Goal: Task Accomplishment & Management: Use online tool/utility

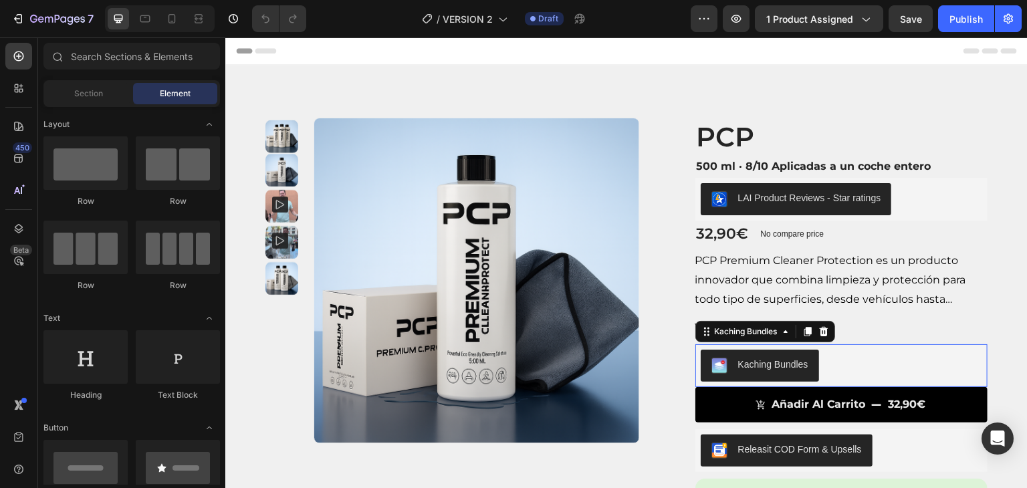
click at [805, 352] on button "Kaching Bundles" at bounding box center [760, 366] width 118 height 32
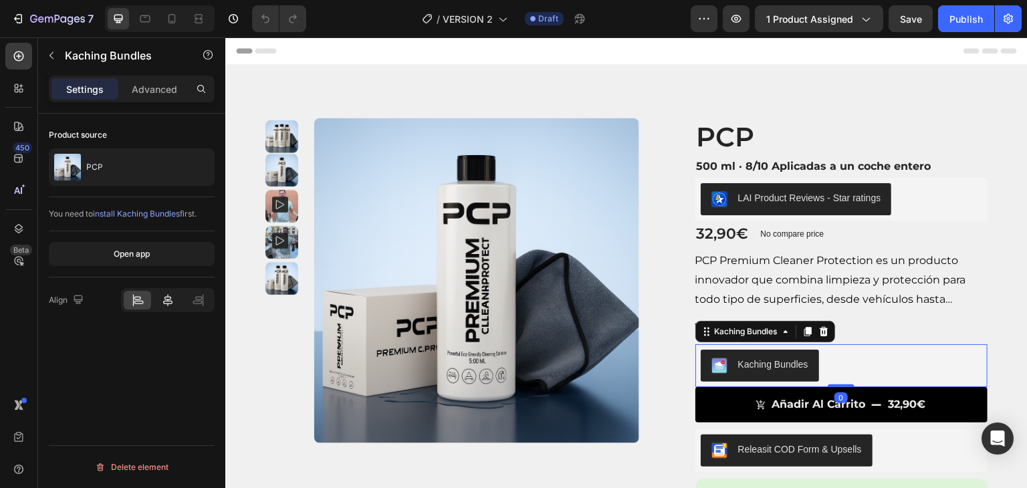
click at [171, 294] on icon at bounding box center [167, 300] width 13 height 13
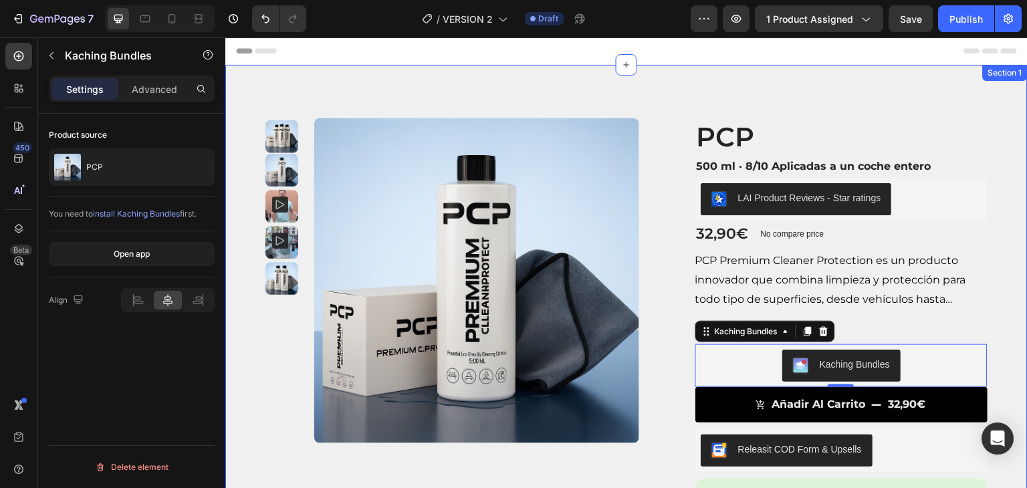
click at [997, 121] on div "Product Images Product Images PCP Product Title 500 ml · 8/10 Aplicadas a un co…" at bounding box center [626, 400] width 803 height 670
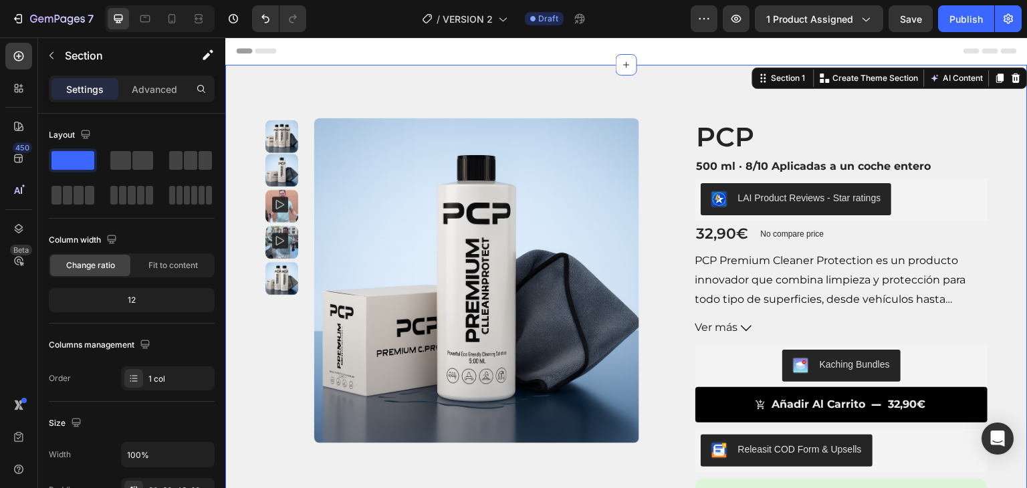
click at [835, 48] on div "Header" at bounding box center [626, 50] width 781 height 27
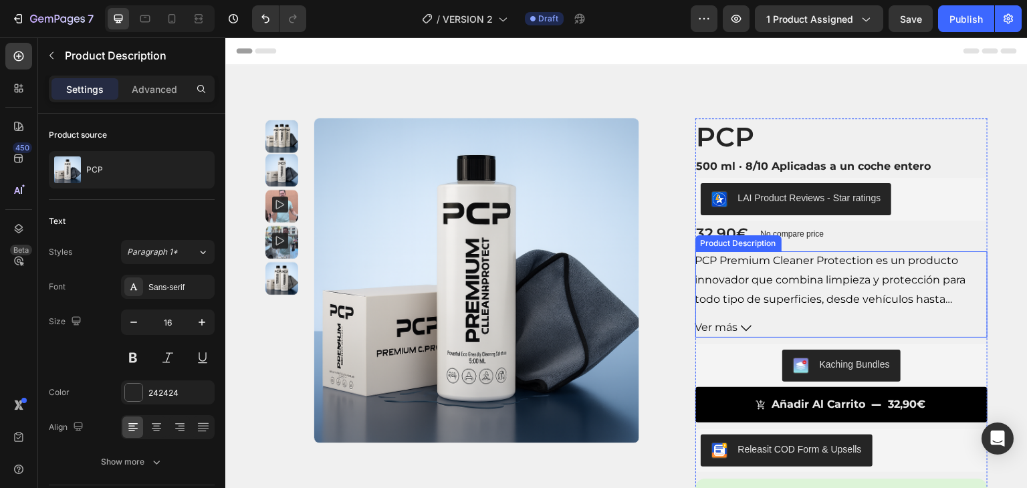
click at [728, 332] on span "Ver más" at bounding box center [717, 327] width 43 height 19
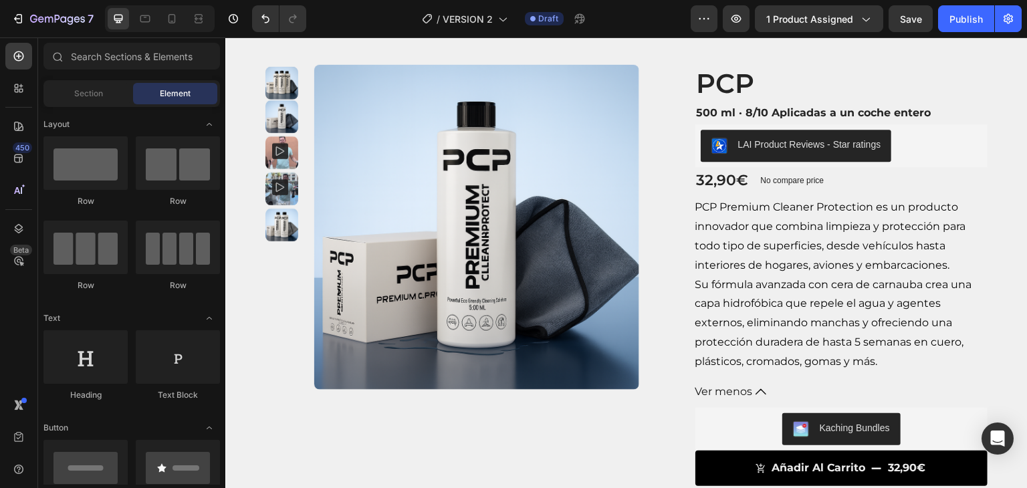
scroll to position [58, 0]
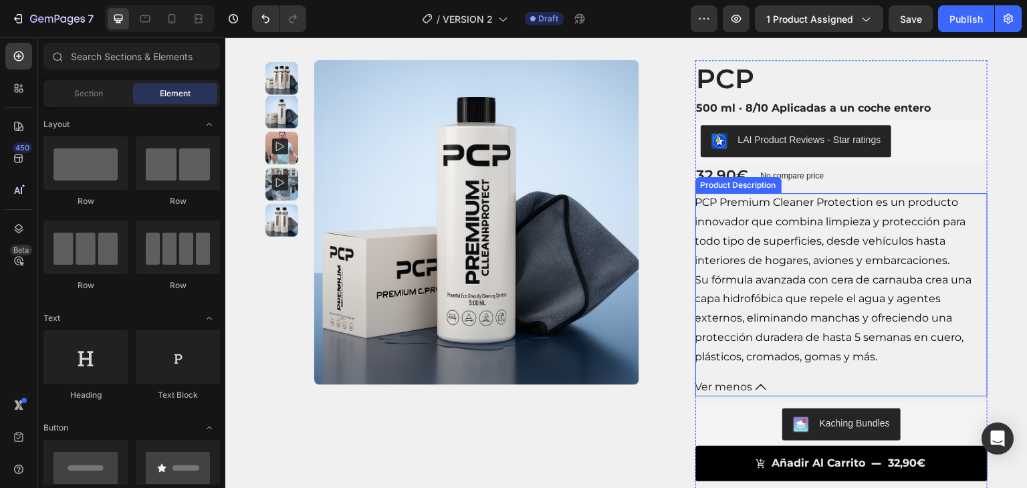
click at [720, 385] on span "Ver menos" at bounding box center [725, 387] width 58 height 19
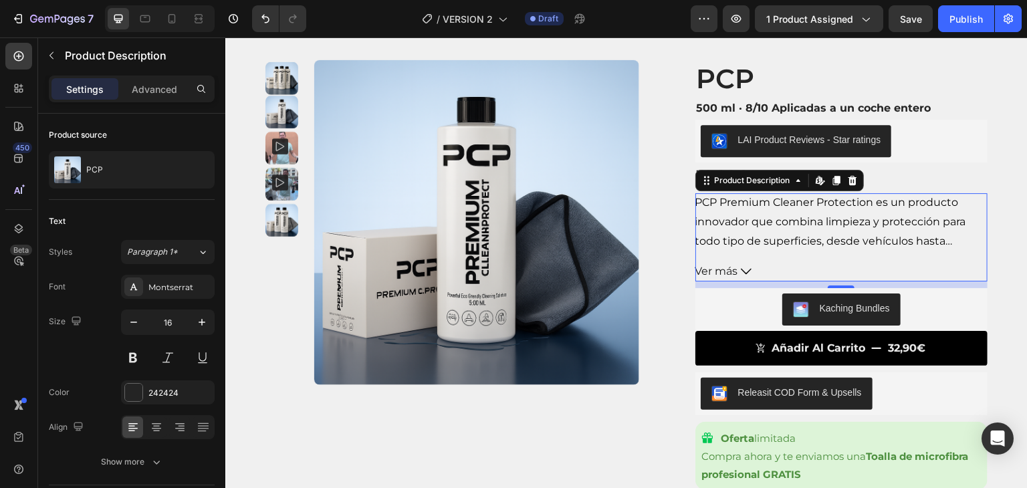
click at [853, 247] on span "PCP Premium Cleaner Protection es un producto innovador que combina limpieza y …" at bounding box center [831, 231] width 271 height 70
click at [133, 326] on icon "button" at bounding box center [133, 322] width 13 height 13
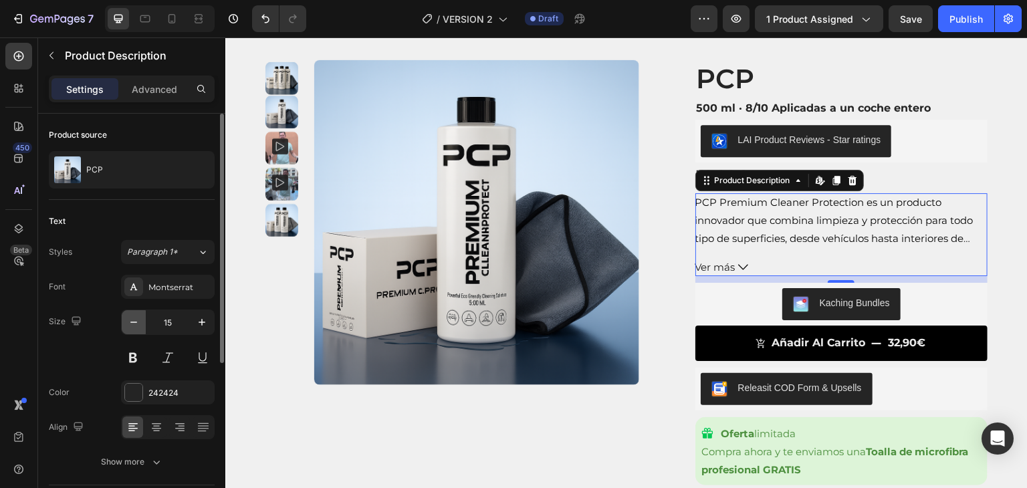
click at [132, 326] on icon "button" at bounding box center [133, 322] width 13 height 13
type input "14"
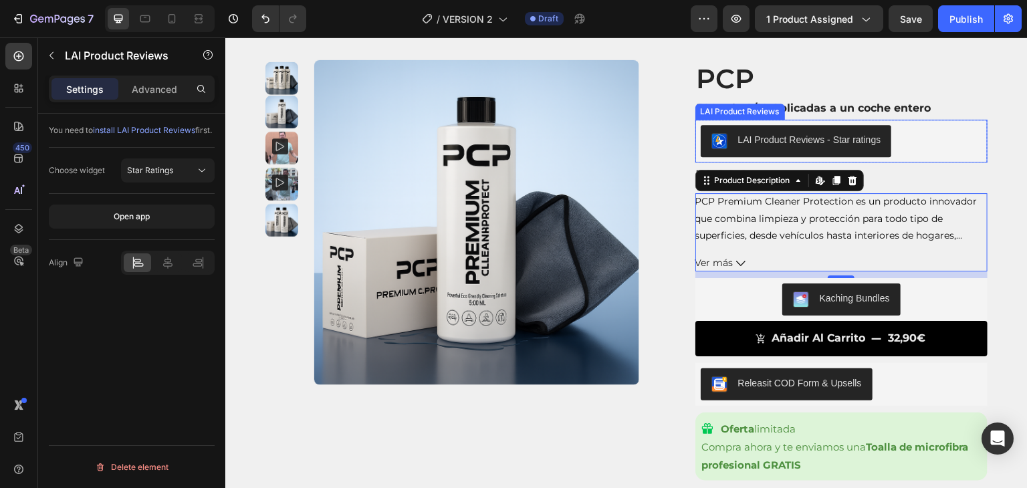
click at [951, 130] on div "LAI Product Reviews - Star ratings" at bounding box center [842, 141] width 282 height 32
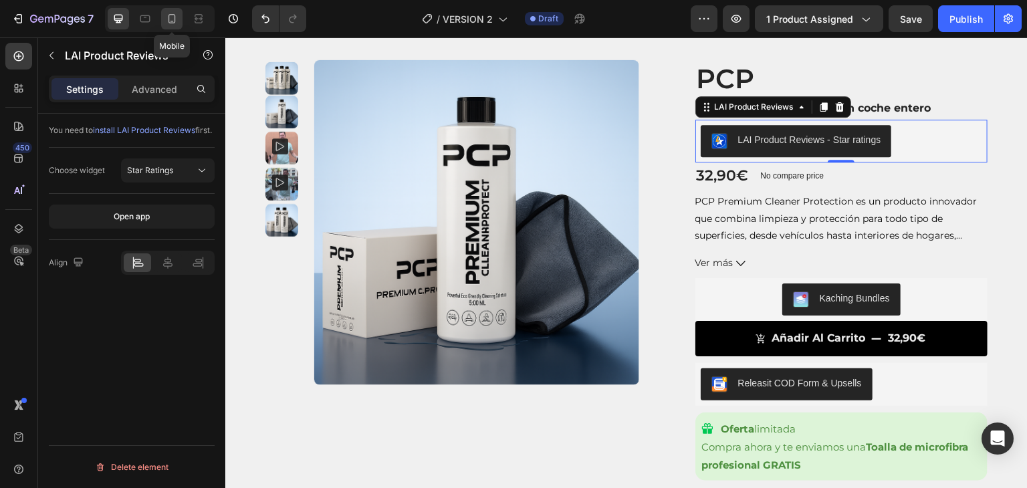
click at [177, 22] on icon at bounding box center [171, 18] width 13 height 13
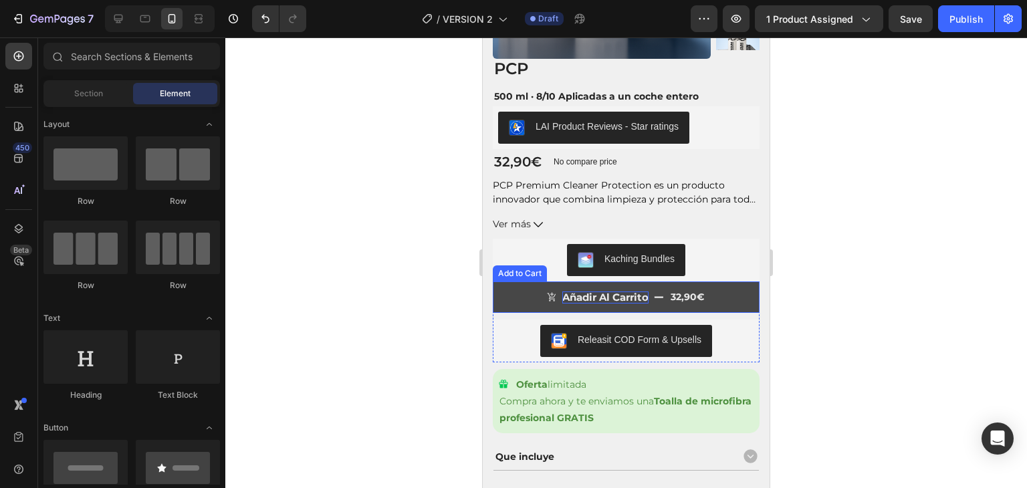
scroll to position [245, 0]
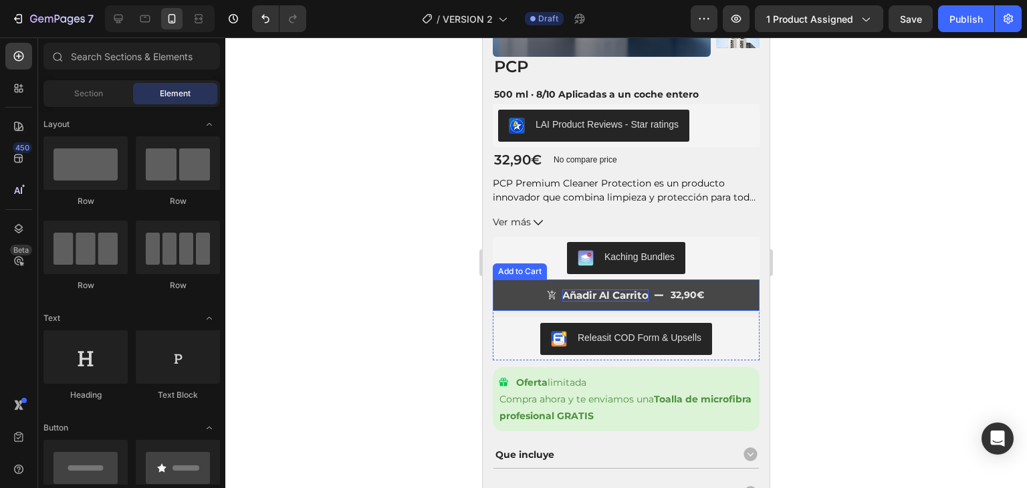
click at [623, 292] on div "añadir al carrito" at bounding box center [606, 296] width 86 height 12
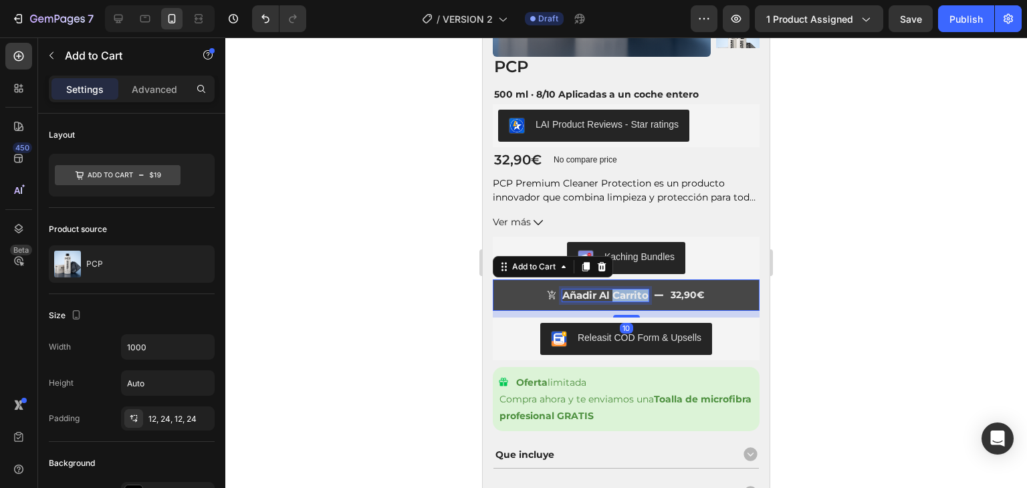
click at [623, 292] on div "añadir al carrito" at bounding box center [606, 296] width 86 height 12
click at [623, 292] on p "añadir al carrito" at bounding box center [606, 296] width 86 height 12
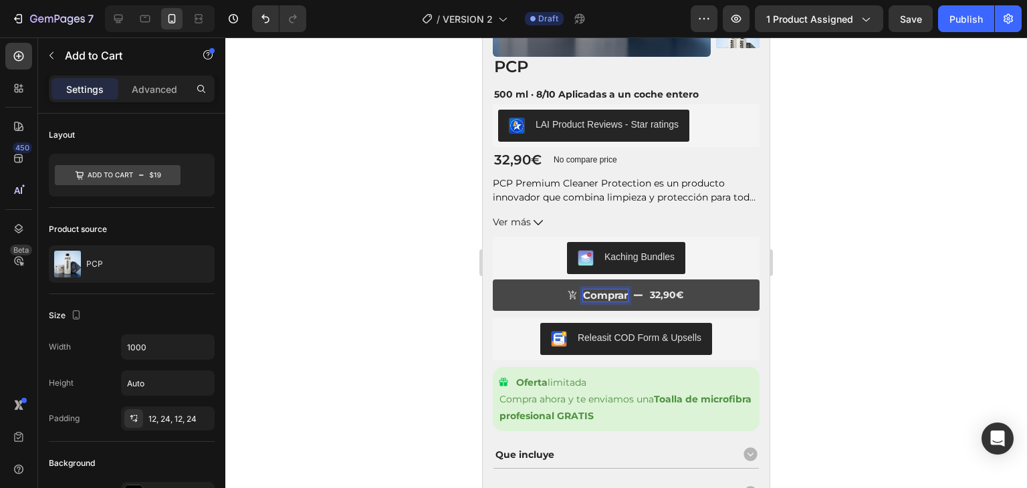
click at [493, 280] on button "Comprar 32,90€" at bounding box center [626, 295] width 267 height 31
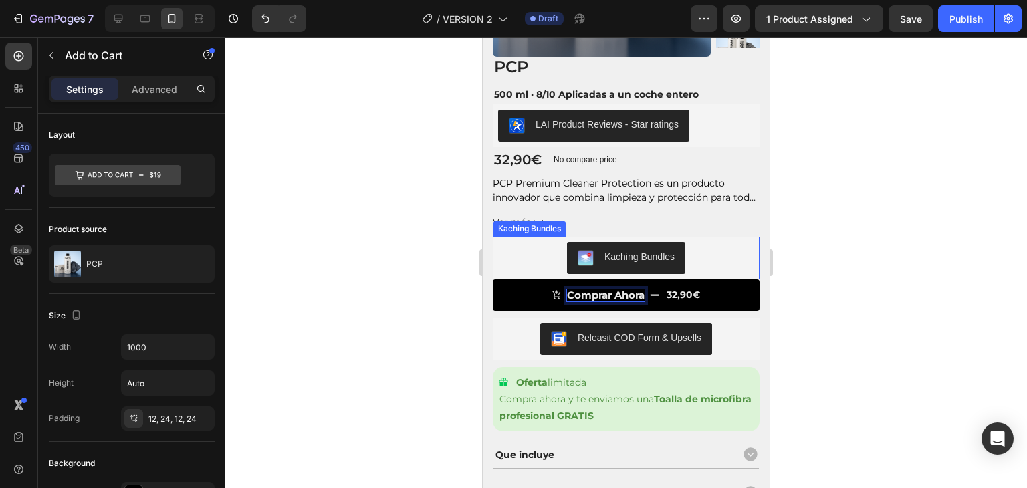
click at [399, 169] on div at bounding box center [626, 262] width 802 height 451
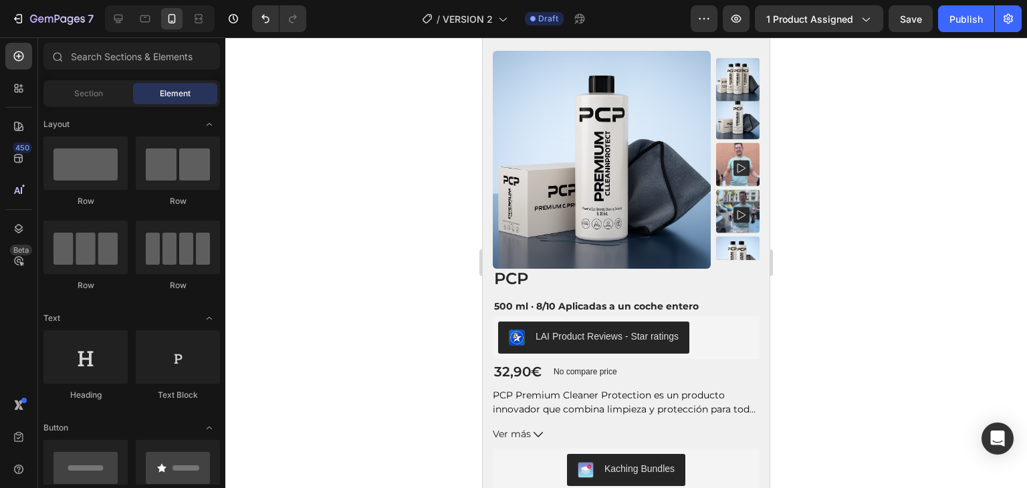
scroll to position [0, 0]
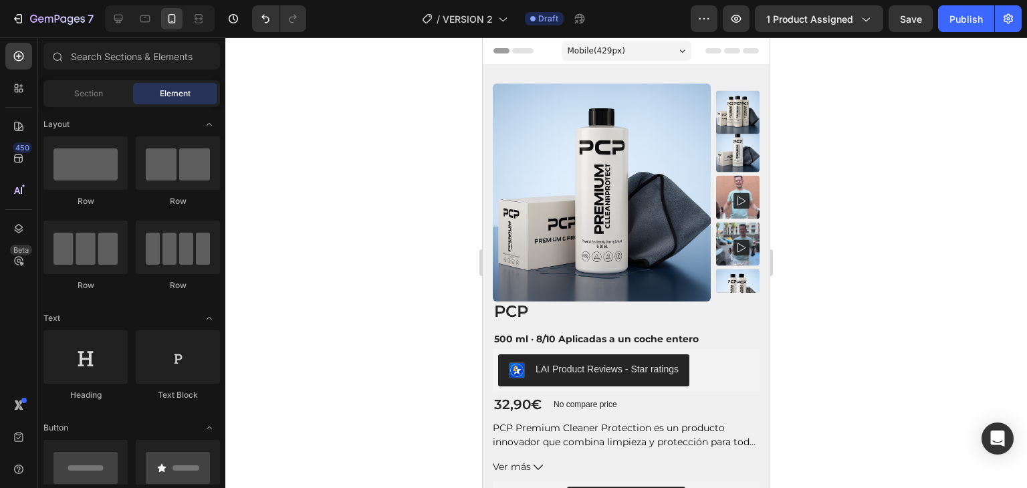
drag, startPoint x: 765, startPoint y: 123, endPoint x: 1257, endPoint y: 129, distance: 491.7
click at [722, 276] on img at bounding box center [737, 291] width 43 height 43
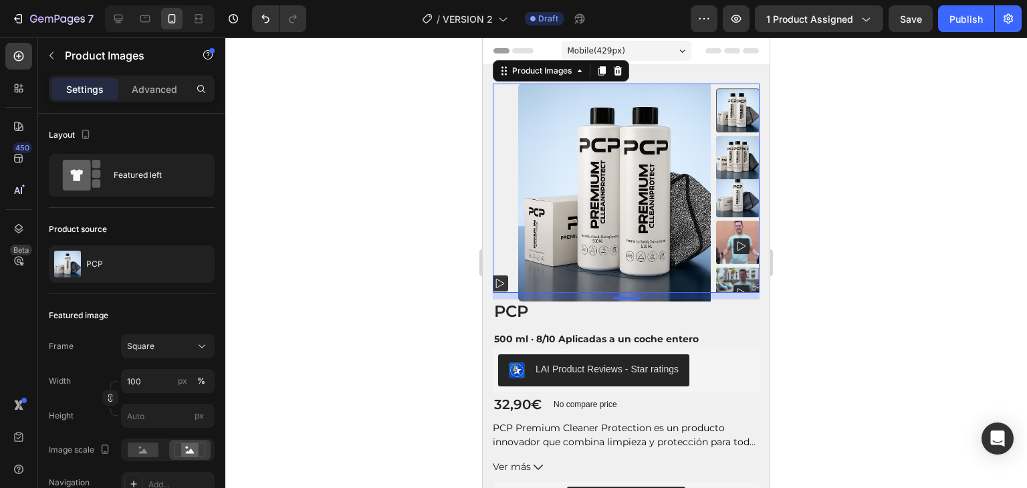
click at [736, 110] on div at bounding box center [737, 110] width 43 height 43
click at [724, 152] on img at bounding box center [737, 157] width 43 height 43
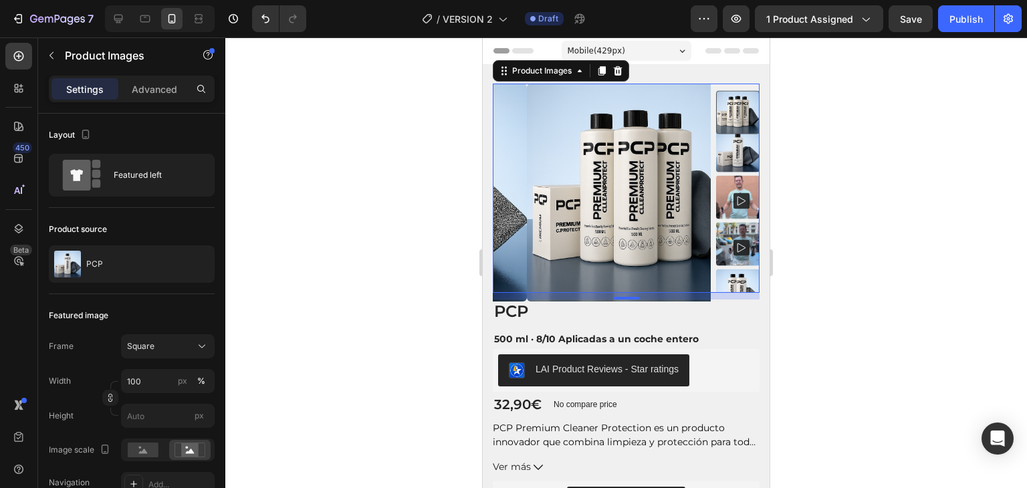
click at [835, 144] on div at bounding box center [626, 262] width 802 height 451
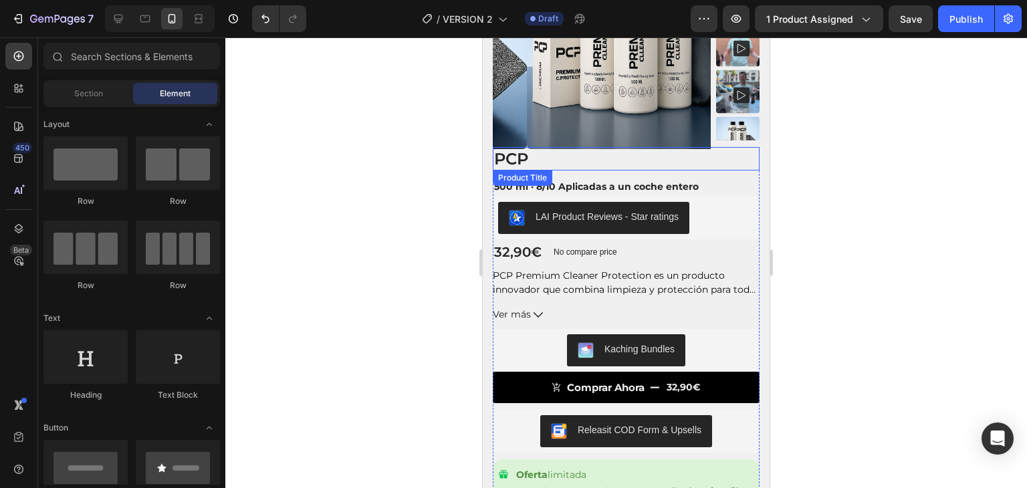
scroll to position [153, 0]
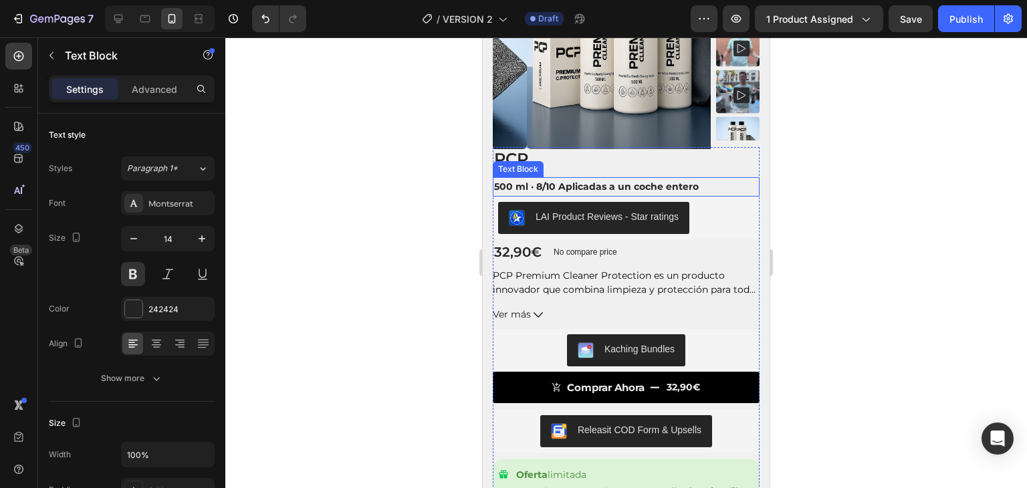
click at [575, 184] on p "500 ml · 8/10 Aplicadas a un coche entero" at bounding box center [626, 187] width 264 height 17
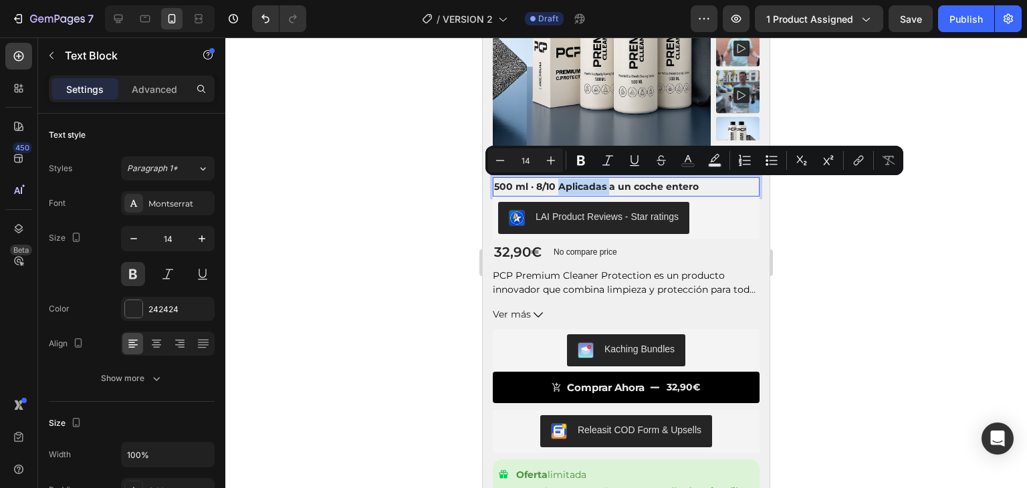
click at [604, 185] on p "500 ml · 8/10 Aplicadas a un coche entero" at bounding box center [626, 187] width 264 height 17
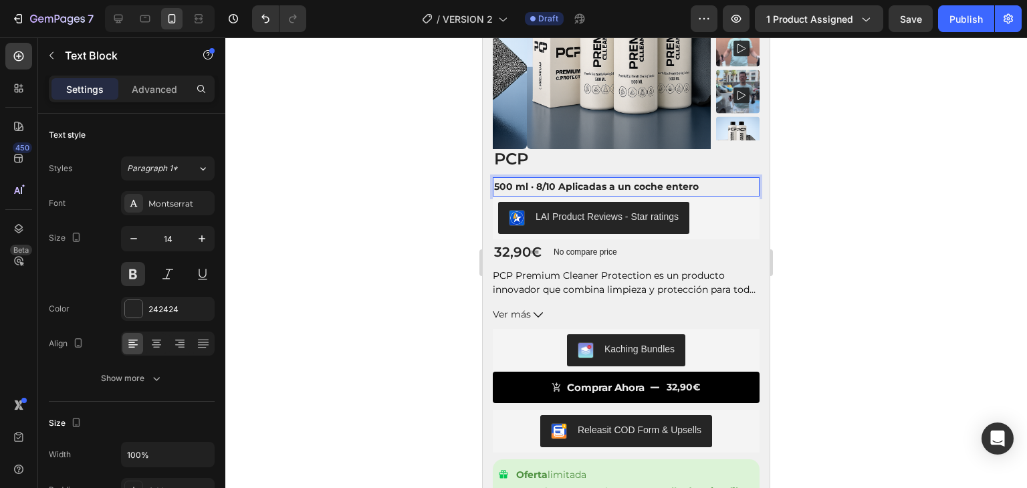
click at [605, 188] on p "500 ml · 8/10 Aplicadas a un coche entero" at bounding box center [626, 187] width 264 height 17
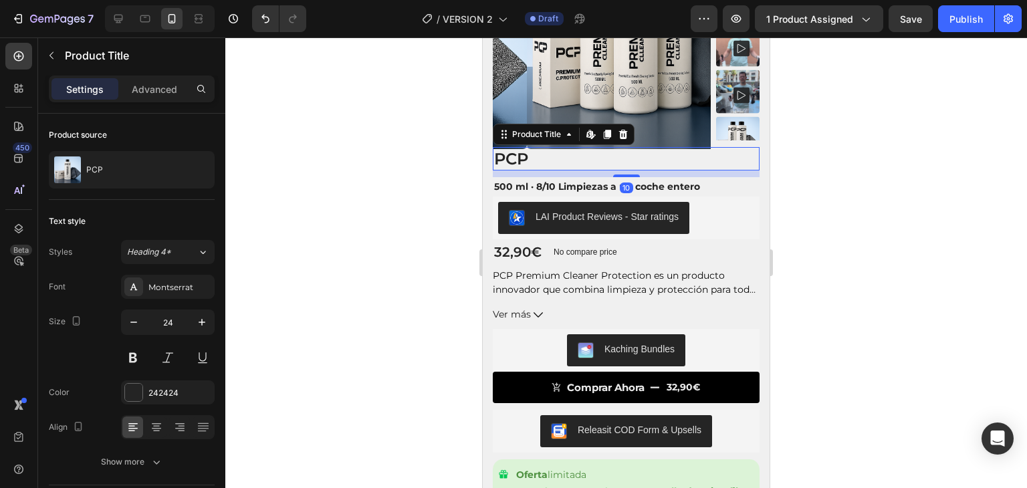
click at [813, 150] on div at bounding box center [626, 262] width 802 height 451
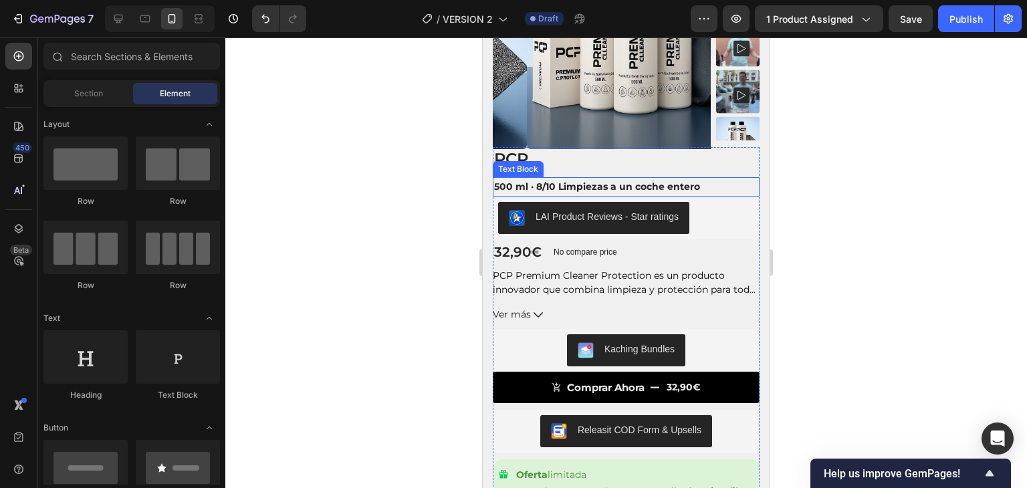
click at [585, 183] on p "500 ml · 8/10 Limpiezas a un coche entero" at bounding box center [626, 187] width 264 height 17
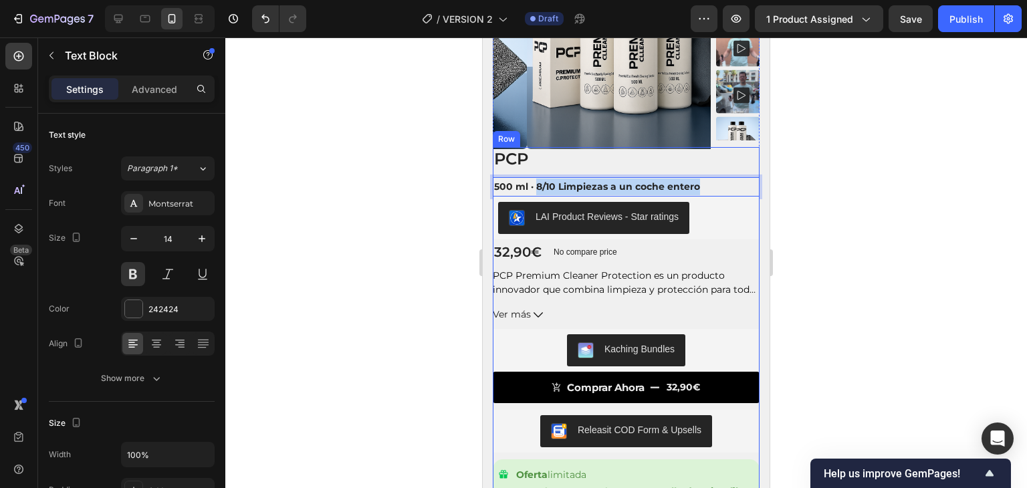
drag, startPoint x: 536, startPoint y: 187, endPoint x: 704, endPoint y: 176, distance: 168.3
click at [704, 176] on div "PCP Product Title 500 ml · 8/10 Limpiezas a un coche entero Text Block 0 LAI Pr…" at bounding box center [626, 335] width 267 height 377
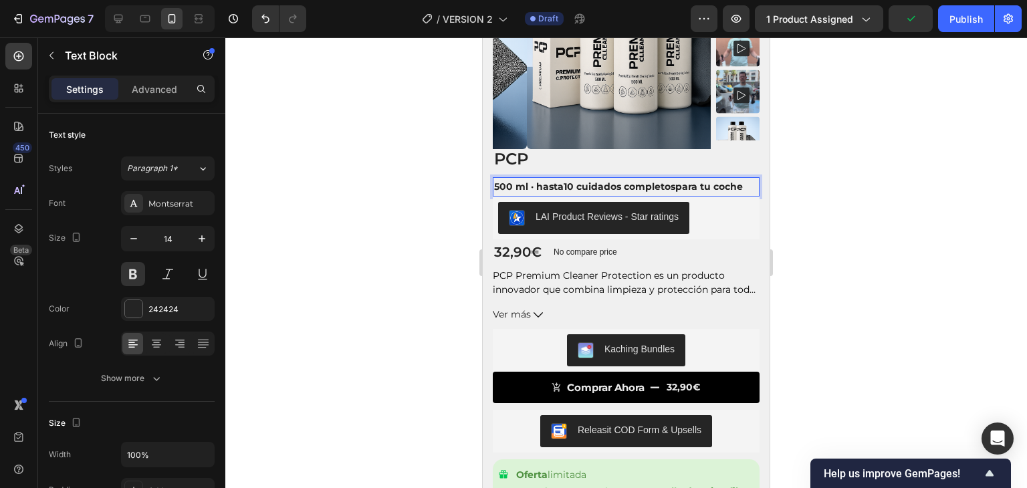
click at [544, 188] on p "500 ml · hasta 10 cuidados completos para tu coche" at bounding box center [626, 187] width 264 height 17
click at [427, 219] on div at bounding box center [626, 262] width 802 height 451
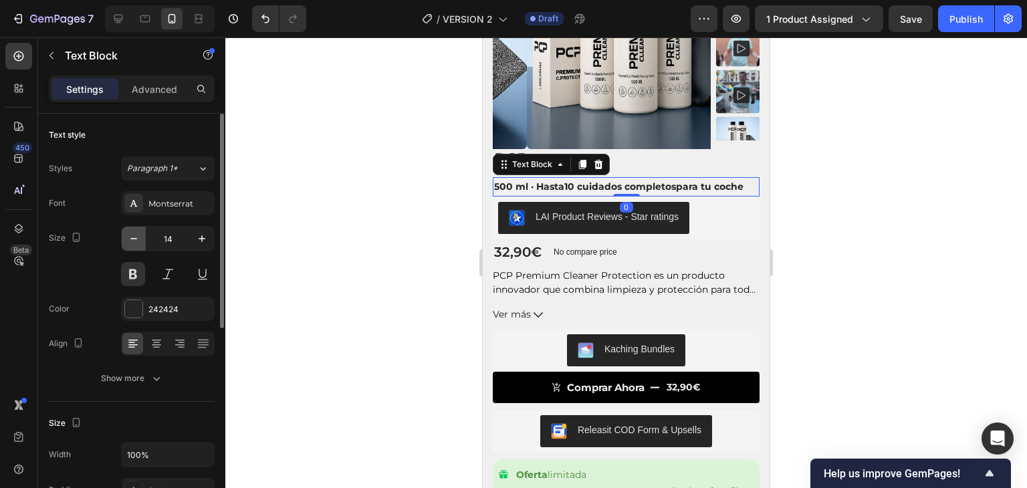
click at [135, 241] on icon "button" at bounding box center [133, 238] width 13 height 13
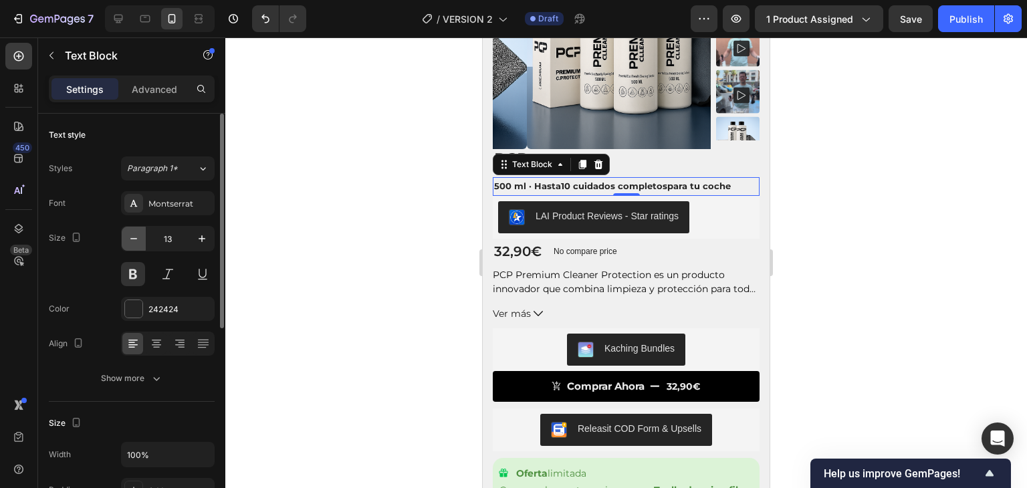
click at [135, 241] on icon "button" at bounding box center [133, 238] width 13 height 13
type input "12"
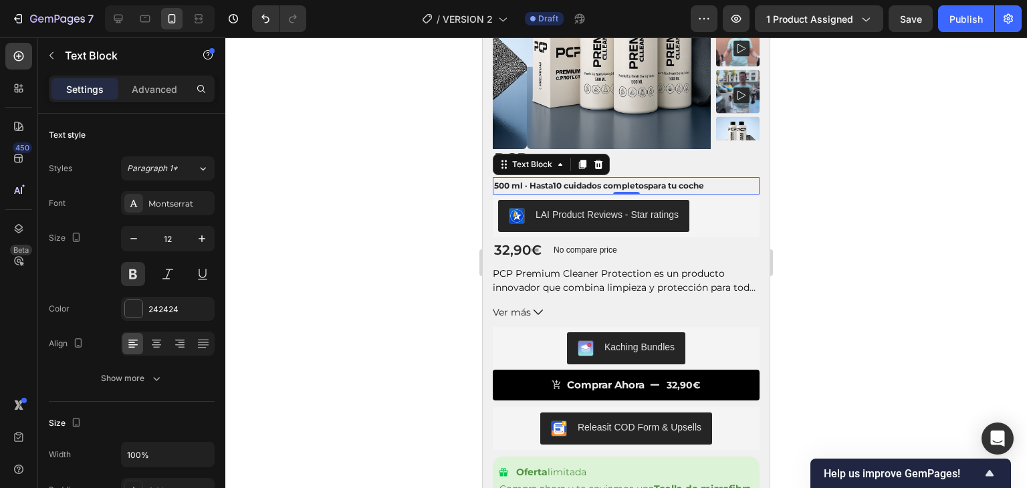
click at [291, 209] on div at bounding box center [626, 262] width 802 height 451
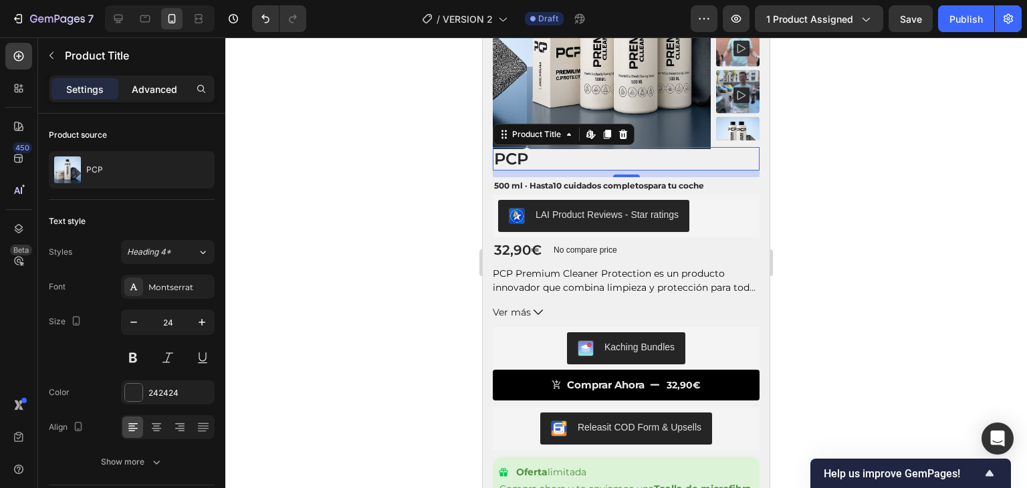
click at [150, 93] on p "Advanced" at bounding box center [154, 89] width 45 height 14
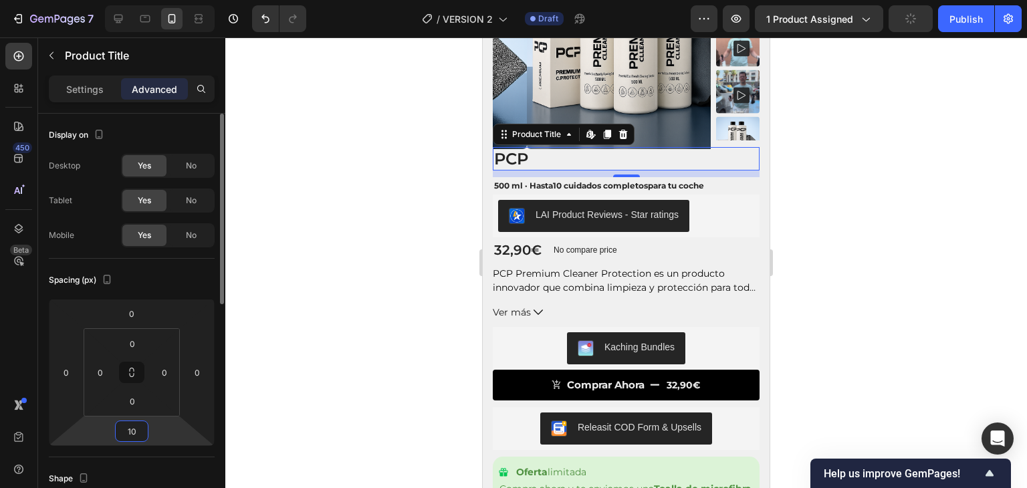
click at [136, 427] on input "10" at bounding box center [131, 431] width 27 height 20
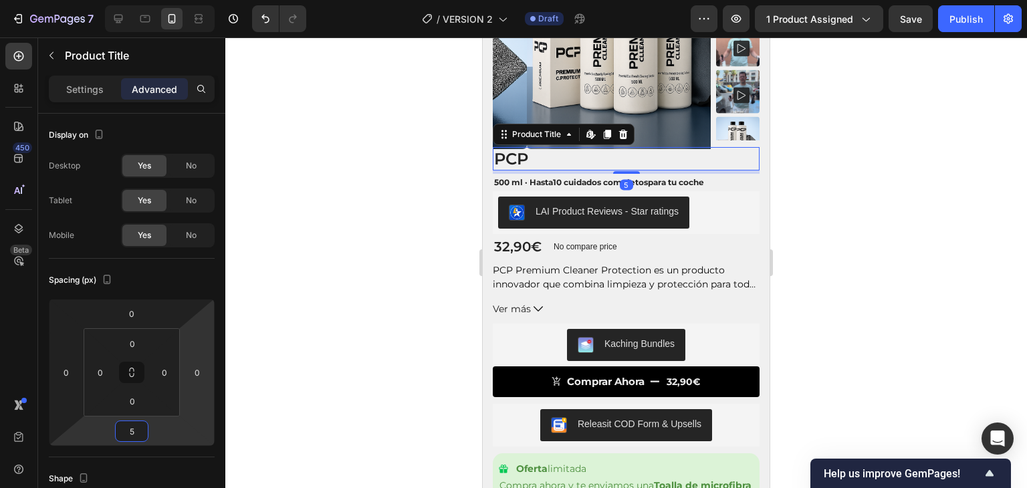
type input "5"
click at [428, 258] on div at bounding box center [626, 262] width 802 height 451
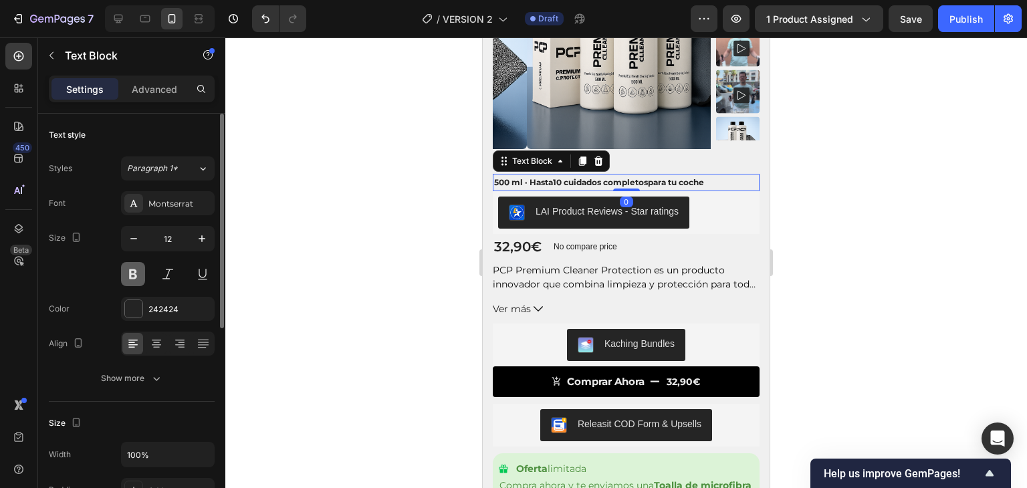
click at [128, 278] on button at bounding box center [133, 274] width 24 height 24
click at [291, 232] on div at bounding box center [626, 262] width 802 height 451
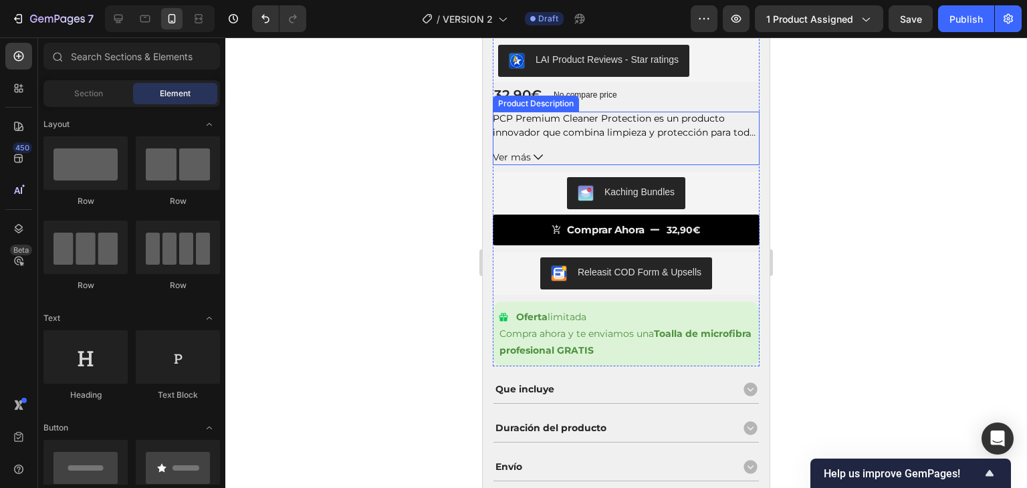
scroll to position [320, 0]
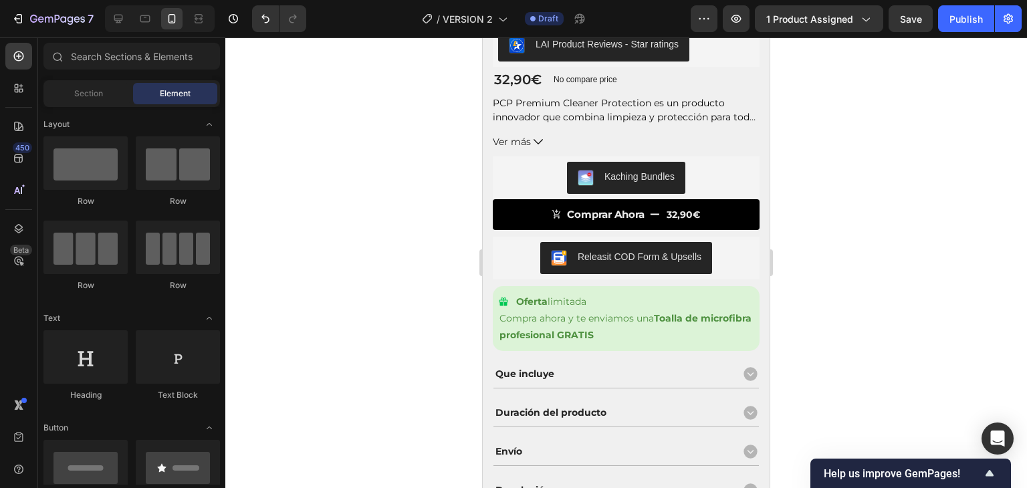
click at [872, 244] on div at bounding box center [626, 262] width 802 height 451
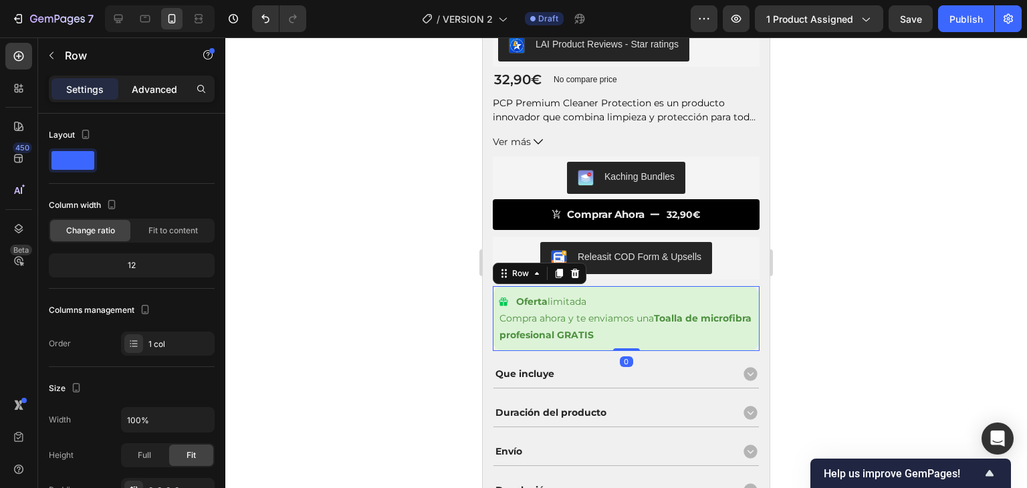
click at [173, 87] on p "Advanced" at bounding box center [154, 89] width 45 height 14
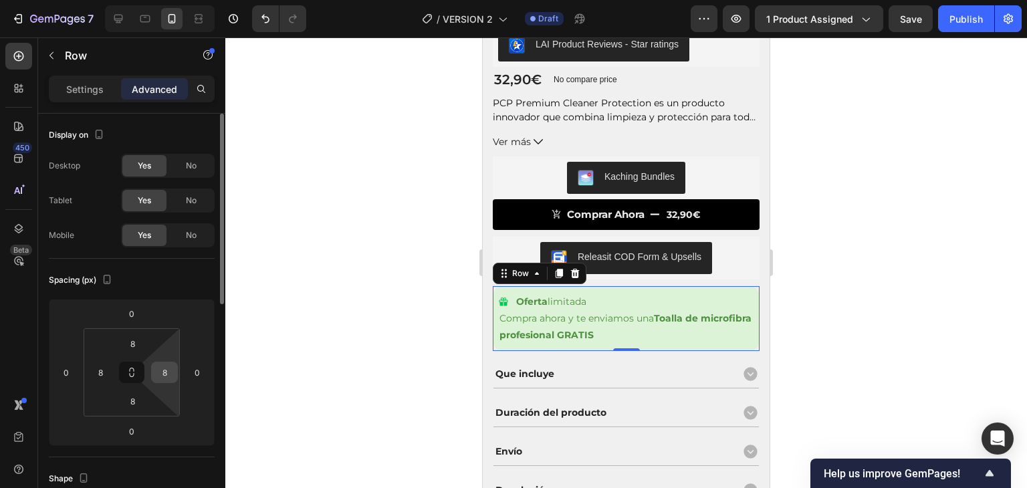
click at [162, 375] on input "8" at bounding box center [165, 373] width 20 height 20
click at [102, 378] on input "8" at bounding box center [100, 373] width 20 height 20
type input "20"
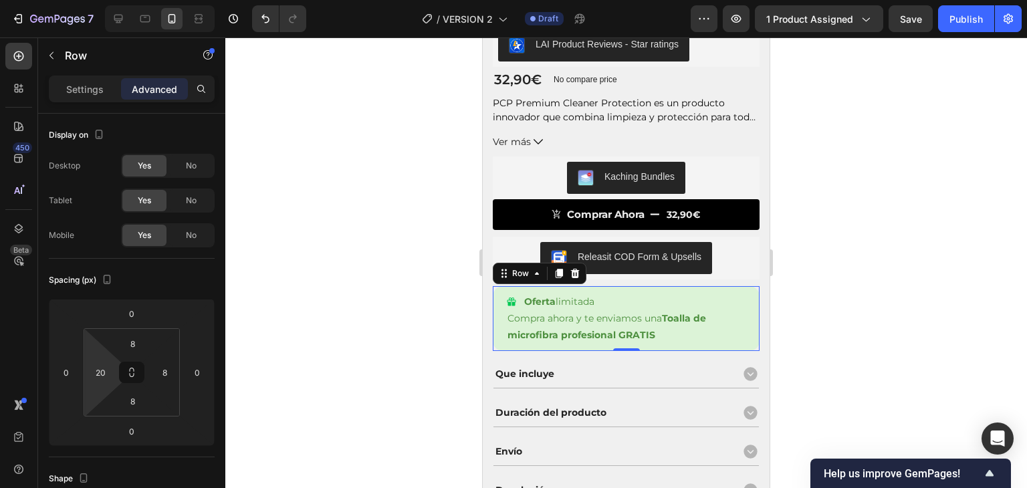
click at [417, 314] on div at bounding box center [626, 262] width 802 height 451
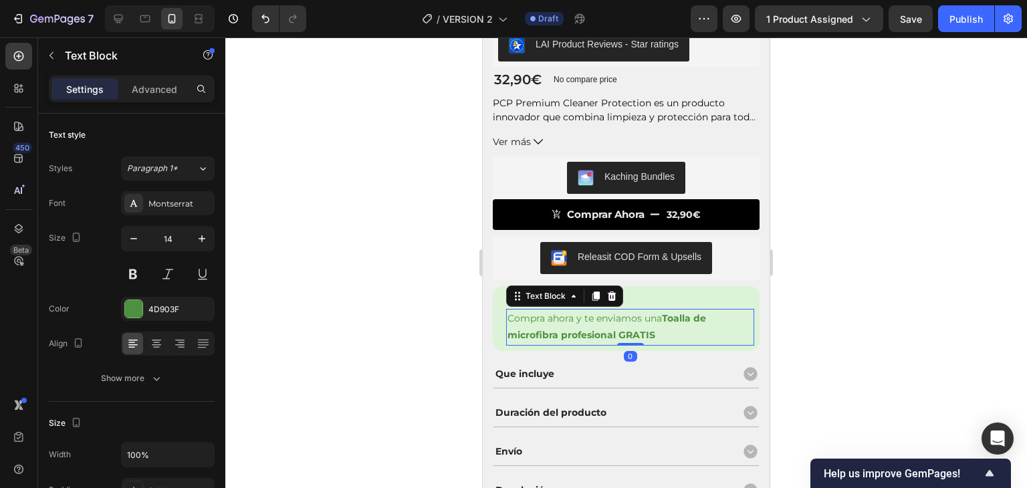
click at [610, 318] on p "Compra ahora y te enviamos una Toalla de microfibra profesional GRATIS" at bounding box center [630, 326] width 245 height 33
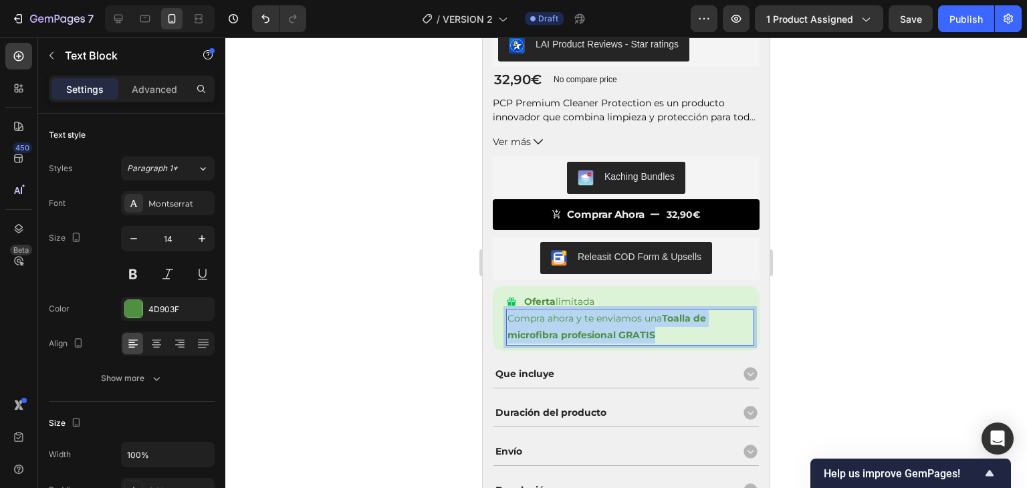
click at [610, 318] on p "Compra ahora y te enviamos una Toalla de microfibra profesional GRATIS" at bounding box center [630, 326] width 245 height 33
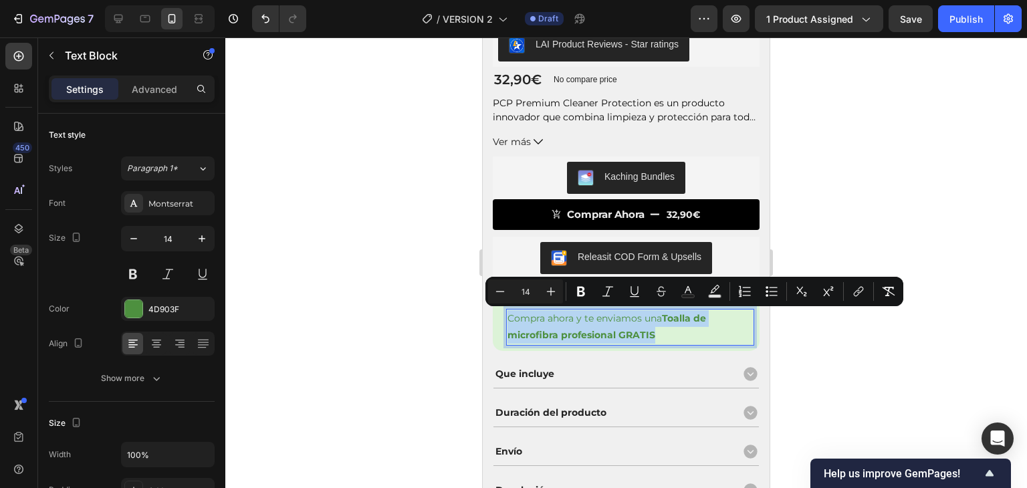
click at [610, 318] on p "Compra ahora y te enviamos una Toalla de microfibra profesional GRATIS" at bounding box center [630, 326] width 245 height 33
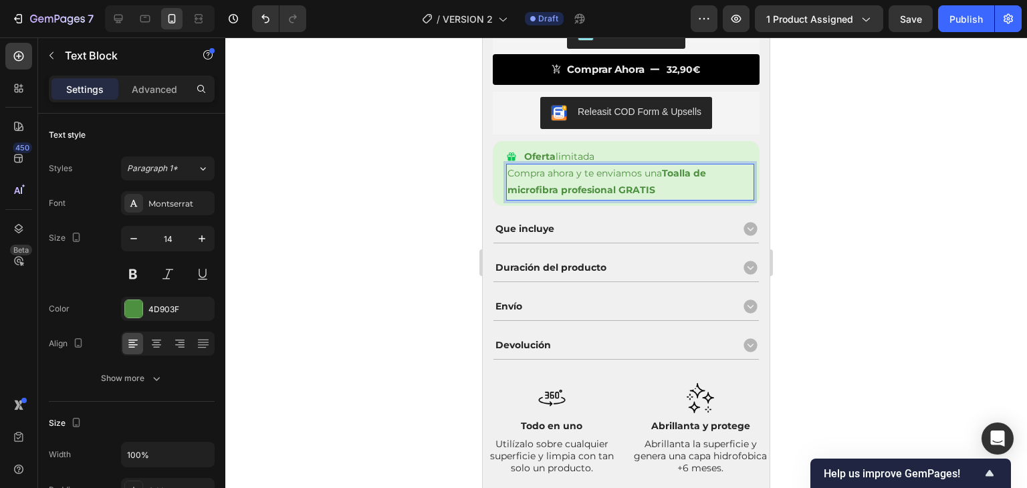
scroll to position [463, 0]
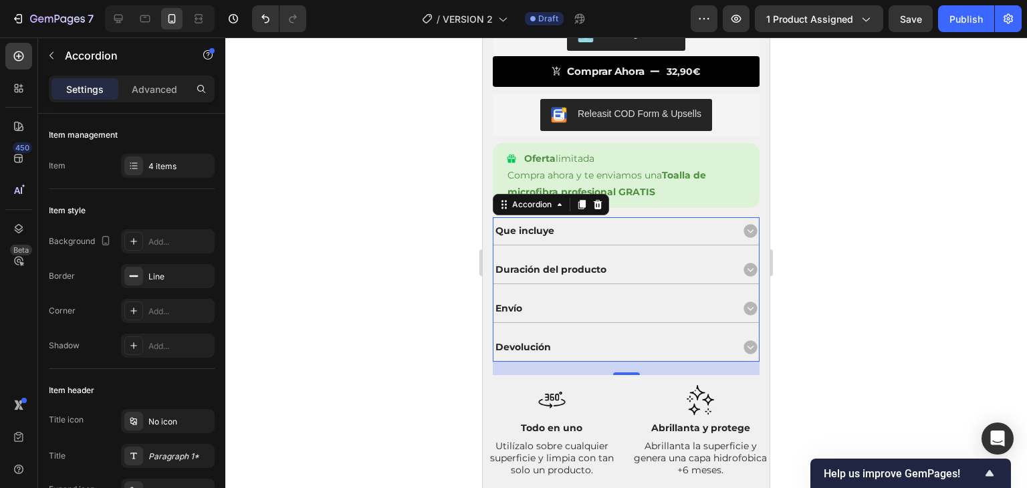
click at [744, 263] on icon at bounding box center [750, 269] width 13 height 13
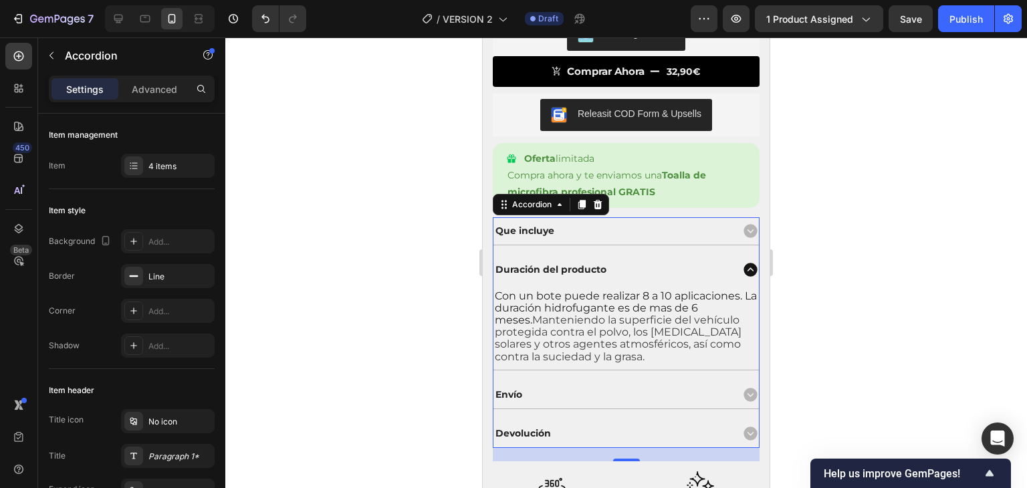
click at [912, 284] on div at bounding box center [626, 262] width 802 height 451
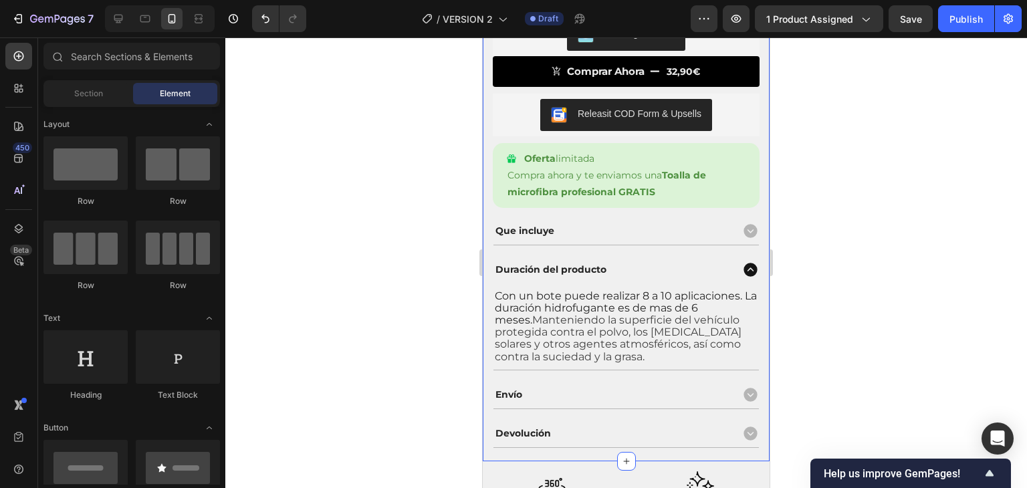
click at [821, 255] on div at bounding box center [626, 262] width 802 height 451
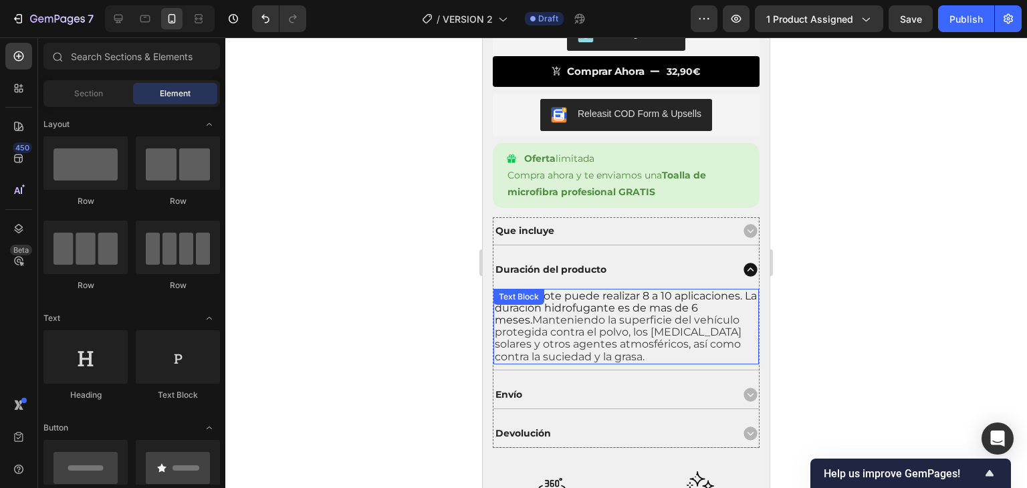
click at [652, 297] on span "Con un bote puede realizar 8 a 10 aplicaciones. La duración hidrofugante es de …" at bounding box center [626, 308] width 262 height 37
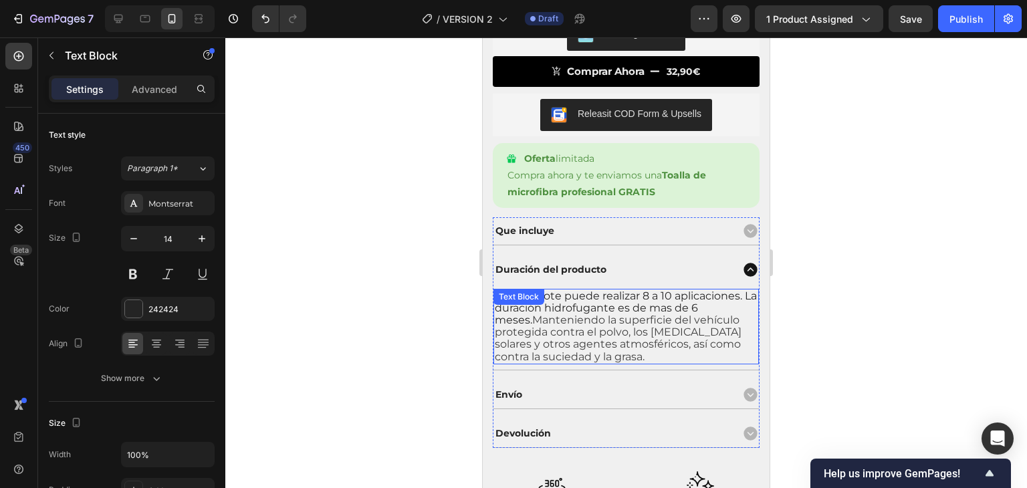
click at [652, 297] on span "Con un bote puede realizar 8 a 10 aplicaciones. La duración hidrofugante es de …" at bounding box center [626, 308] width 262 height 37
click at [646, 297] on span "Con un bote puede realizar 8 a 10 aplicaciones. La duración hidrofugante es de …" at bounding box center [626, 308] width 262 height 37
drag, startPoint x: 658, startPoint y: 298, endPoint x: 642, endPoint y: 300, distance: 16.3
click at [642, 300] on span "Con un bote puede realizar 8 a 10 aplicaciones. La duración hidrofugante es de …" at bounding box center [626, 308] width 262 height 37
click at [565, 310] on span "Con un bote puede realizar hasta 10 aplicaciones. La duración hidrofugante es d…" at bounding box center [626, 308] width 262 height 37
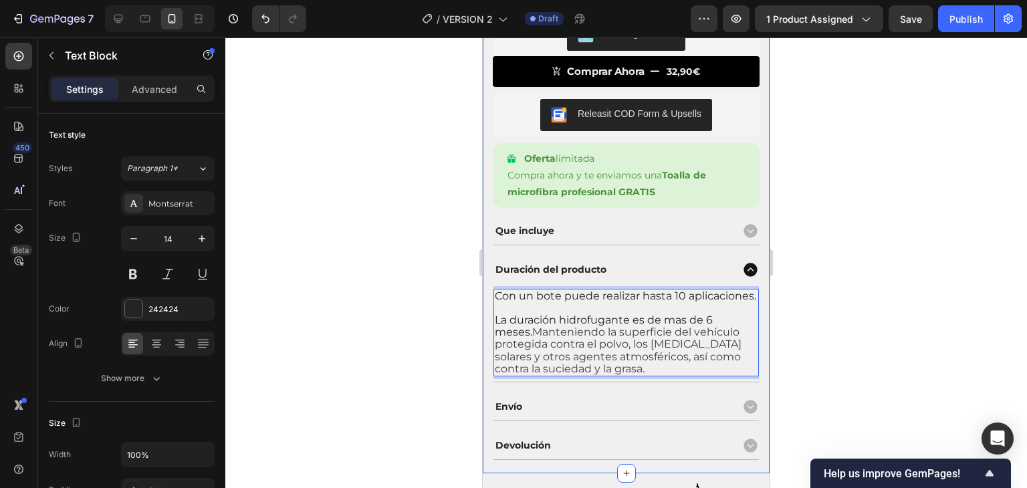
click at [383, 276] on div at bounding box center [626, 262] width 802 height 451
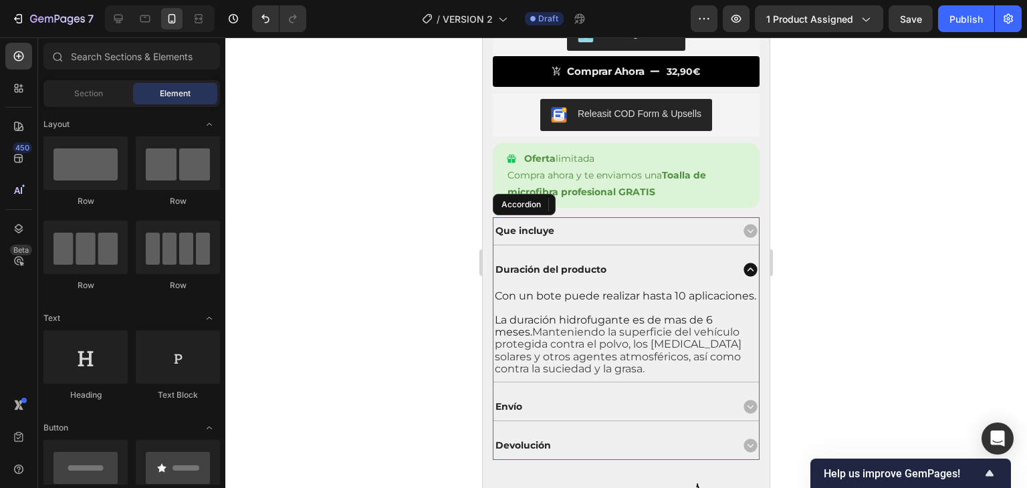
click at [744, 268] on icon at bounding box center [750, 269] width 13 height 13
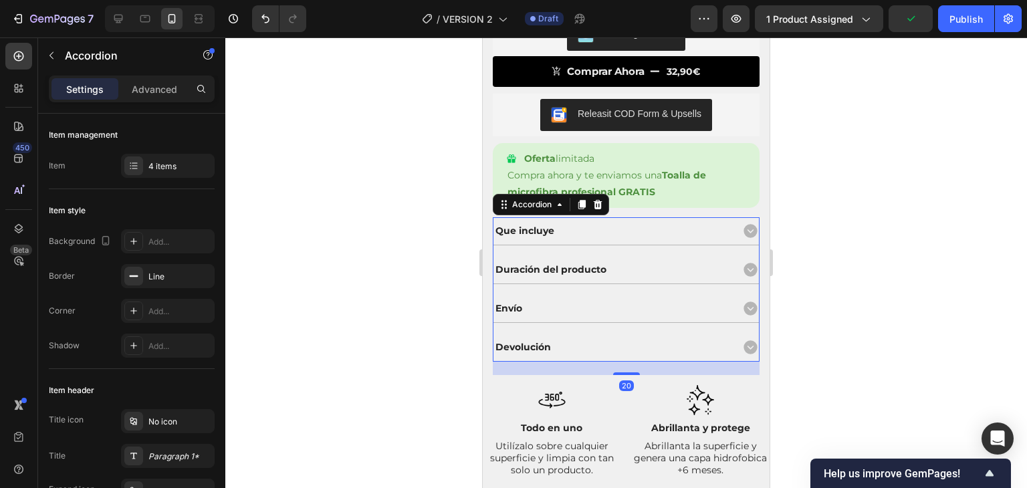
click at [744, 232] on icon at bounding box center [750, 230] width 13 height 13
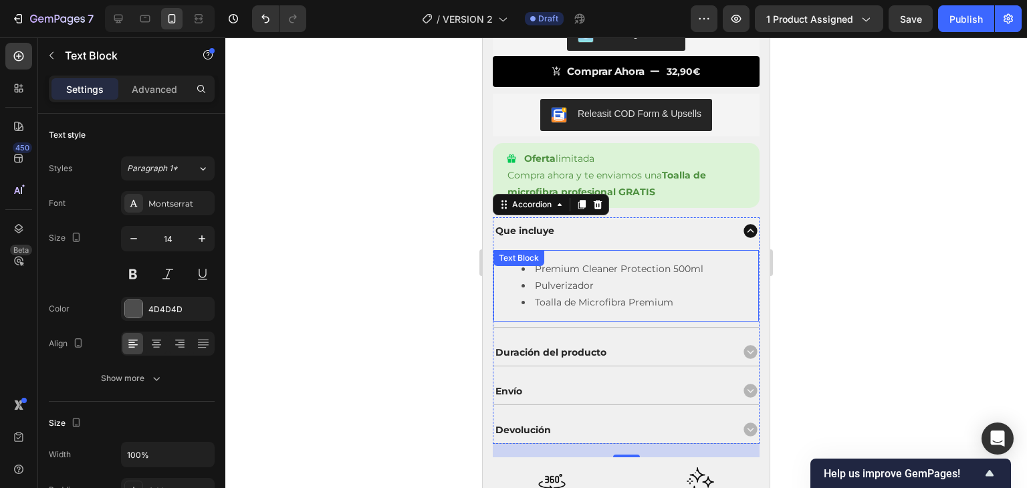
click at [598, 262] on div "Premium Cleaner Protection 500ml Pulverizador Toalla de Microfibra Premium Text…" at bounding box center [627, 286] width 266 height 72
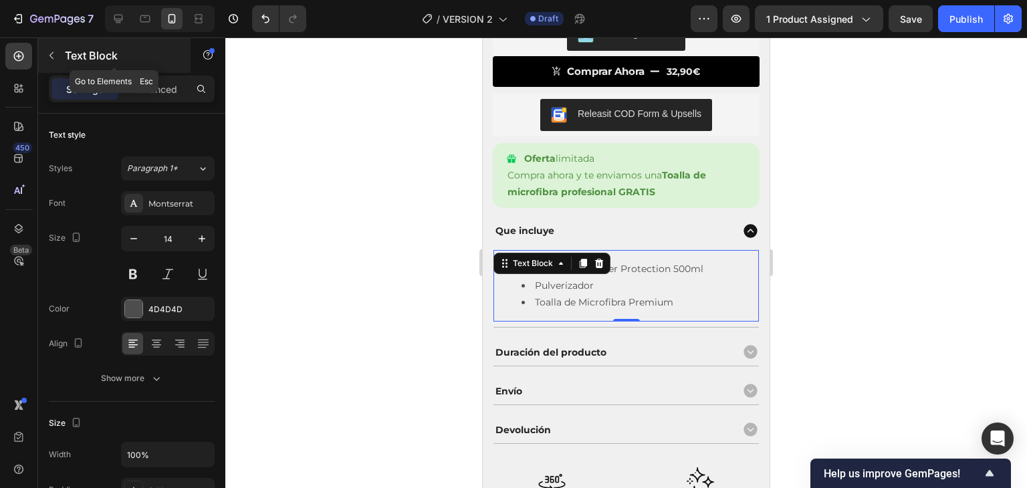
click at [179, 72] on div "Text Block" at bounding box center [114, 55] width 153 height 35
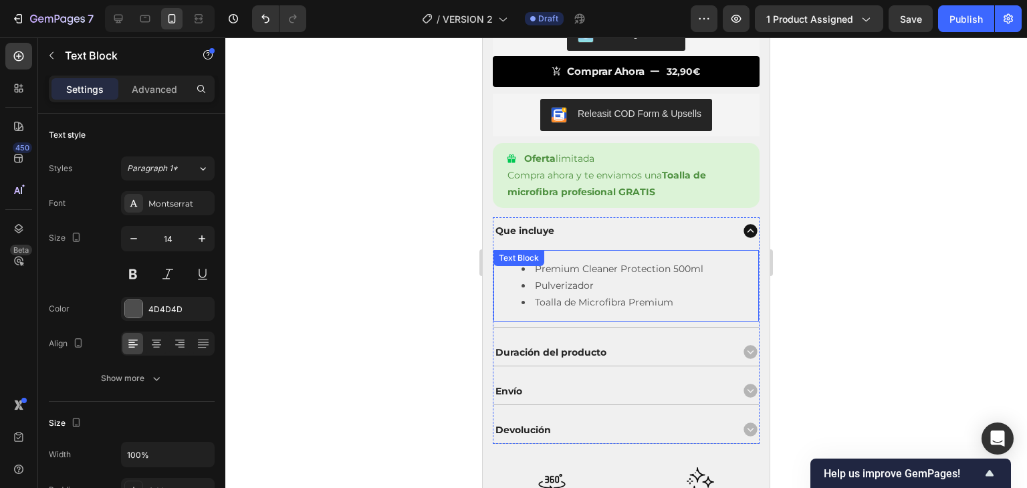
click at [549, 288] on li "Pulverizador" at bounding box center [640, 286] width 236 height 17
click at [144, 86] on p "Advanced" at bounding box center [154, 89] width 45 height 14
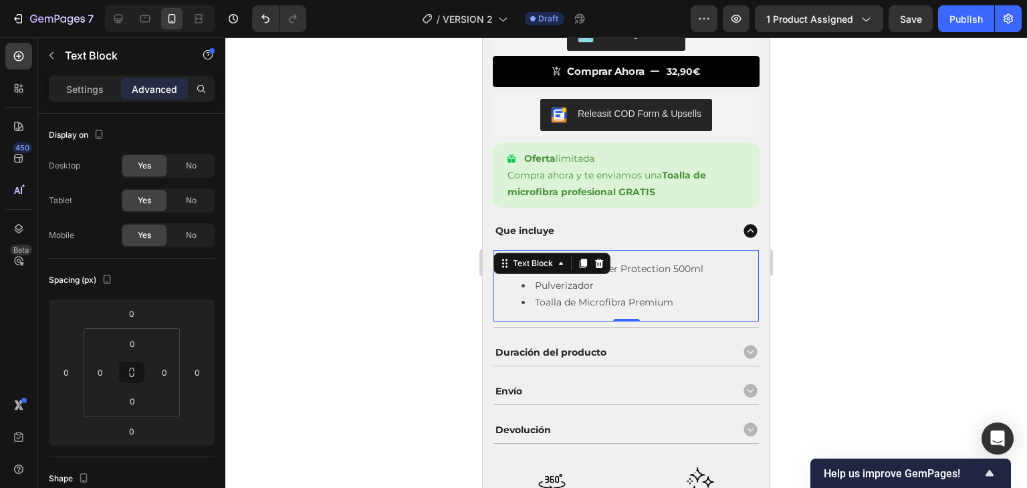
click at [337, 201] on div at bounding box center [626, 262] width 802 height 451
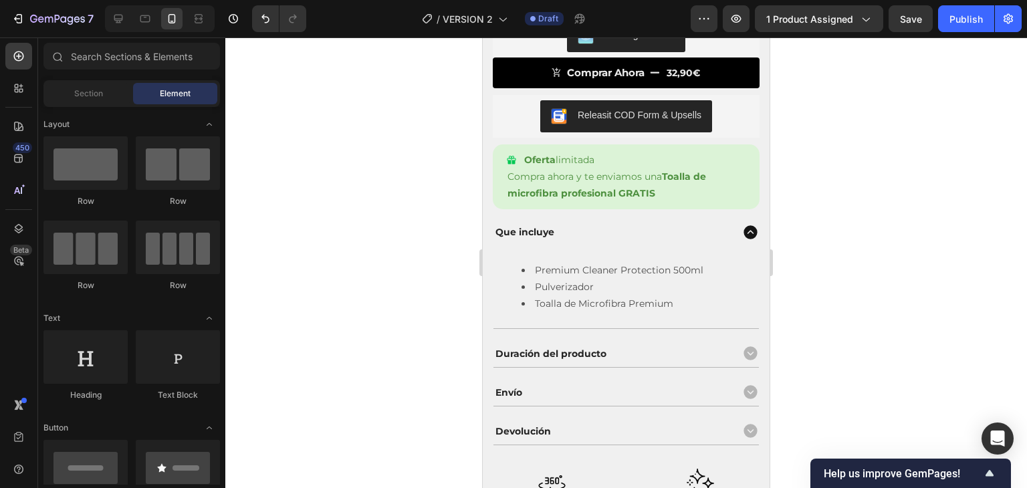
scroll to position [484, 0]
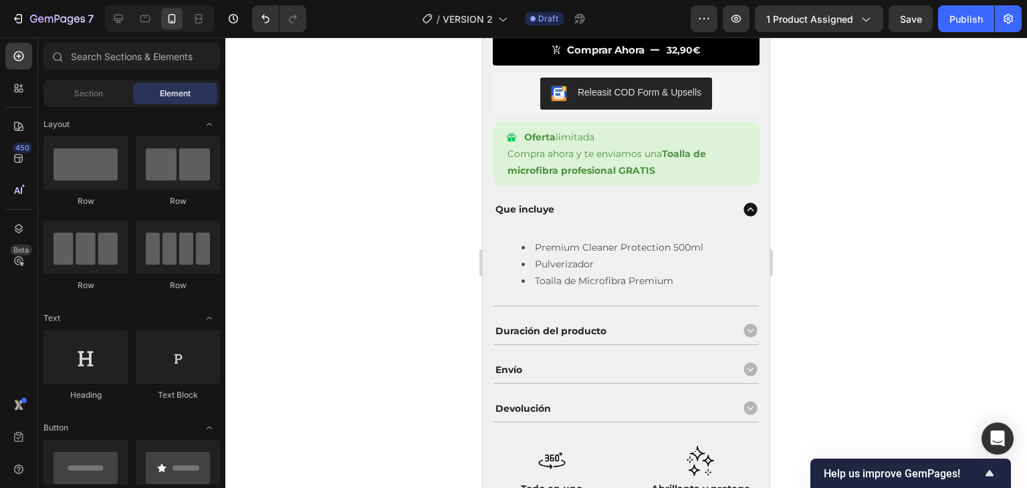
drag, startPoint x: 765, startPoint y: 140, endPoint x: 1267, endPoint y: 180, distance: 503.3
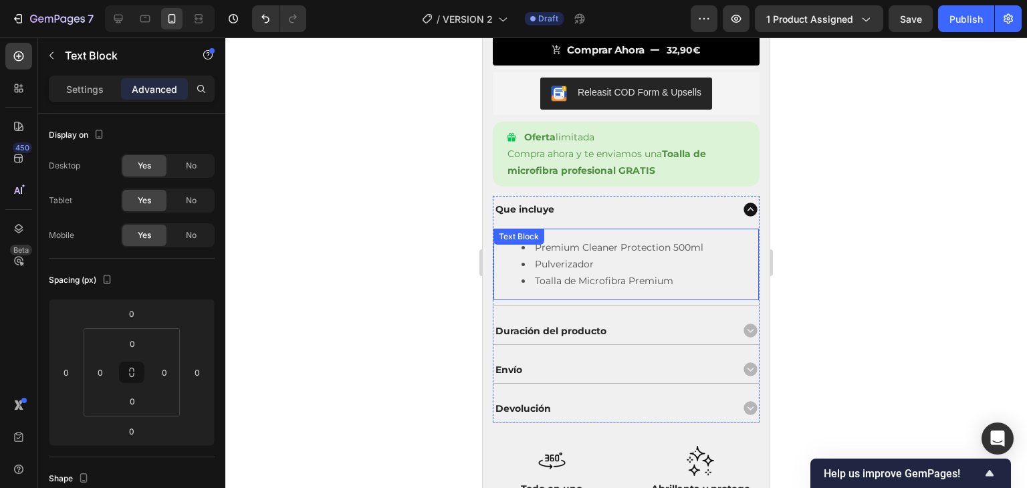
click at [593, 247] on div "Premium Cleaner Protection 500ml Pulverizador Toalla de Microfibra Premium Text…" at bounding box center [627, 265] width 266 height 72
click at [593, 247] on div at bounding box center [599, 242] width 16 height 16
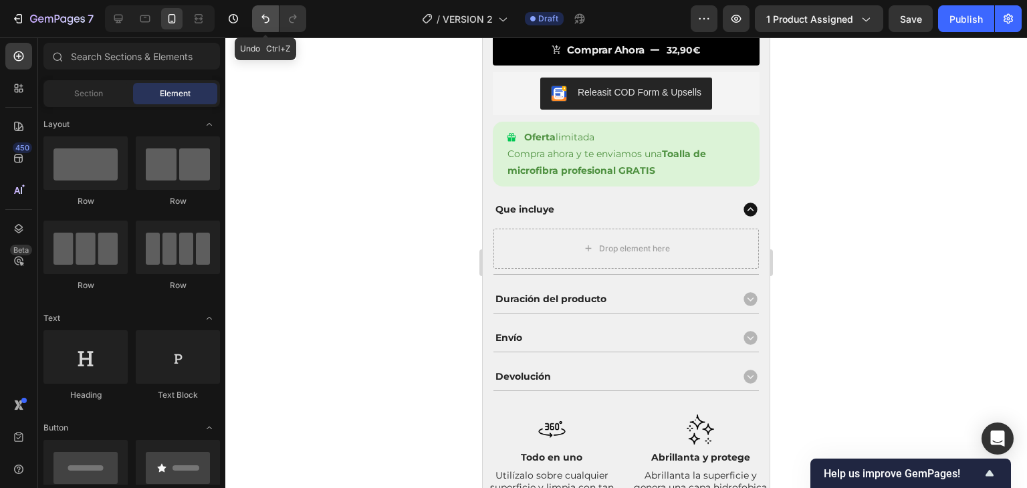
click at [274, 18] on button "Undo/Redo" at bounding box center [265, 18] width 27 height 27
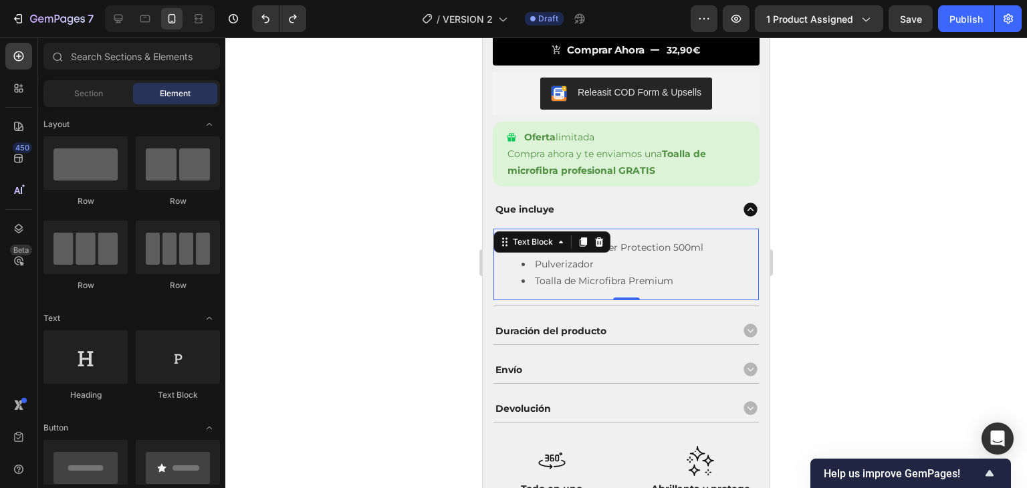
click at [603, 266] on li "Pulverizador" at bounding box center [640, 264] width 236 height 17
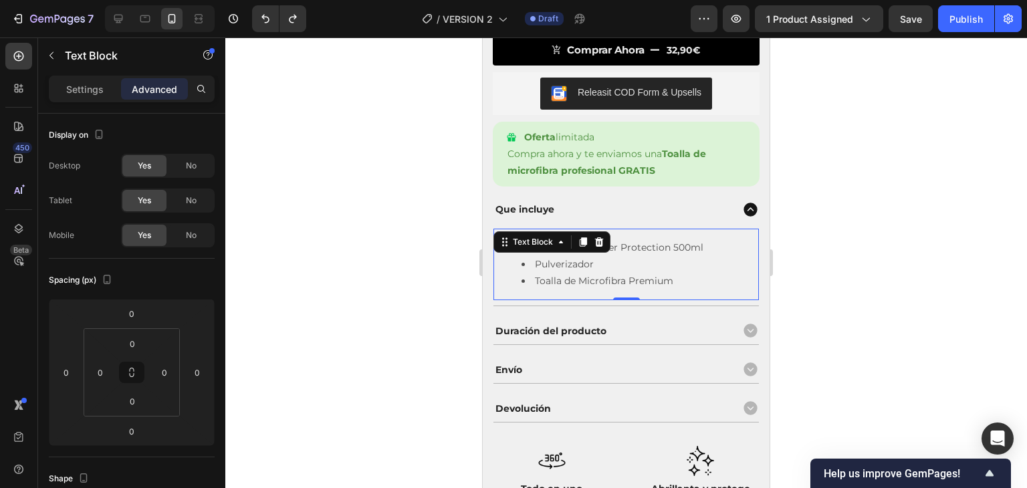
click at [646, 249] on li "Premium Cleaner Protection 500ml" at bounding box center [640, 247] width 236 height 17
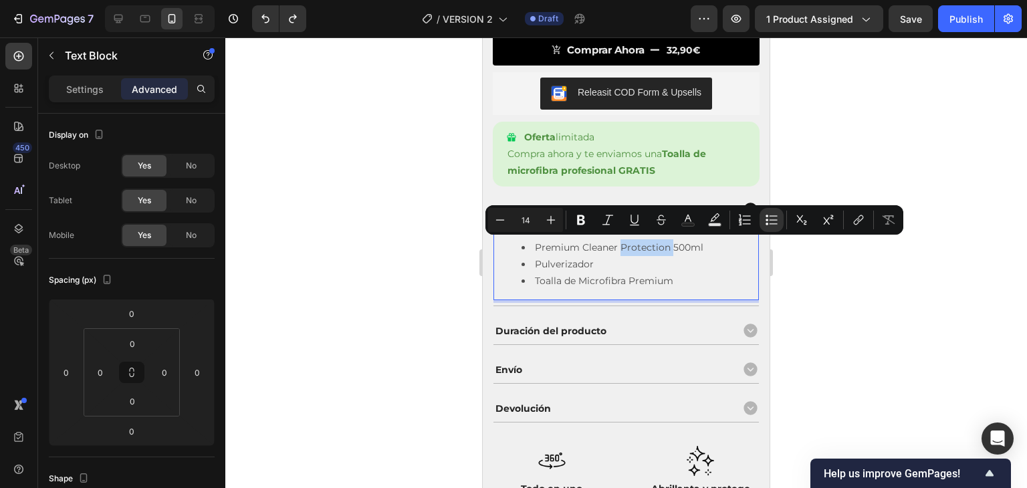
click at [625, 249] on li "Premium Cleaner Protection 500ml" at bounding box center [640, 247] width 236 height 17
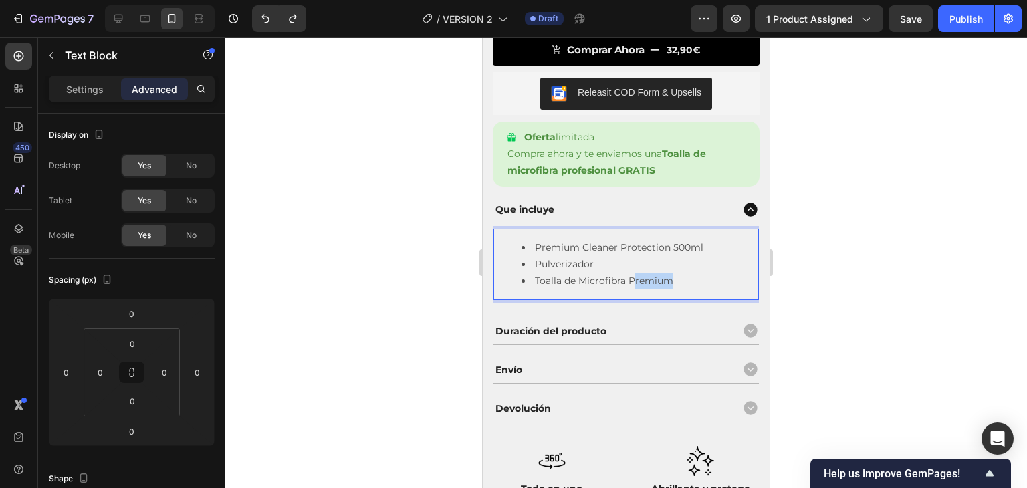
drag, startPoint x: 635, startPoint y: 282, endPoint x: 673, endPoint y: 283, distance: 37.5
click at [673, 283] on li "Toalla de Microfibra Premium" at bounding box center [640, 281] width 236 height 17
click at [526, 288] on li "Toalla de Microfibra Premium" at bounding box center [640, 281] width 236 height 17
click at [528, 242] on li "Premium Cleaner Protection 500ml" at bounding box center [640, 247] width 236 height 17
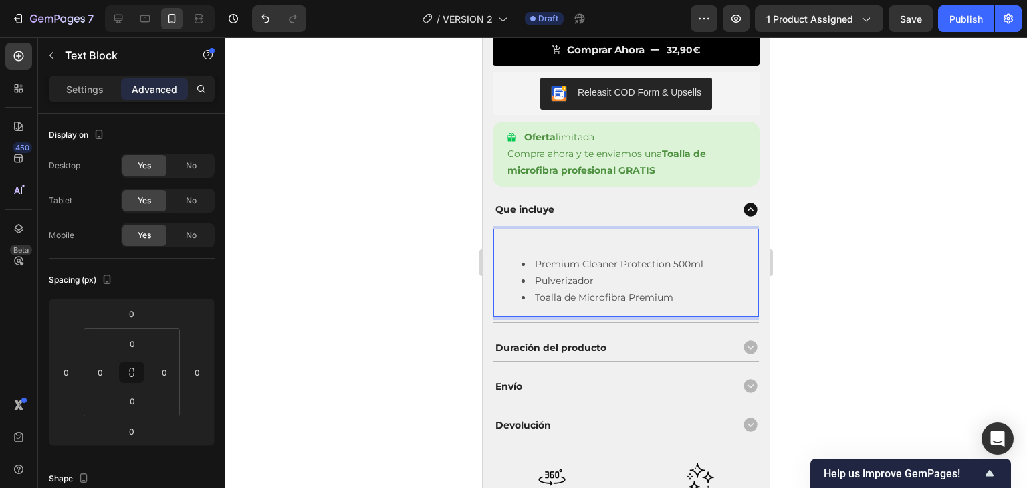
click at [514, 262] on ul "Premium Cleaner Protection 500ml Pulverizador Toalla de Microfibra Premium" at bounding box center [626, 281] width 263 height 51
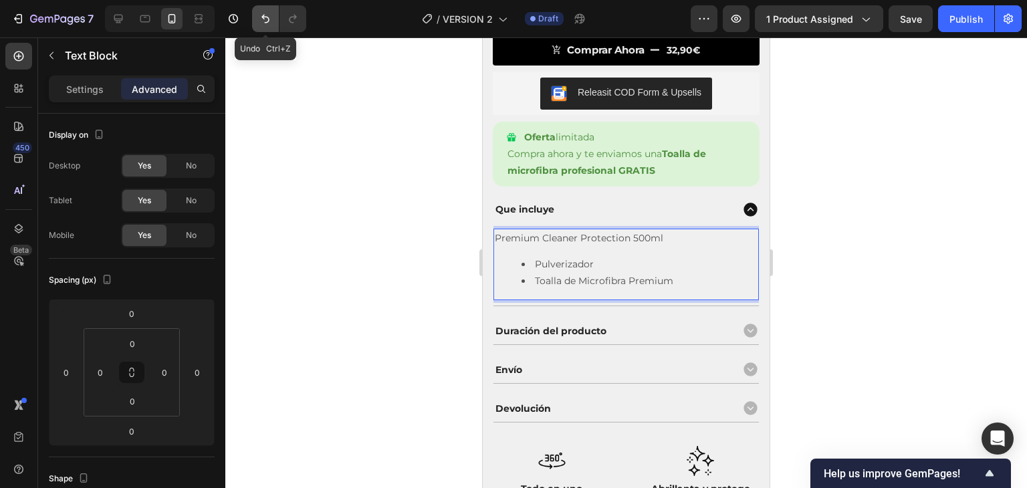
click at [275, 22] on button "Undo/Redo" at bounding box center [265, 18] width 27 height 27
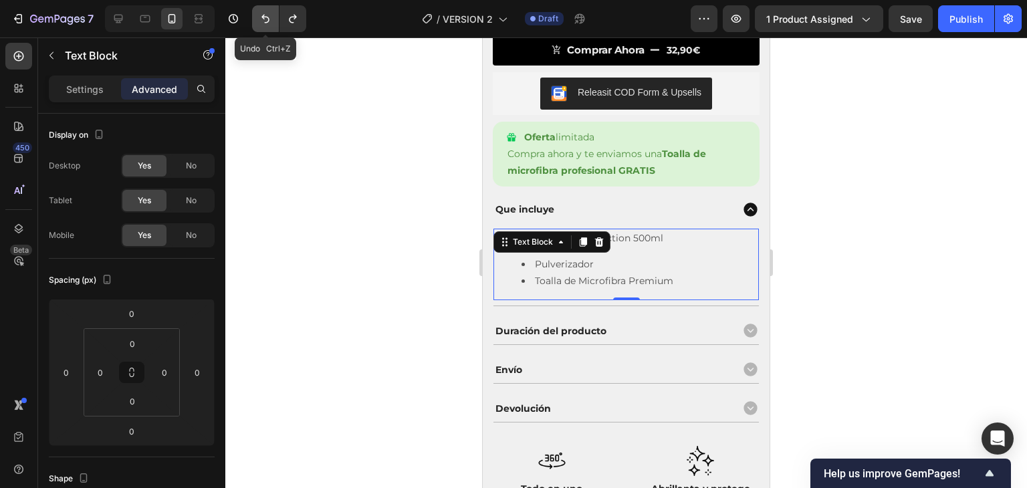
click at [275, 22] on button "Undo/Redo" at bounding box center [265, 18] width 27 height 27
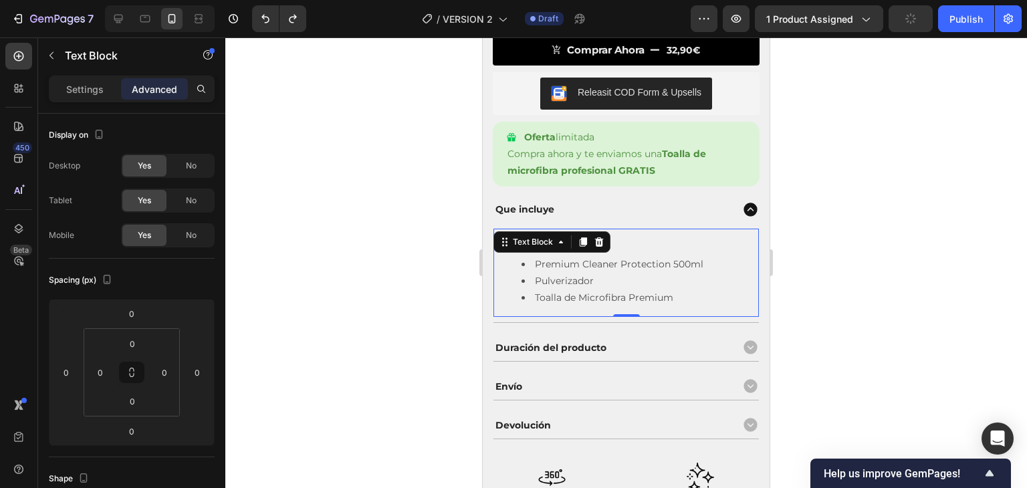
click at [357, 140] on div at bounding box center [626, 262] width 802 height 451
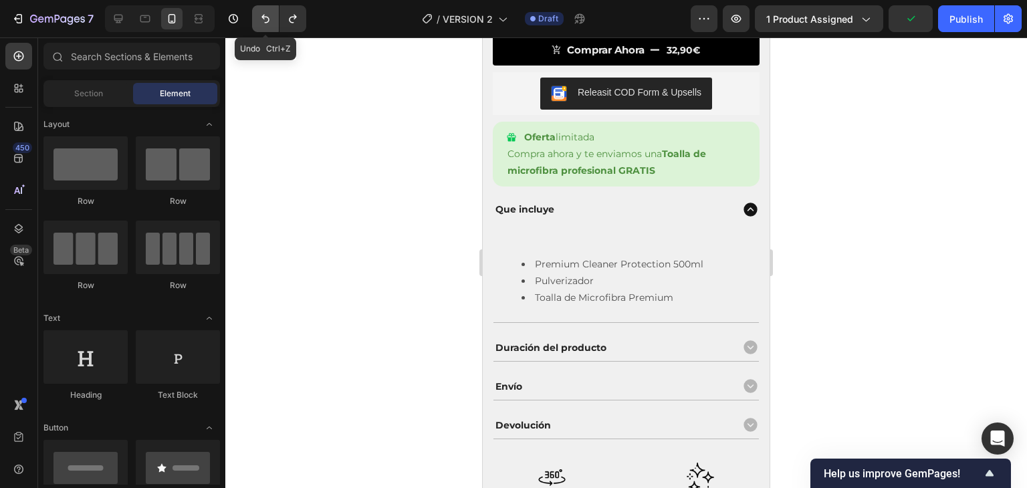
click at [273, 14] on button "Undo/Redo" at bounding box center [265, 18] width 27 height 27
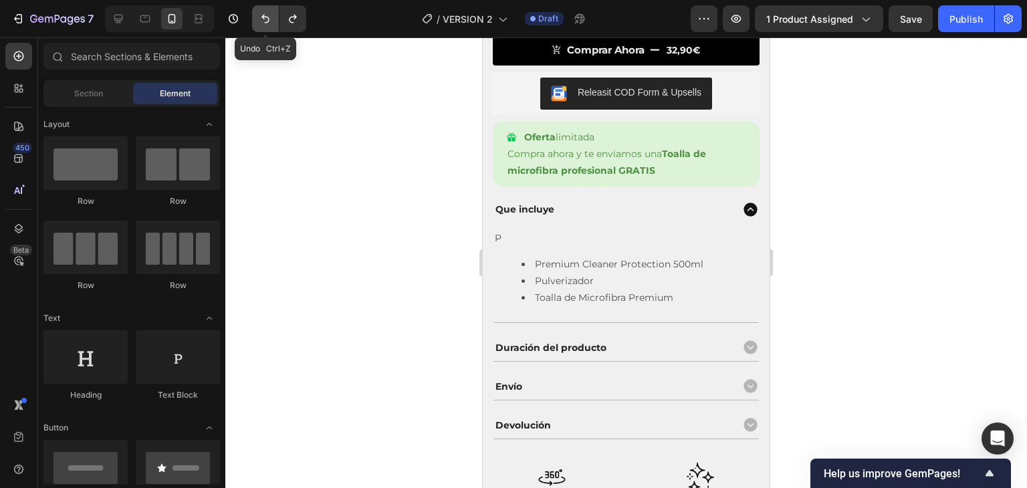
click at [273, 14] on button "Undo/Redo" at bounding box center [265, 18] width 27 height 27
click at [272, 15] on button "Undo/Redo" at bounding box center [265, 18] width 27 height 27
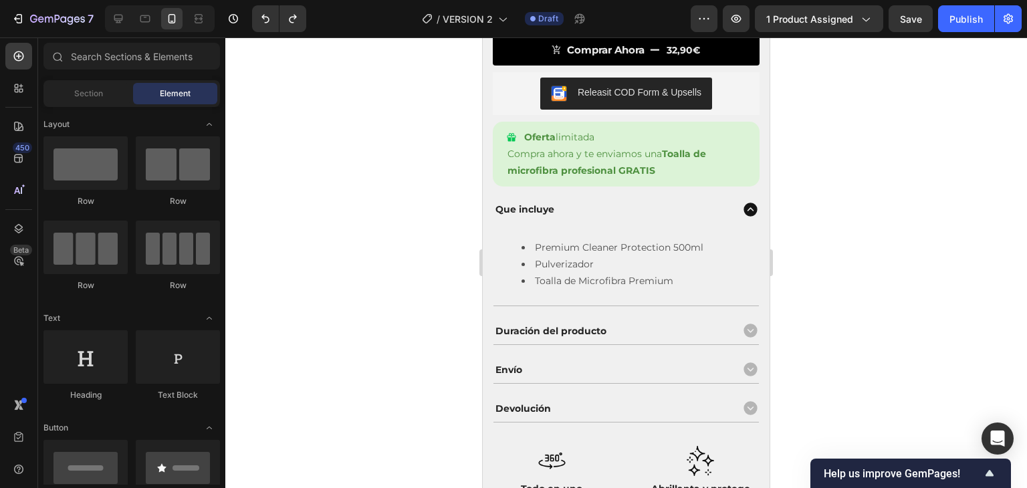
click at [417, 263] on div at bounding box center [626, 262] width 802 height 451
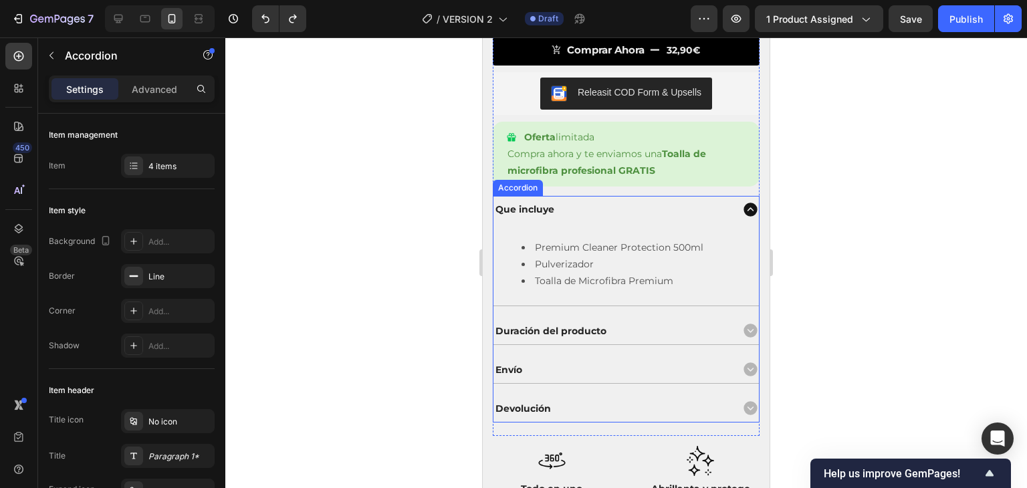
click at [744, 204] on icon at bounding box center [750, 209] width 13 height 13
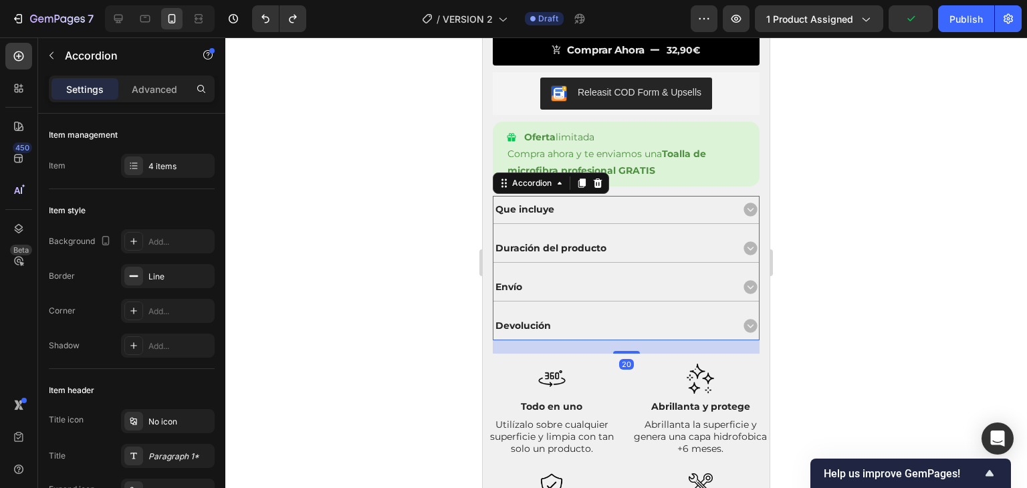
drag, startPoint x: 851, startPoint y: 142, endPoint x: 807, endPoint y: 167, distance: 50.3
click at [852, 142] on div at bounding box center [626, 262] width 802 height 451
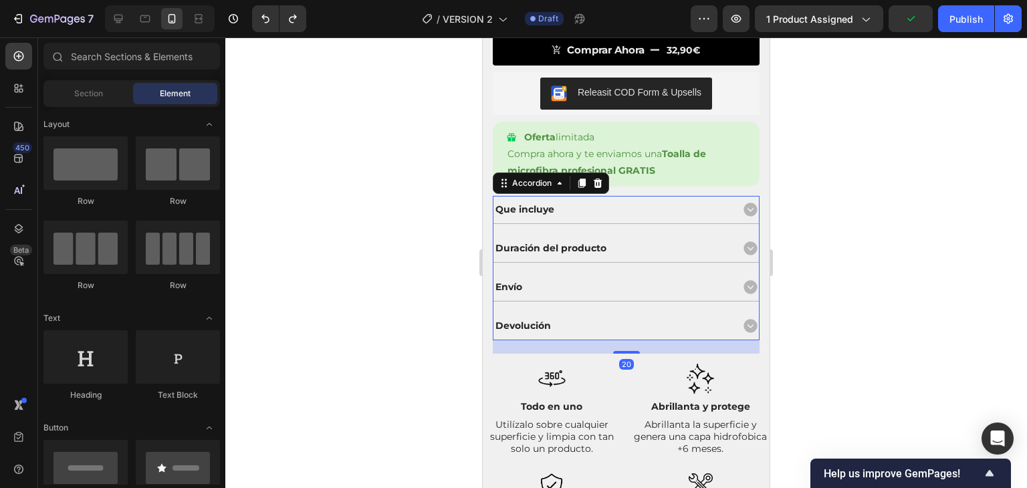
click at [744, 250] on icon at bounding box center [750, 247] width 13 height 13
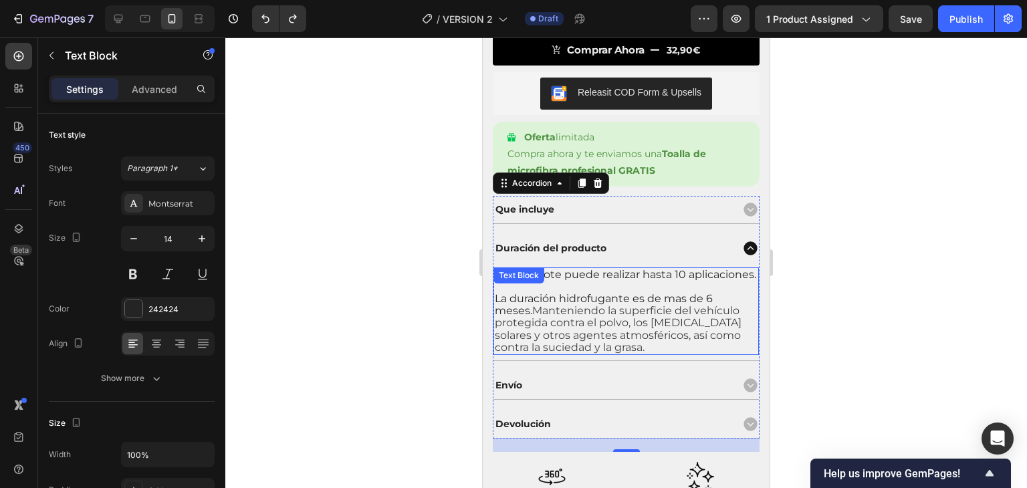
click at [627, 311] on span "La duración hidrofugante es de mas de 6 meses." at bounding box center [604, 304] width 218 height 25
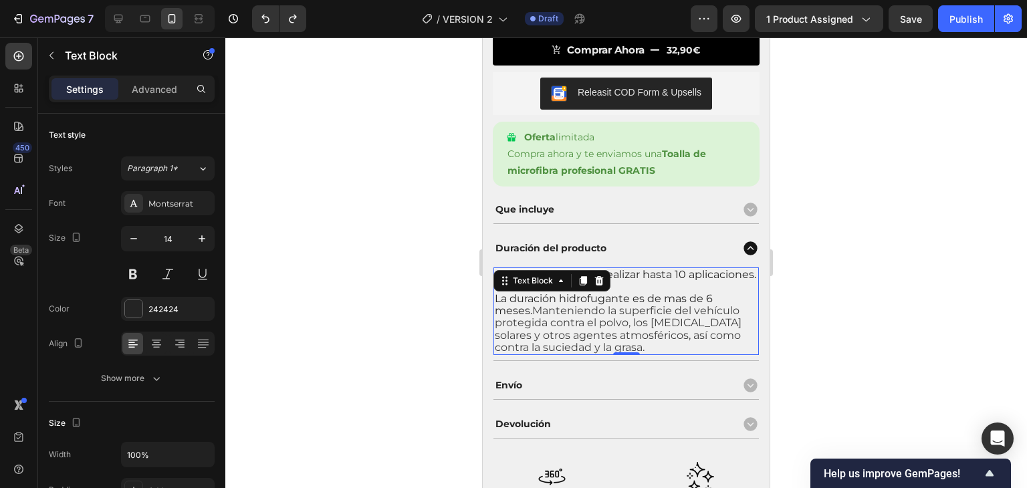
click at [599, 340] on span "Manteniendo la superficie del vehículo protegida contra el polvo, los [MEDICAL_…" at bounding box center [618, 328] width 247 height 49
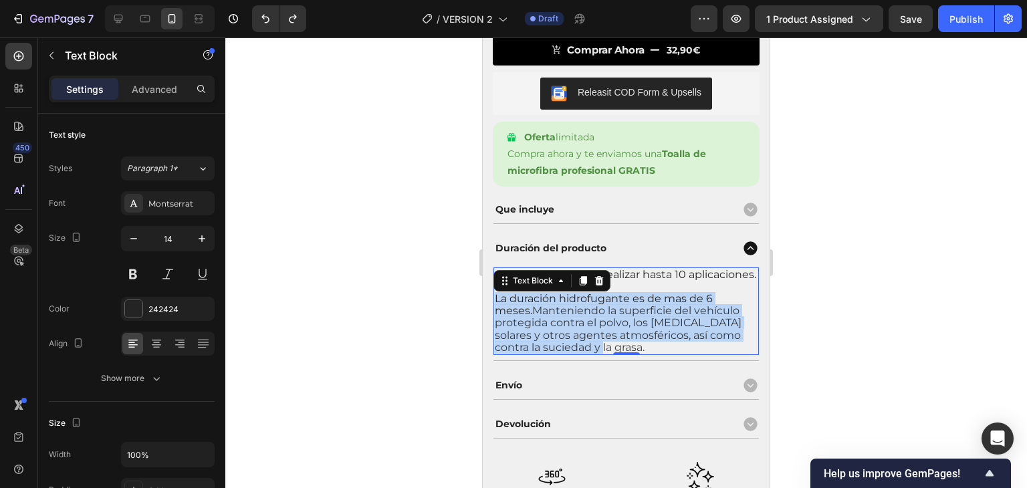
click at [599, 340] on span "Manteniendo la superficie del vehículo protegida contra el polvo, los [MEDICAL_…" at bounding box center [618, 328] width 247 height 49
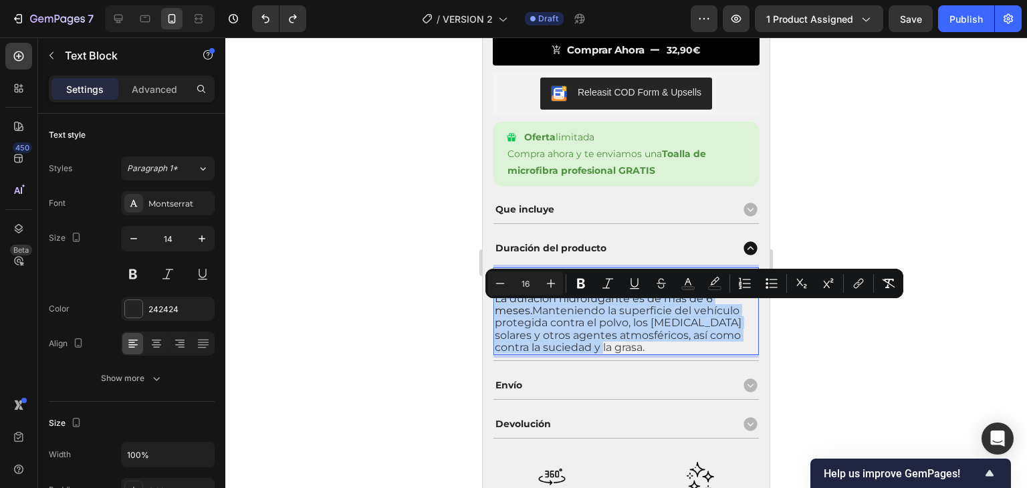
click at [599, 340] on span "Manteniendo la superficie del vehículo protegida contra el polvo, los [MEDICAL_…" at bounding box center [618, 328] width 247 height 49
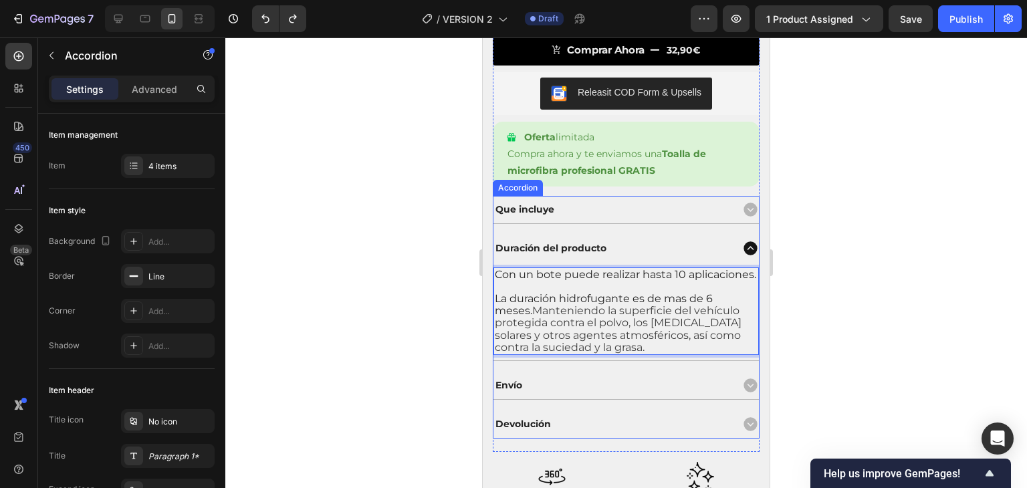
click at [748, 240] on icon at bounding box center [750, 248] width 17 height 17
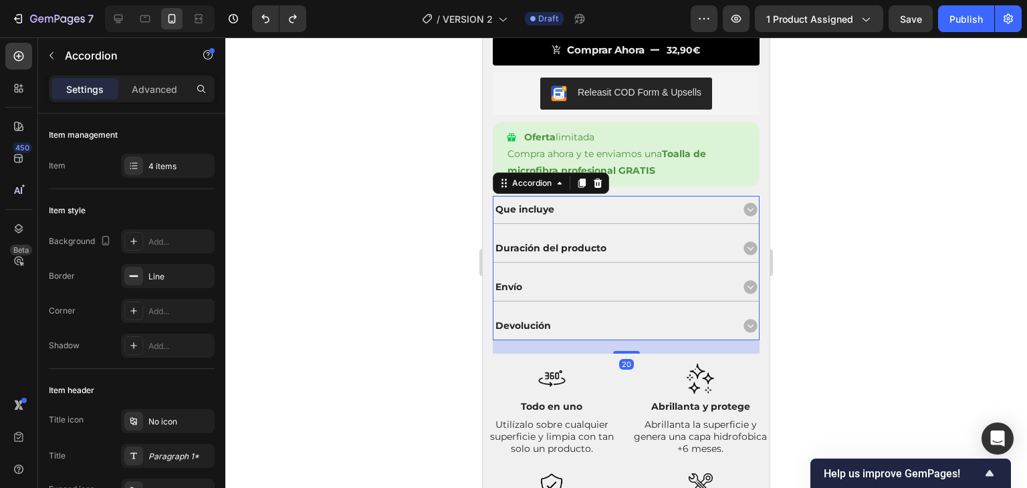
click at [744, 292] on icon at bounding box center [750, 286] width 13 height 13
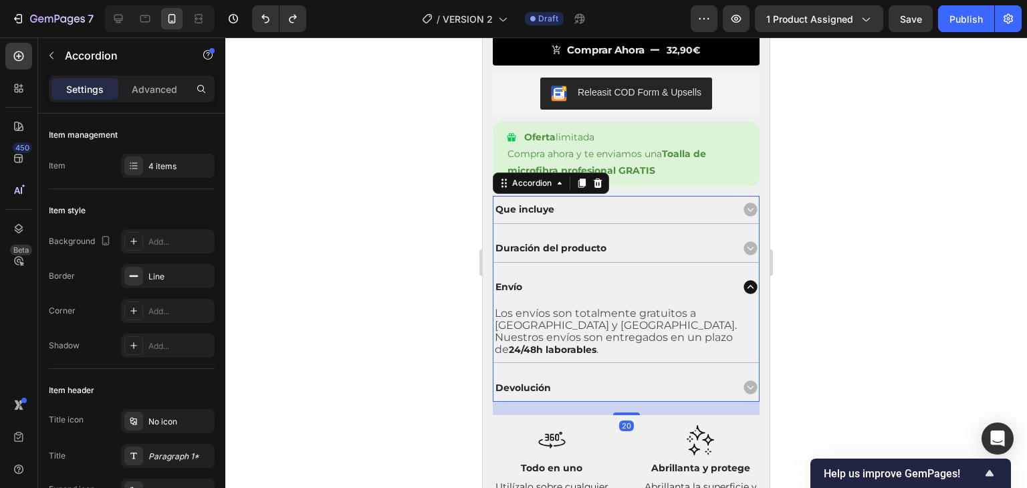
click at [744, 291] on icon at bounding box center [750, 286] width 13 height 13
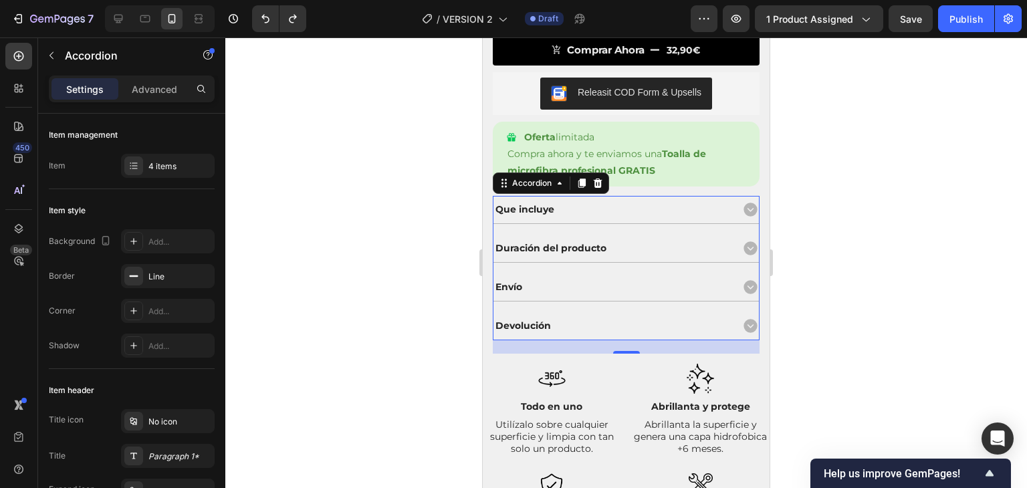
click at [744, 322] on icon at bounding box center [750, 325] width 13 height 13
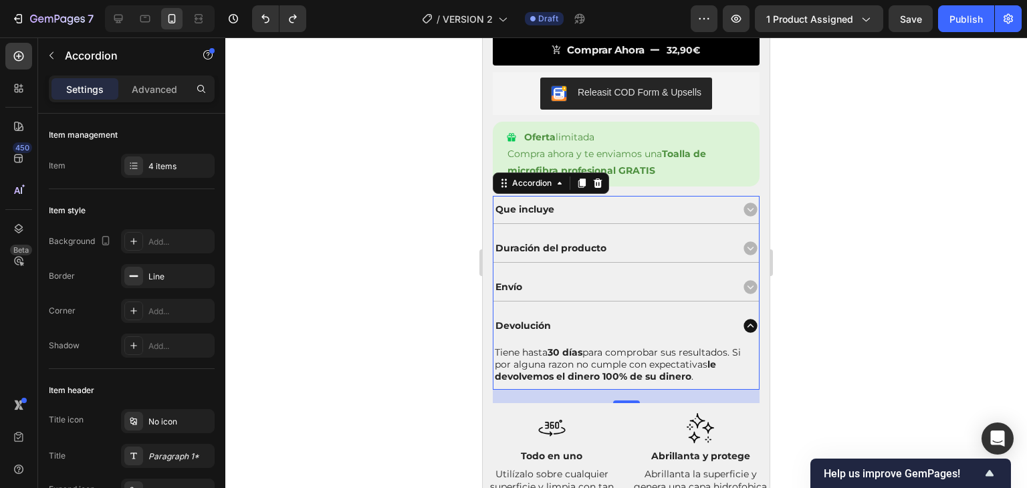
click at [744, 322] on icon at bounding box center [750, 325] width 13 height 13
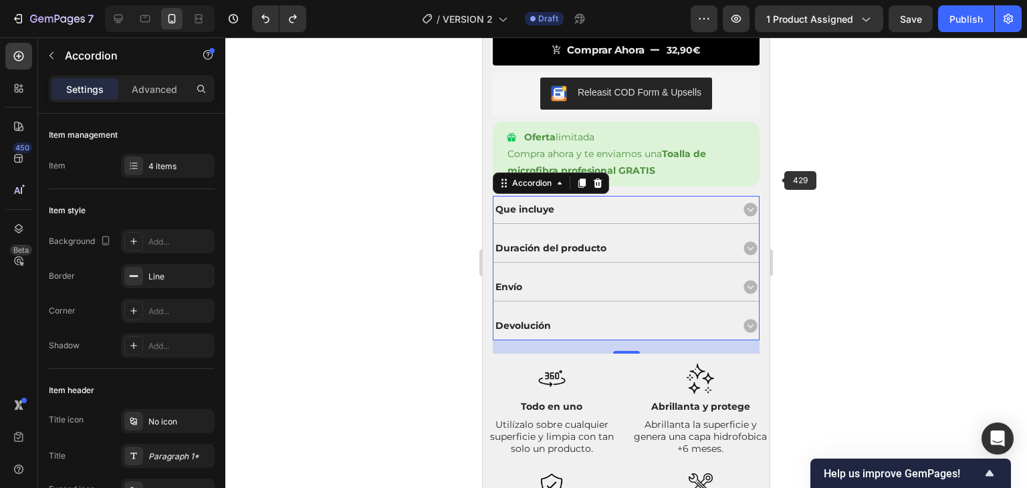
click at [922, 165] on div at bounding box center [626, 262] width 802 height 451
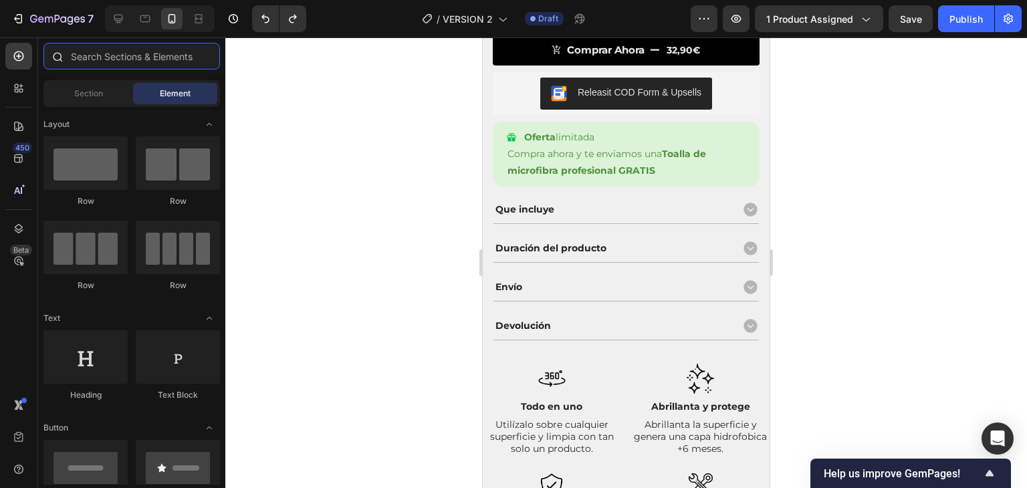
click at [120, 56] on input "text" at bounding box center [131, 56] width 177 height 27
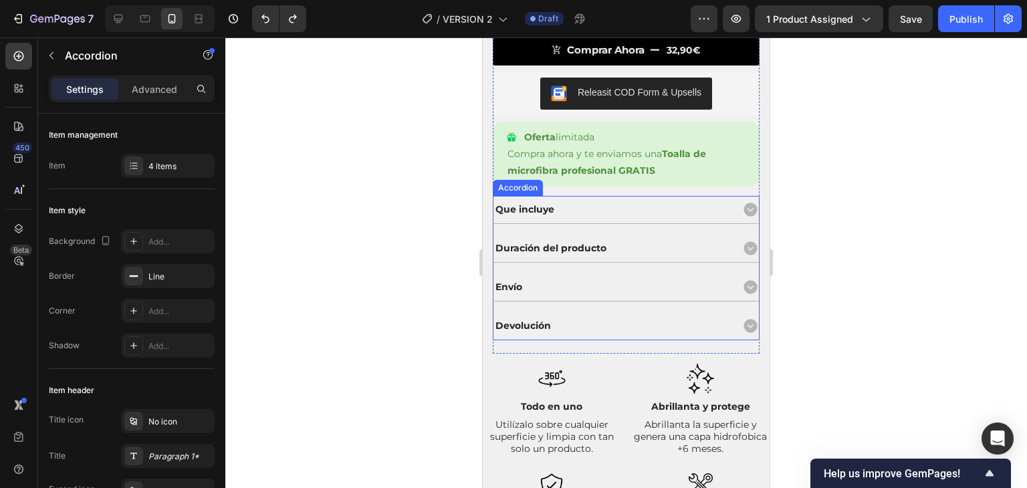
click at [744, 245] on icon at bounding box center [750, 247] width 13 height 13
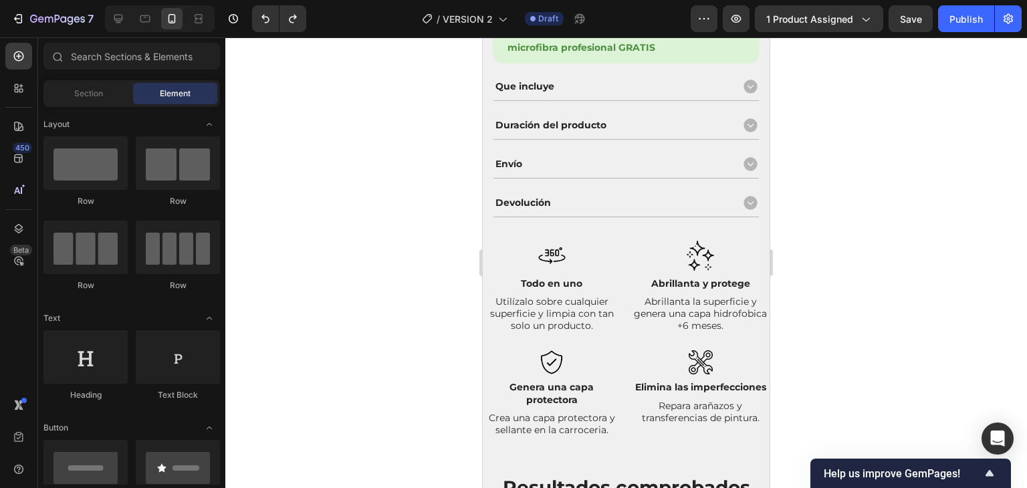
scroll to position [647, 0]
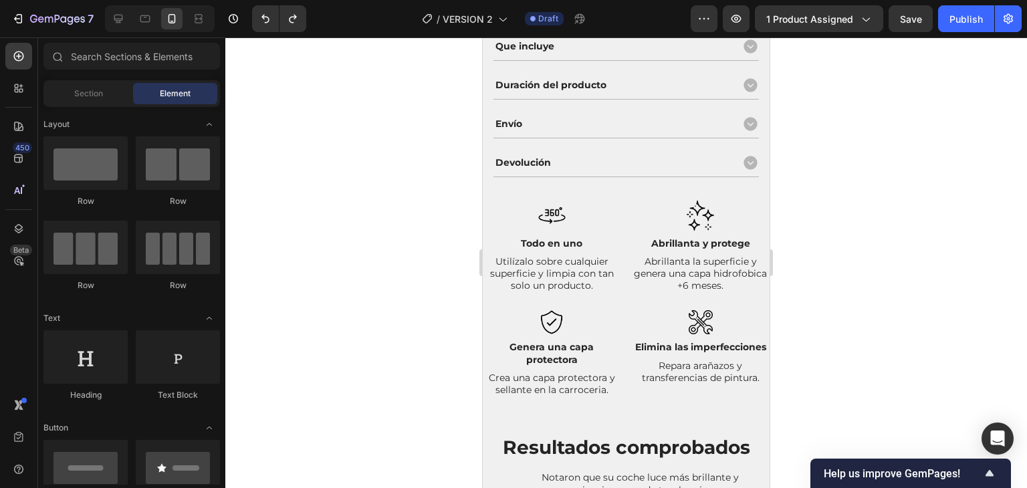
drag, startPoint x: 765, startPoint y: 255, endPoint x: 1275, endPoint y: 170, distance: 516.7
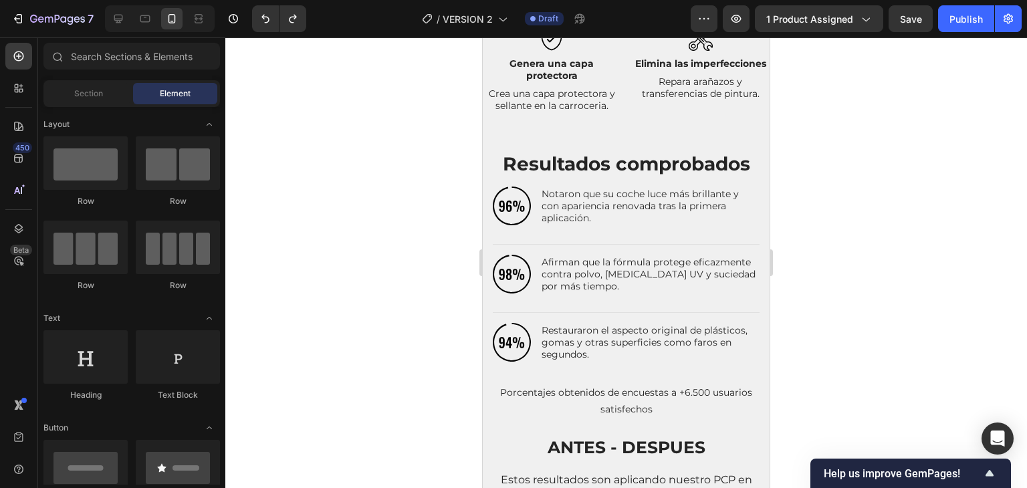
scroll to position [973, 0]
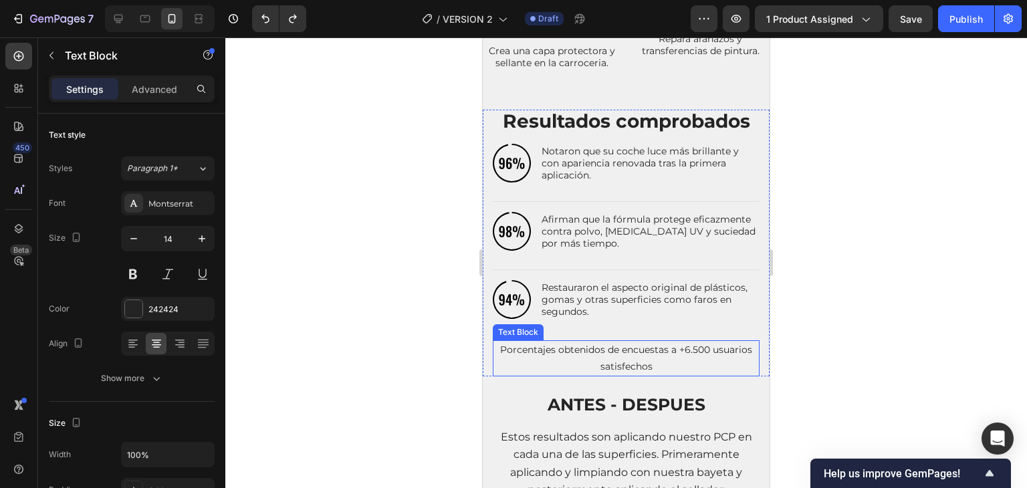
click at [575, 362] on p "Porcentajes obtenidos de encuestas a +6.500 usuarios satisfechos" at bounding box center [626, 358] width 264 height 33
click at [822, 241] on div at bounding box center [626, 262] width 802 height 451
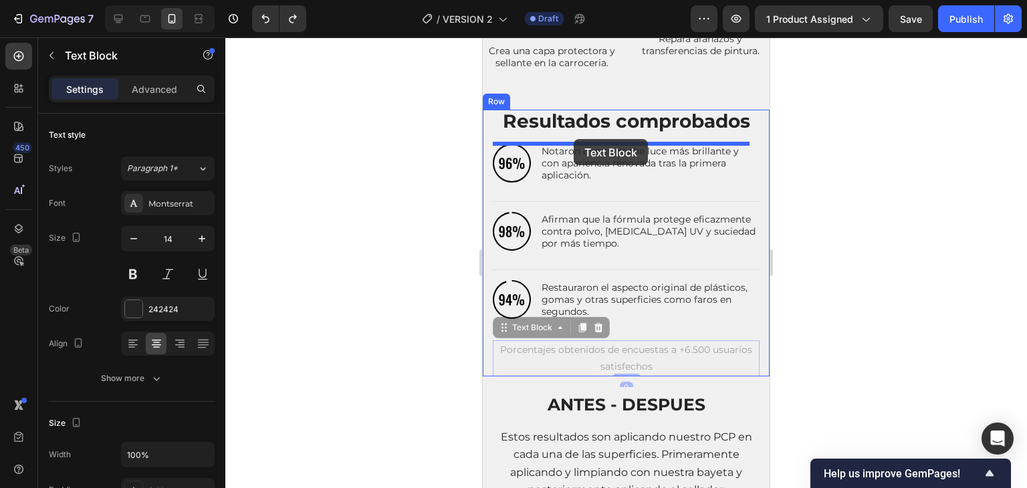
drag, startPoint x: 523, startPoint y: 358, endPoint x: 574, endPoint y: 139, distance: 224.6
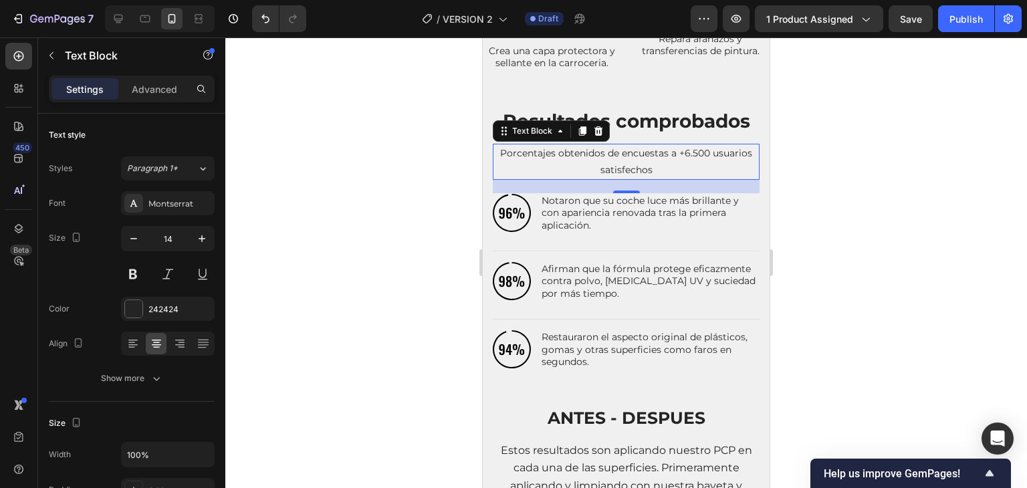
click at [910, 161] on div at bounding box center [626, 262] width 802 height 451
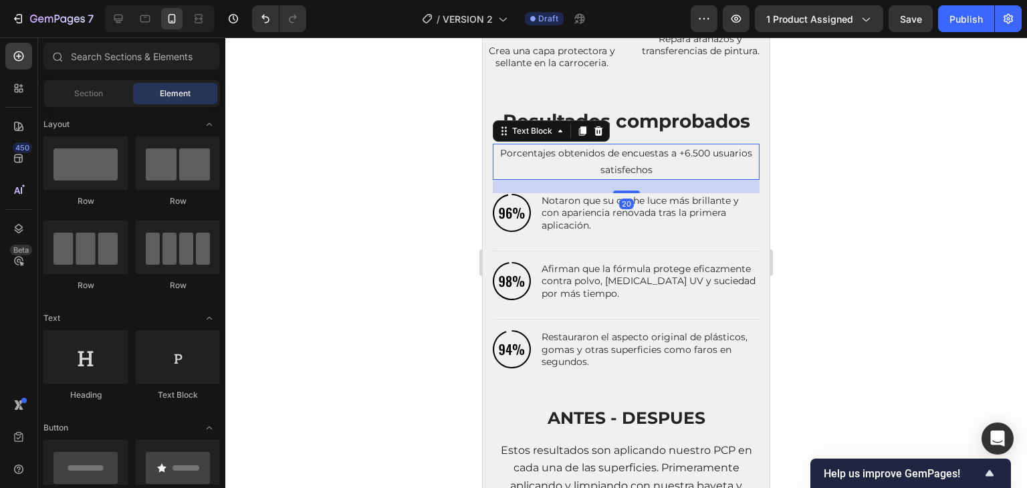
click at [681, 162] on p "Porcentajes obtenidos de encuestas a +6.500 usuarios satisfechos" at bounding box center [626, 161] width 264 height 33
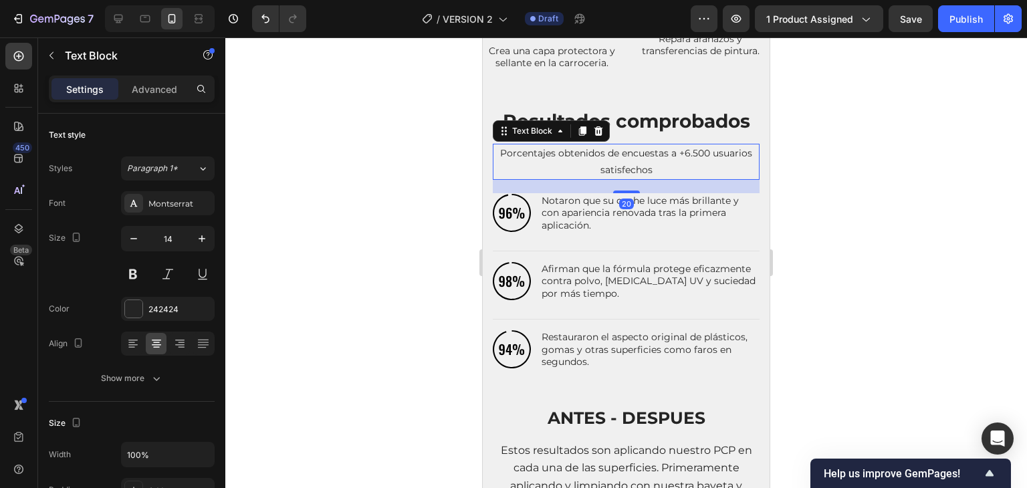
click at [664, 153] on span "Porcentajes obtenidos de encuestas a +6.500 usuarios satisfechos" at bounding box center [626, 161] width 252 height 29
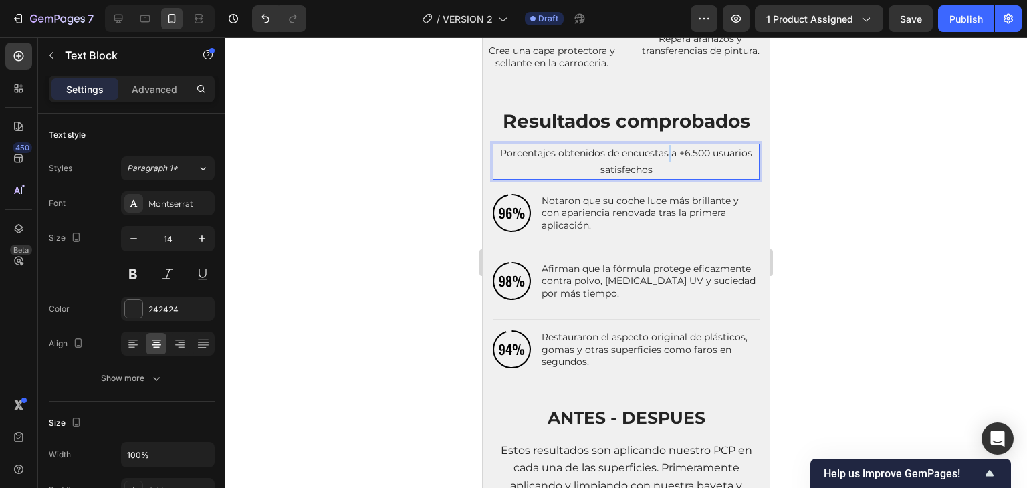
click at [664, 153] on span "Porcentajes obtenidos de encuestas a +6.500 usuarios satisfechos" at bounding box center [626, 161] width 252 height 29
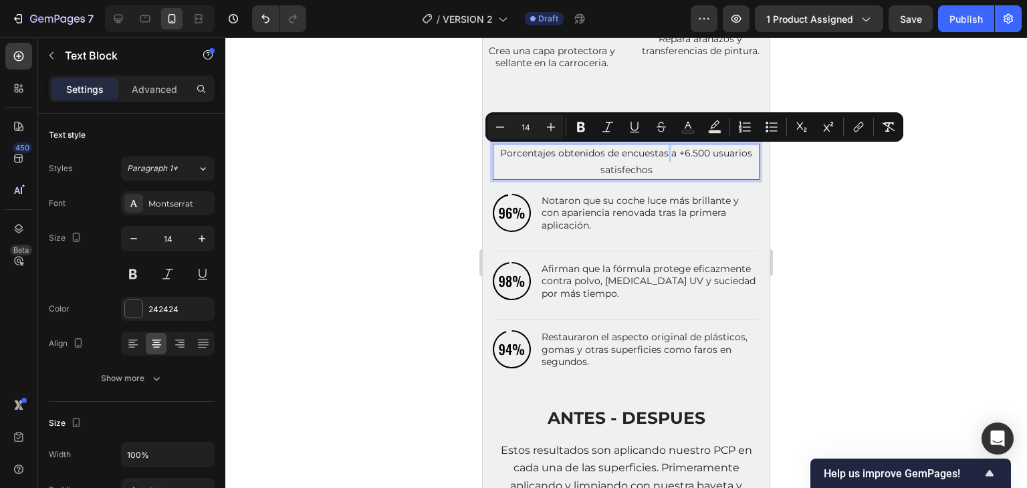
click at [668, 155] on span "Porcentajes obtenidos de encuestas a +6.500 usuarios satisfechos" at bounding box center [626, 161] width 252 height 29
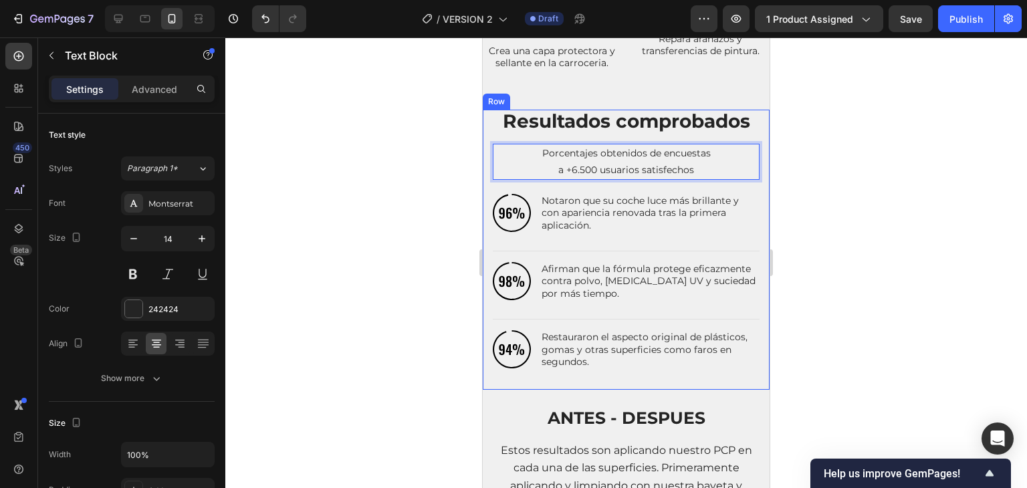
click at [412, 154] on div at bounding box center [626, 262] width 802 height 451
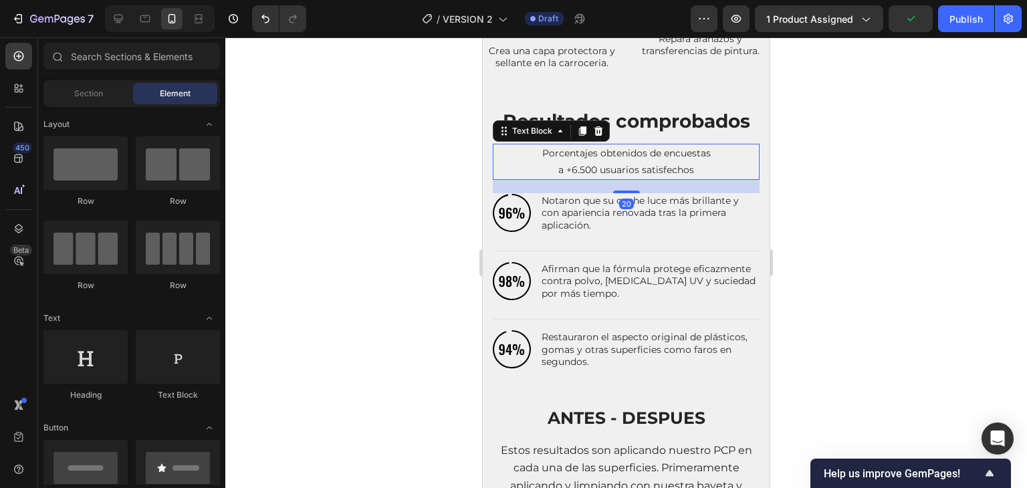
click at [598, 157] on span "Porcentajes obtenidos de encuestas" at bounding box center [626, 153] width 169 height 12
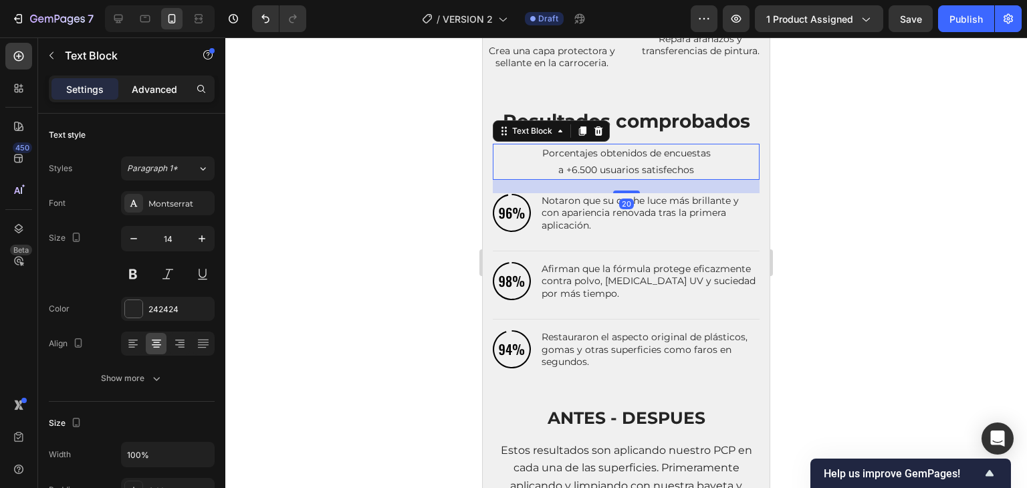
click at [150, 91] on p "Advanced" at bounding box center [154, 89] width 45 height 14
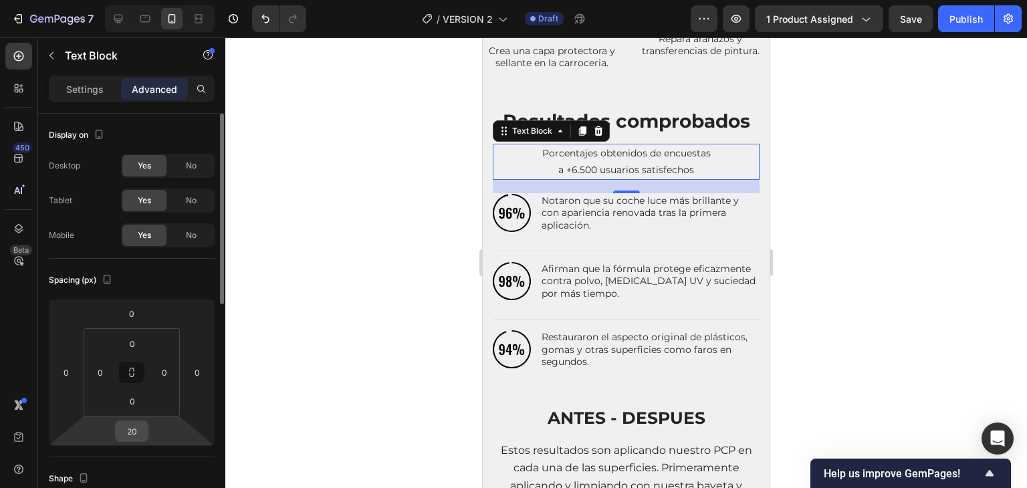
click at [130, 433] on input "20" at bounding box center [131, 431] width 27 height 20
type input "15"
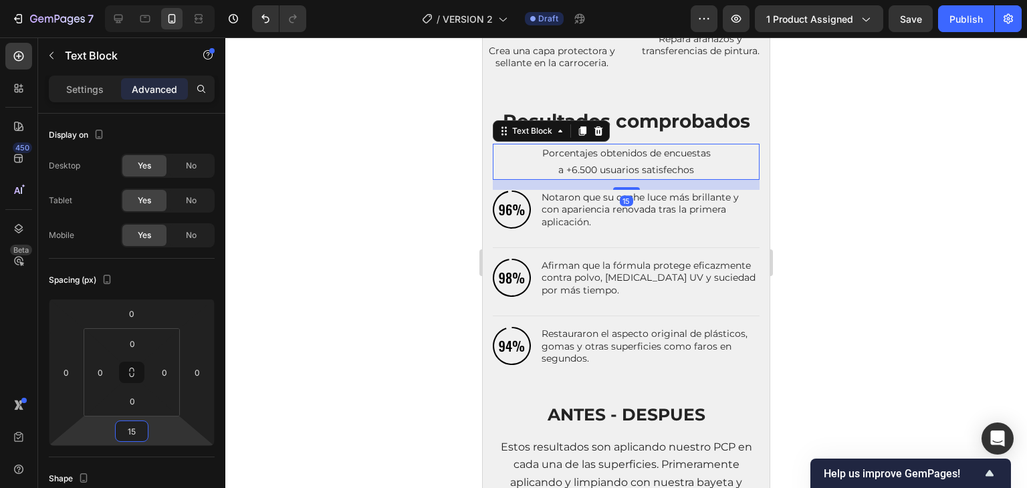
click at [350, 381] on div at bounding box center [626, 262] width 802 height 451
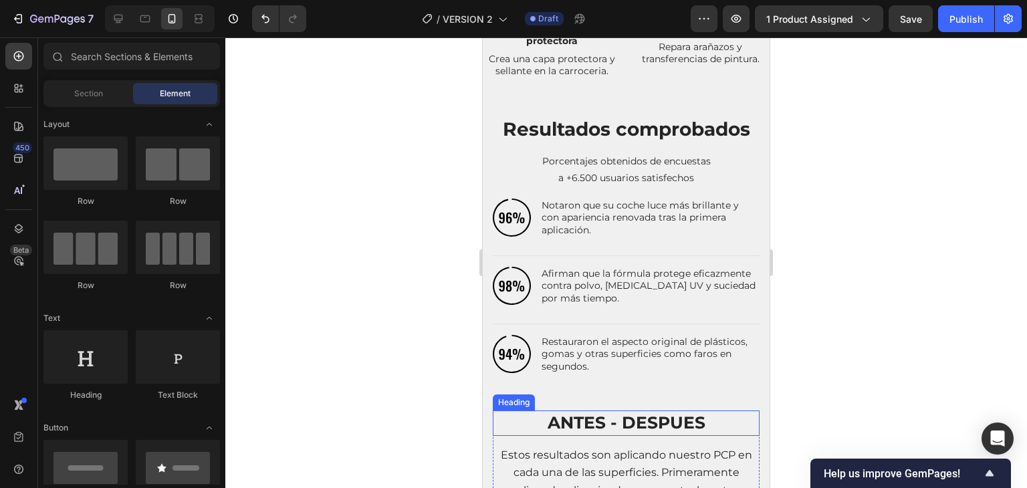
scroll to position [963, 0]
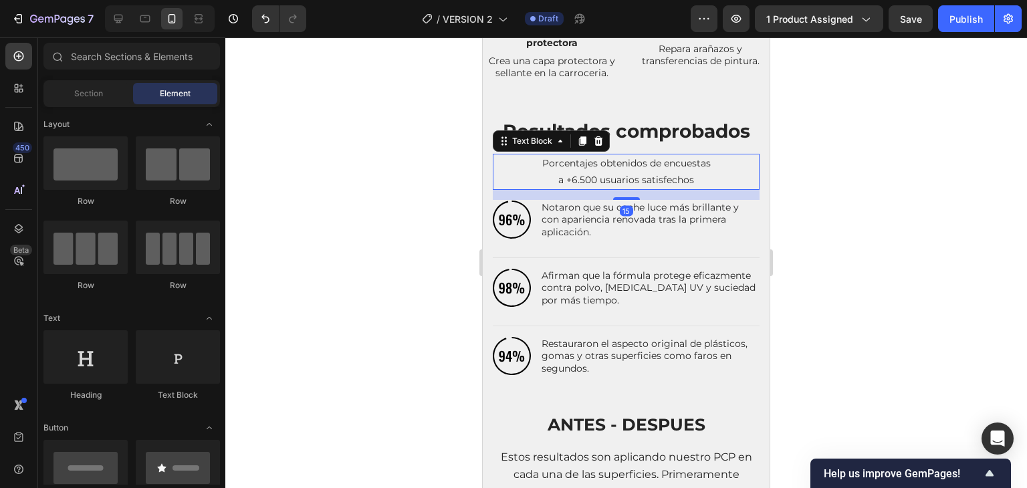
click at [624, 188] on div "Porcentajes obtenidos de encuestas a +6.500 usuarios satisfechos" at bounding box center [626, 172] width 267 height 36
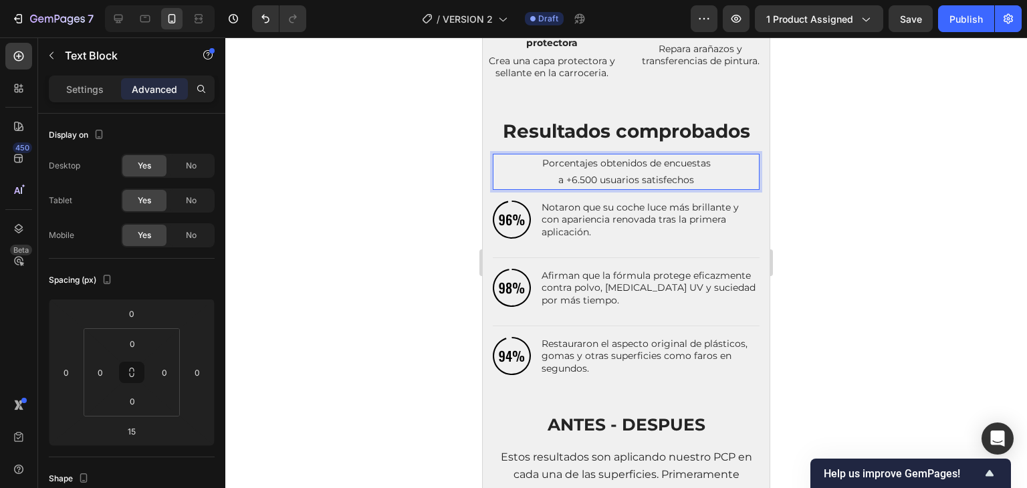
click at [624, 188] on div "Porcentajes obtenidos de encuestas a +6.500 usuarios satisfechos" at bounding box center [626, 172] width 267 height 36
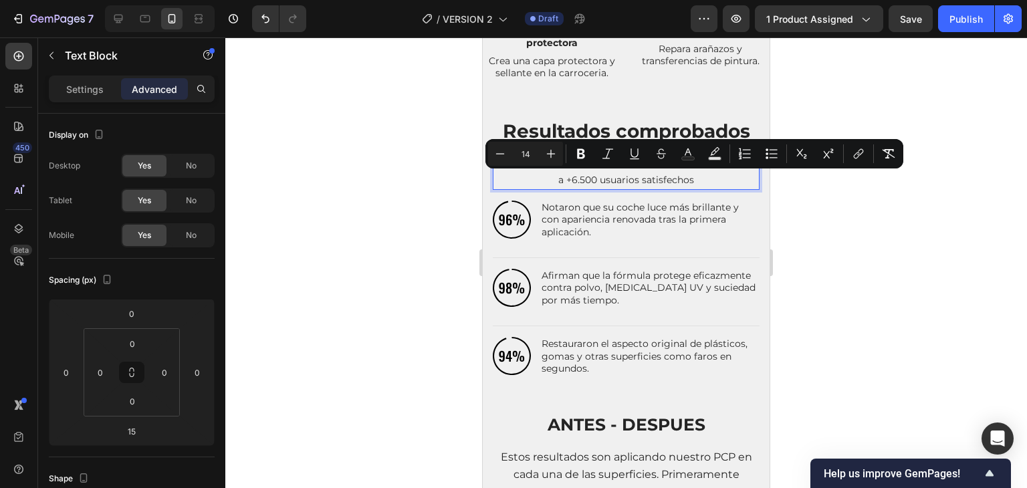
click at [582, 179] on span "a +6.500 usuarios satisfechos" at bounding box center [627, 180] width 136 height 12
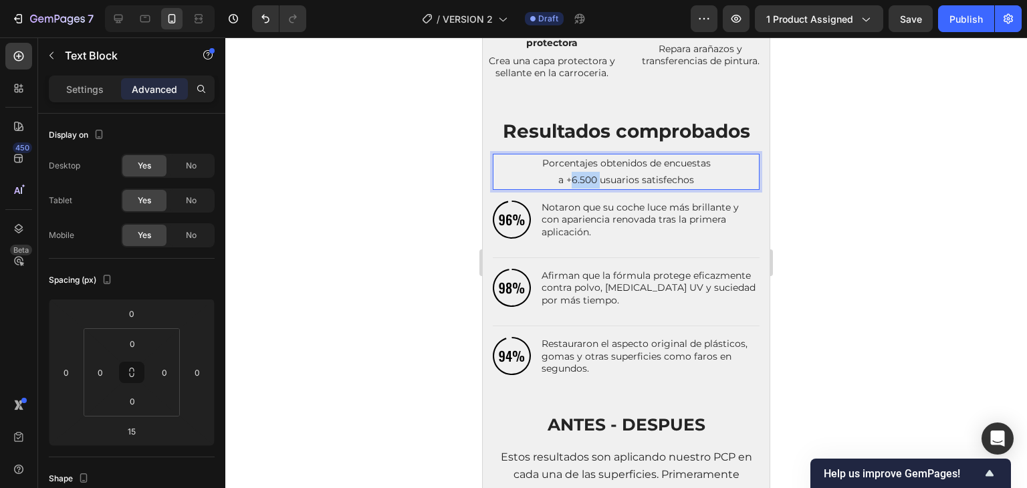
click at [582, 179] on span "a +6.500 usuarios satisfechos" at bounding box center [627, 180] width 136 height 12
click at [653, 177] on span "a +6.500 usuarios satisfechos" at bounding box center [627, 180] width 136 height 12
drag, startPoint x: 690, startPoint y: 179, endPoint x: 565, endPoint y: 186, distance: 125.9
click at [565, 186] on p "a +6.500 usuarios satisfechos" at bounding box center [626, 180] width 264 height 17
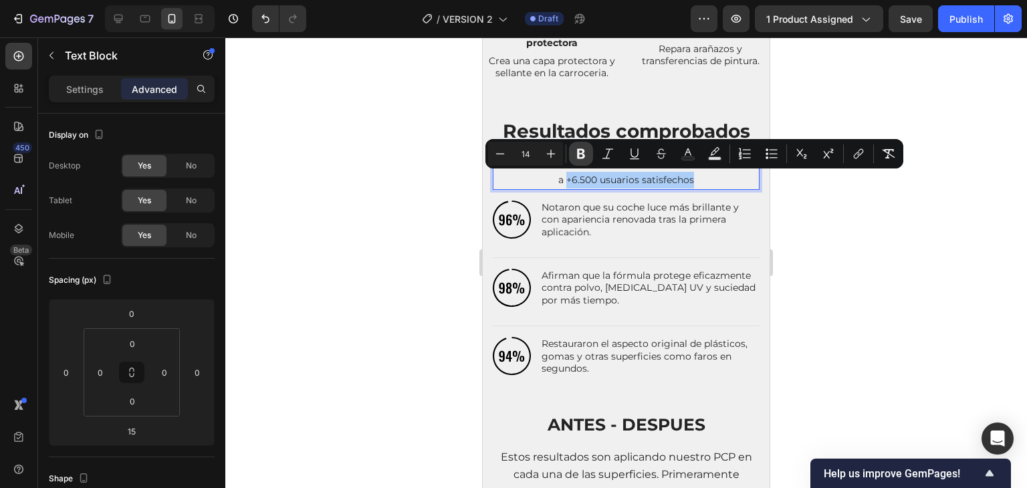
click at [585, 157] on icon "Editor contextual toolbar" at bounding box center [581, 153] width 13 height 13
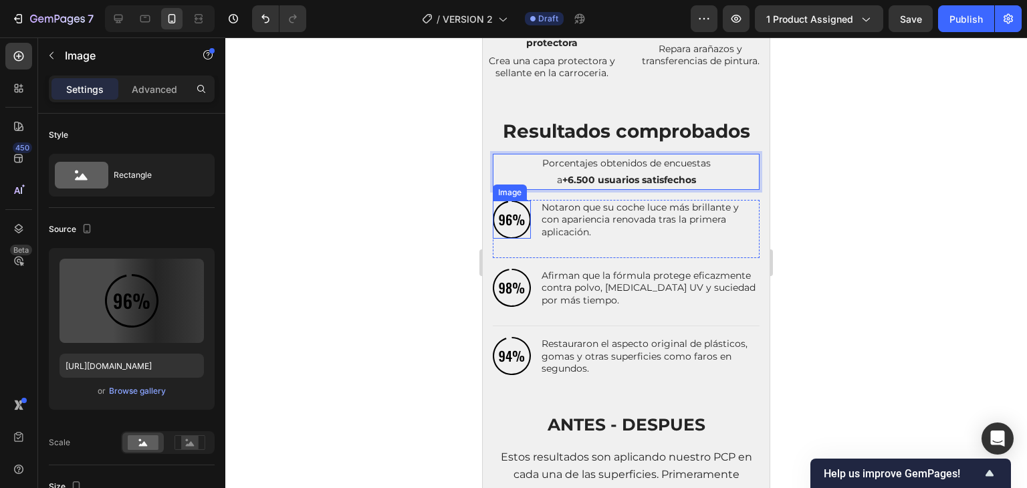
click at [508, 223] on img at bounding box center [512, 220] width 38 height 38
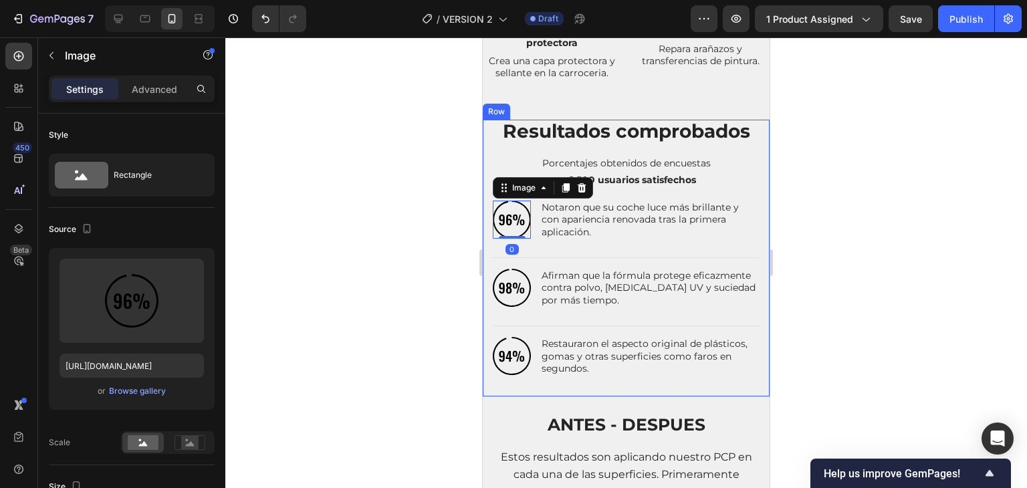
click at [486, 221] on div "Resultados comprobados Heading Porcentajes obtenidos de encuestas a +6.500 usua…" at bounding box center [626, 259] width 287 height 278
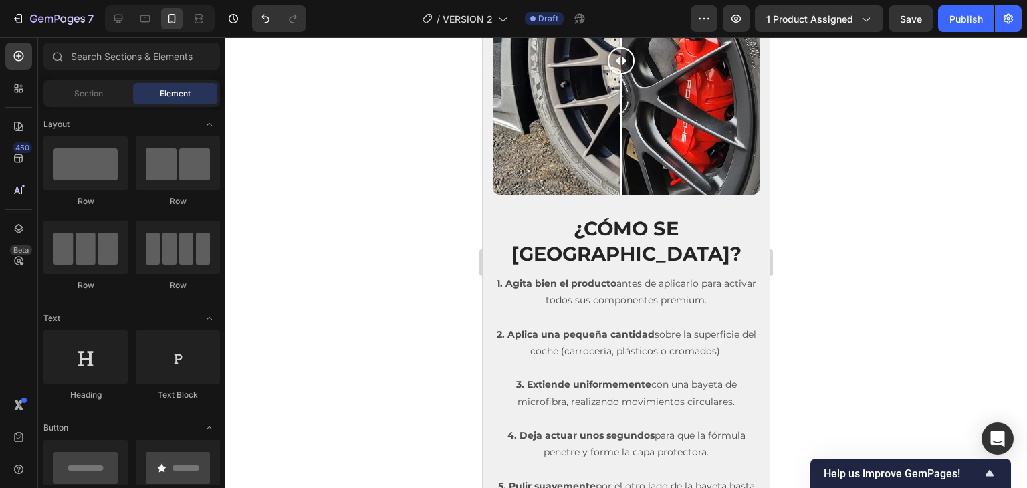
scroll to position [2577, 0]
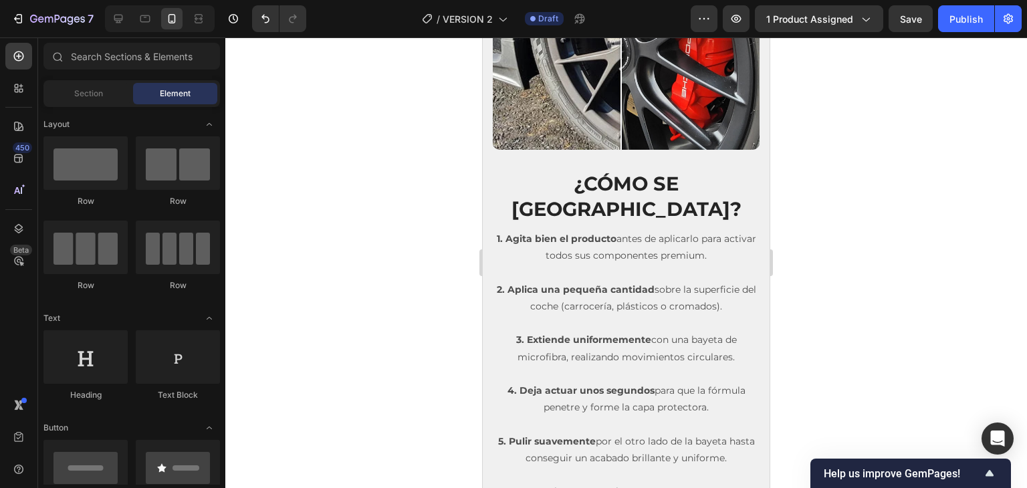
drag, startPoint x: 769, startPoint y: 272, endPoint x: 1263, endPoint y: 336, distance: 498.6
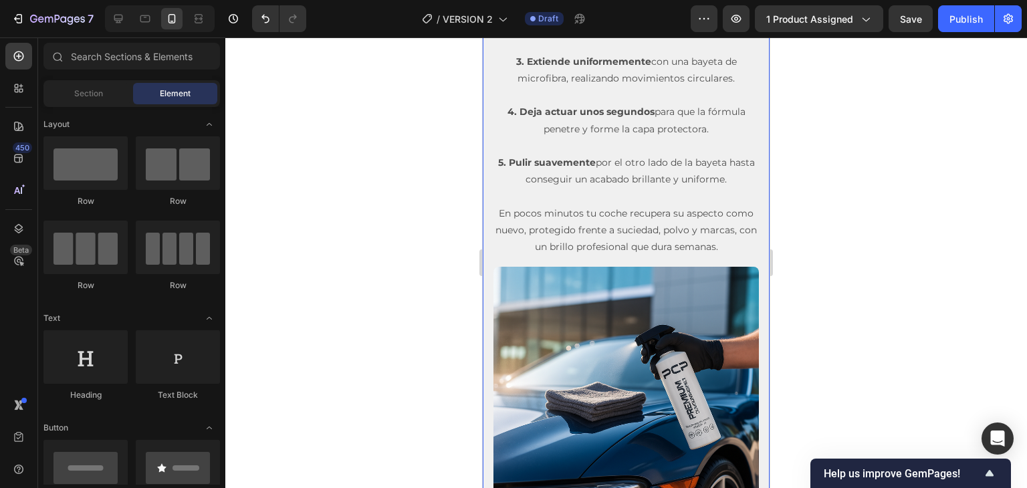
scroll to position [2903, 0]
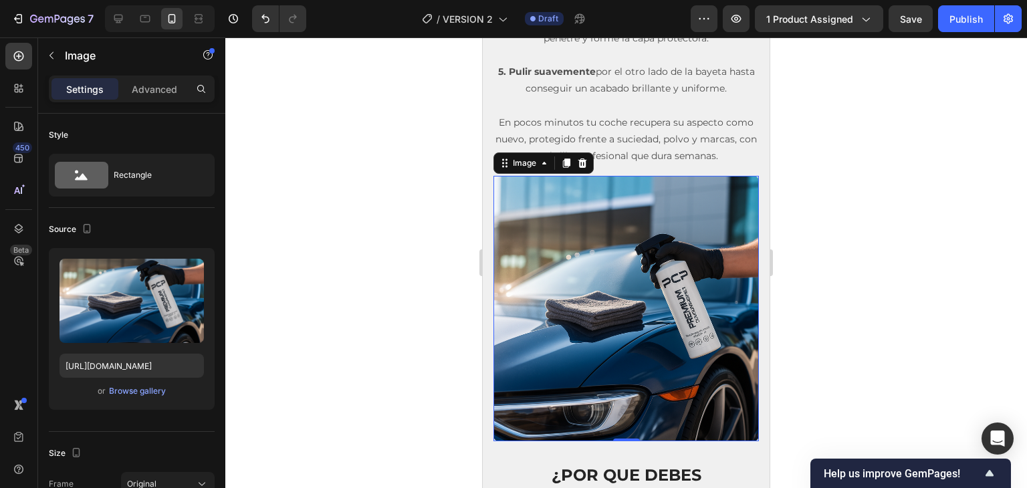
click at [435, 236] on div at bounding box center [626, 262] width 802 height 451
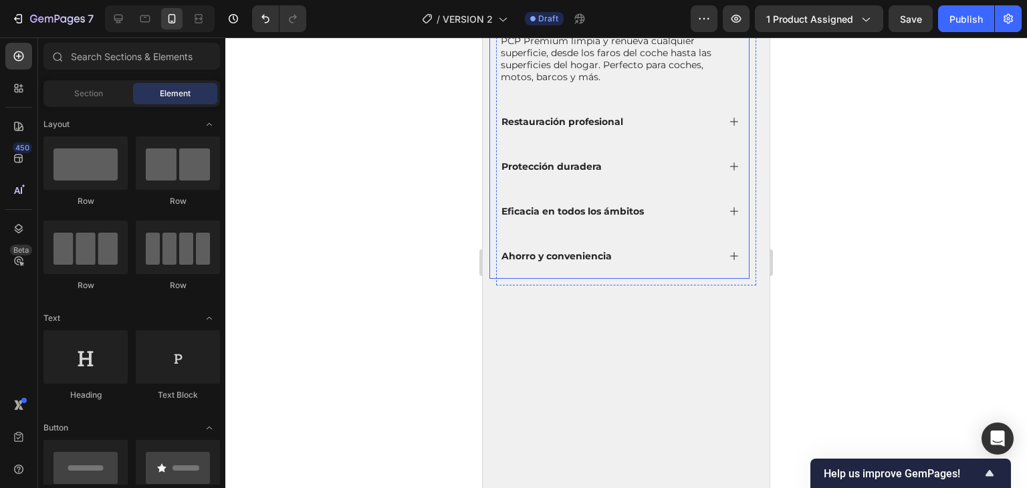
scroll to position [3398, 0]
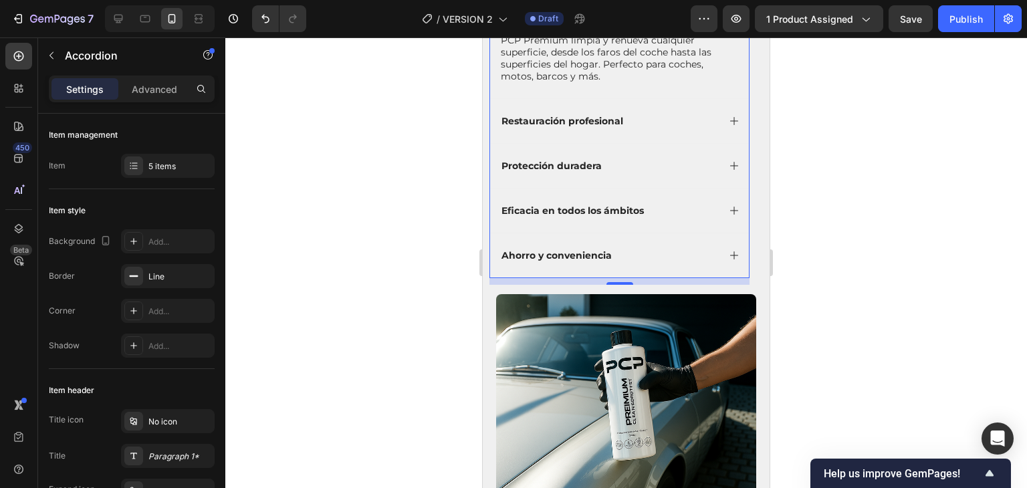
click at [730, 256] on icon at bounding box center [734, 256] width 8 height 8
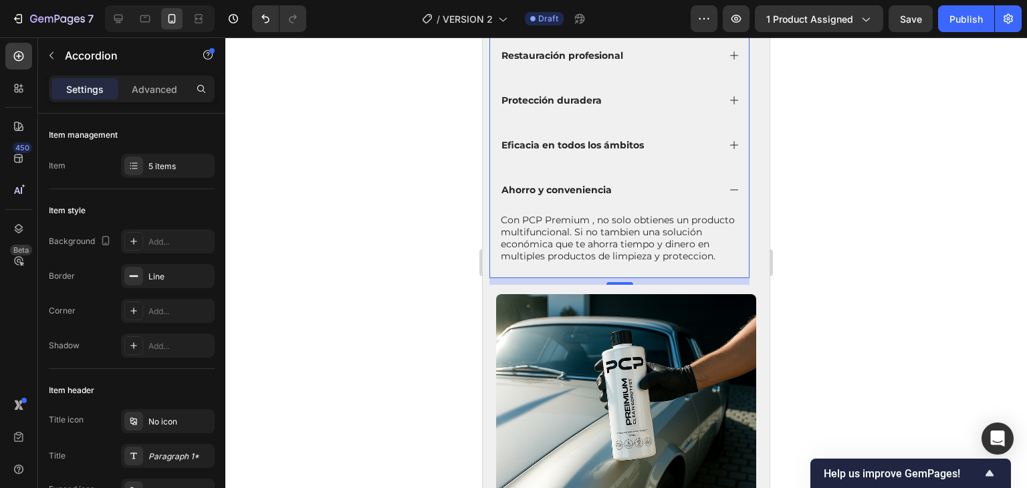
click at [729, 188] on icon at bounding box center [734, 190] width 11 height 11
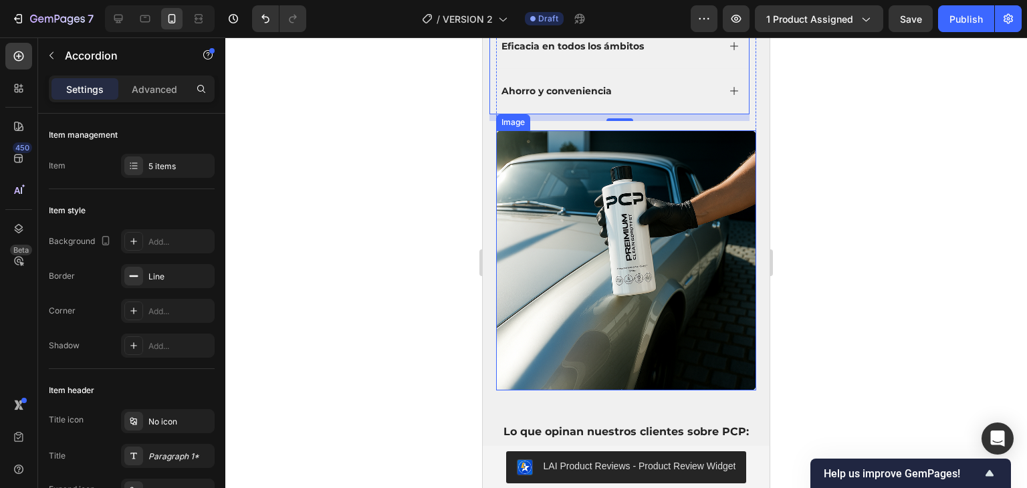
scroll to position [3497, 0]
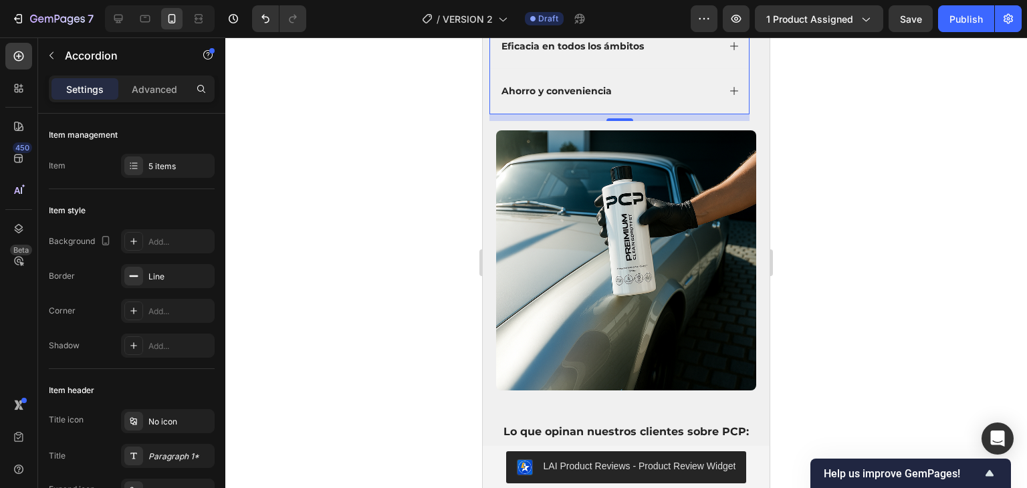
click at [328, 258] on div at bounding box center [626, 262] width 802 height 451
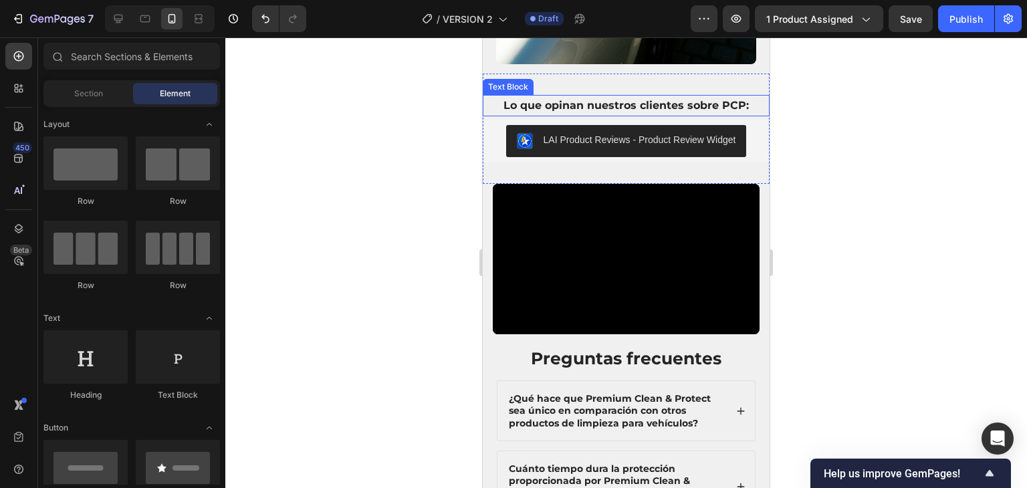
scroll to position [3827, 0]
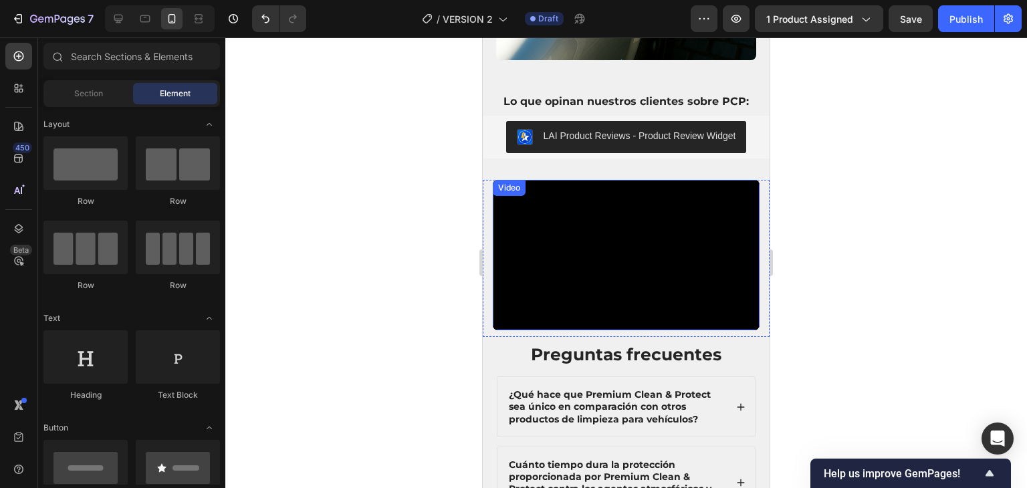
click at [383, 243] on div at bounding box center [626, 262] width 802 height 451
click at [399, 234] on div at bounding box center [626, 262] width 802 height 451
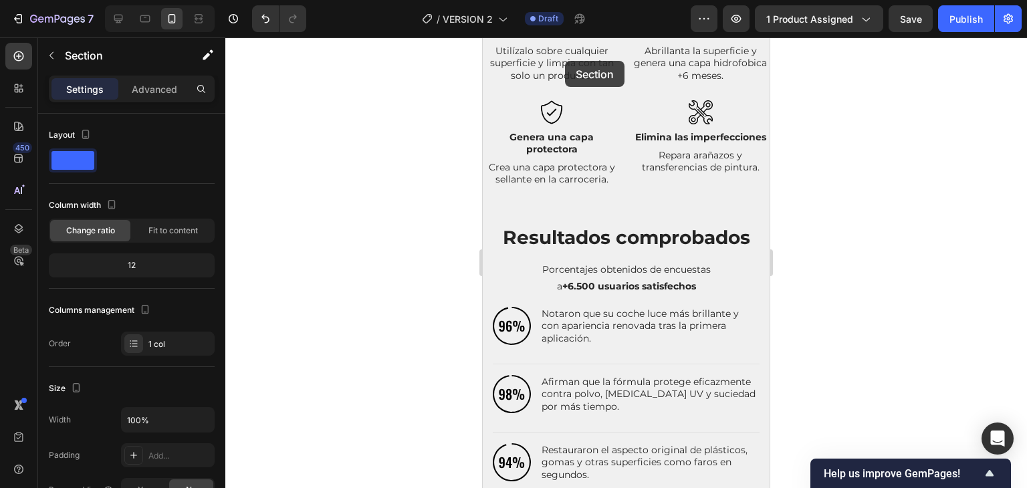
scroll to position [821, 0]
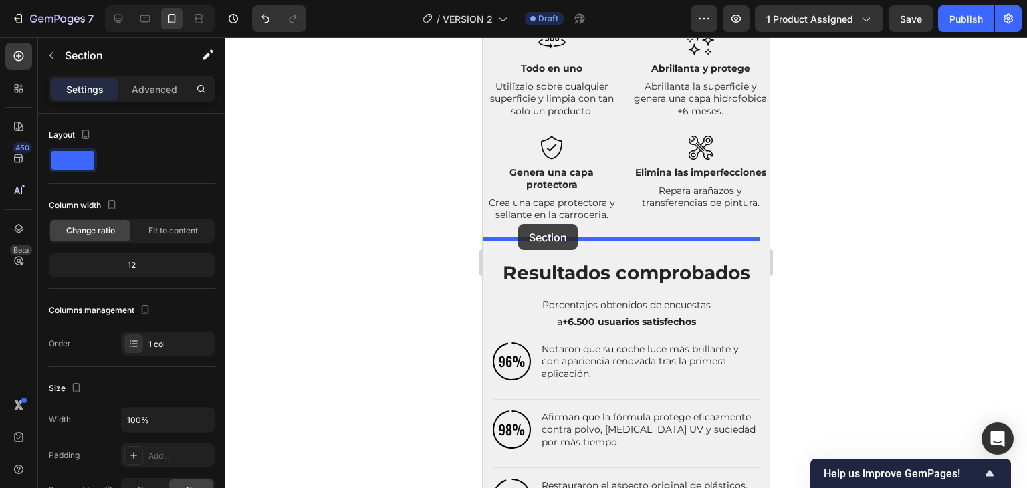
drag, startPoint x: 484, startPoint y: 216, endPoint x: 518, endPoint y: 224, distance: 35.0
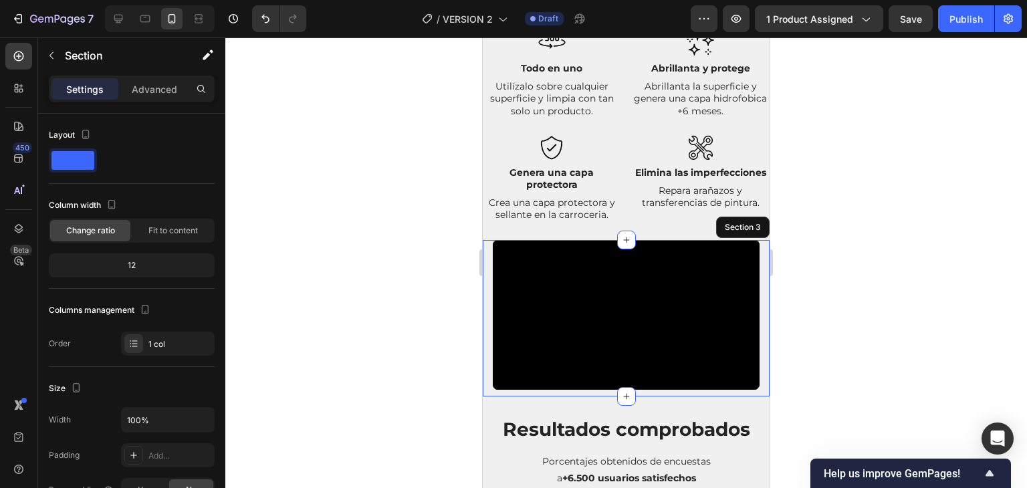
click at [870, 144] on div at bounding box center [626, 262] width 802 height 451
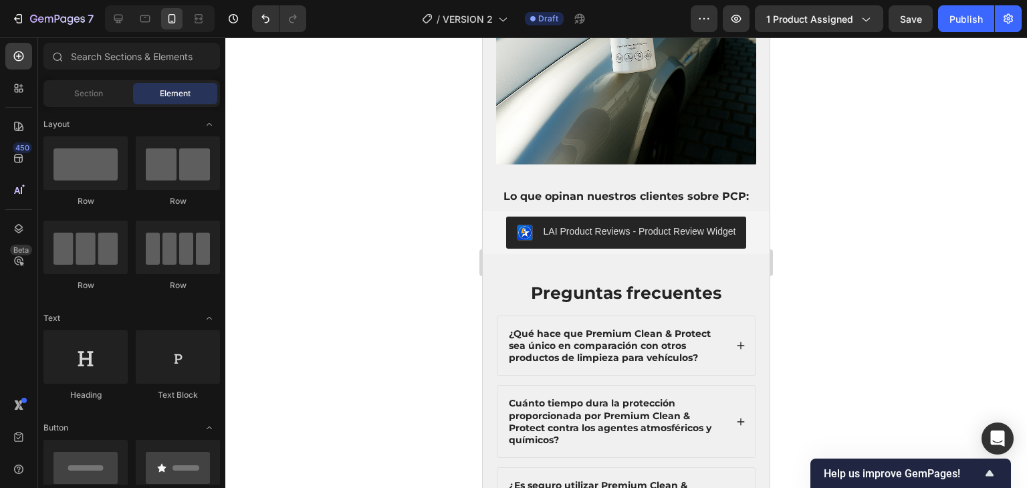
scroll to position [3942, 0]
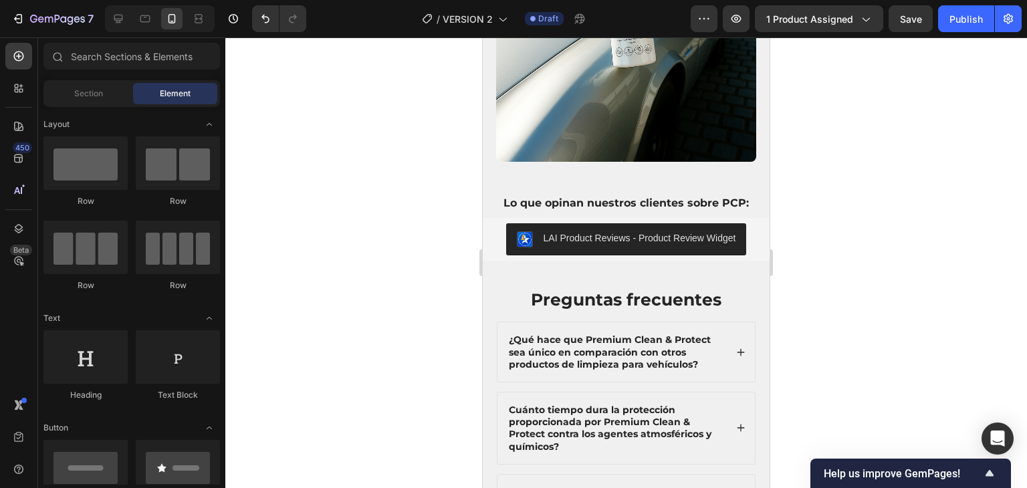
drag, startPoint x: 764, startPoint y: 138, endPoint x: 1260, endPoint y: 443, distance: 581.6
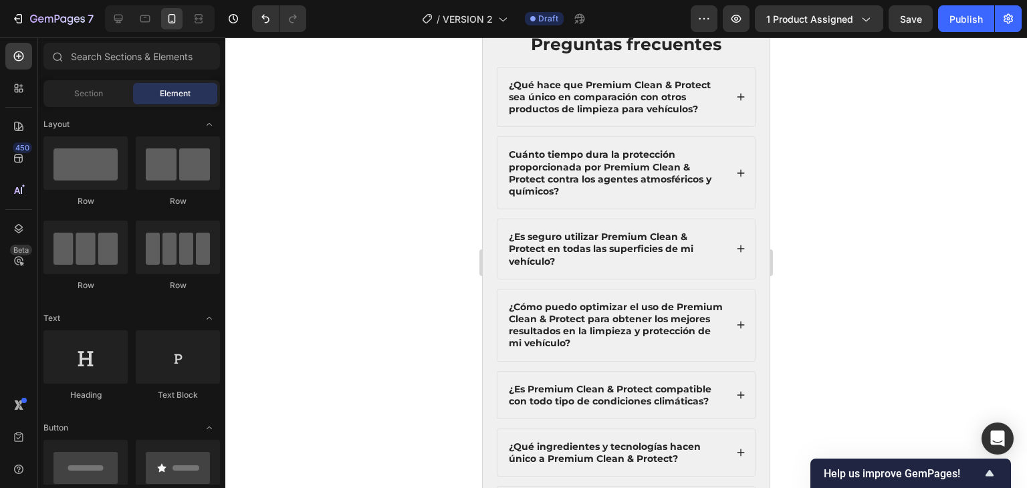
scroll to position [4203, 0]
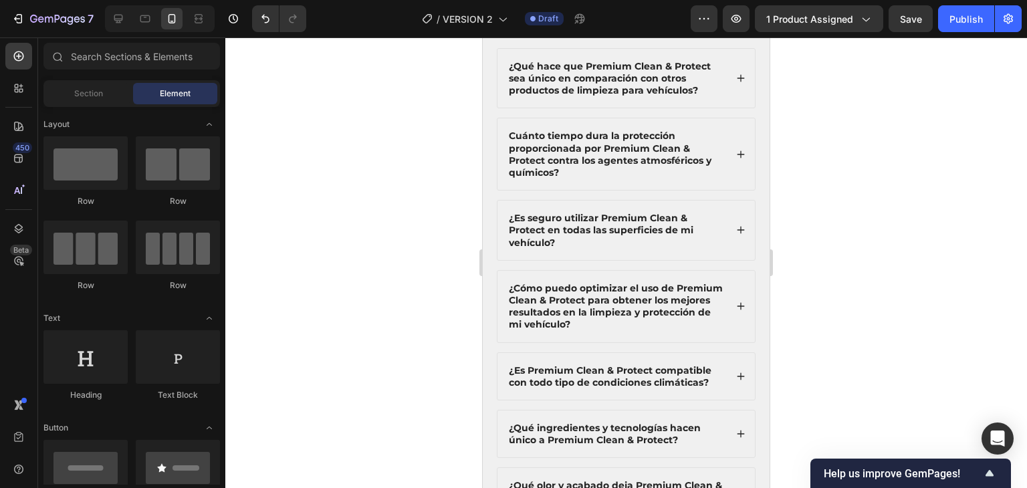
click at [867, 337] on div at bounding box center [626, 262] width 802 height 451
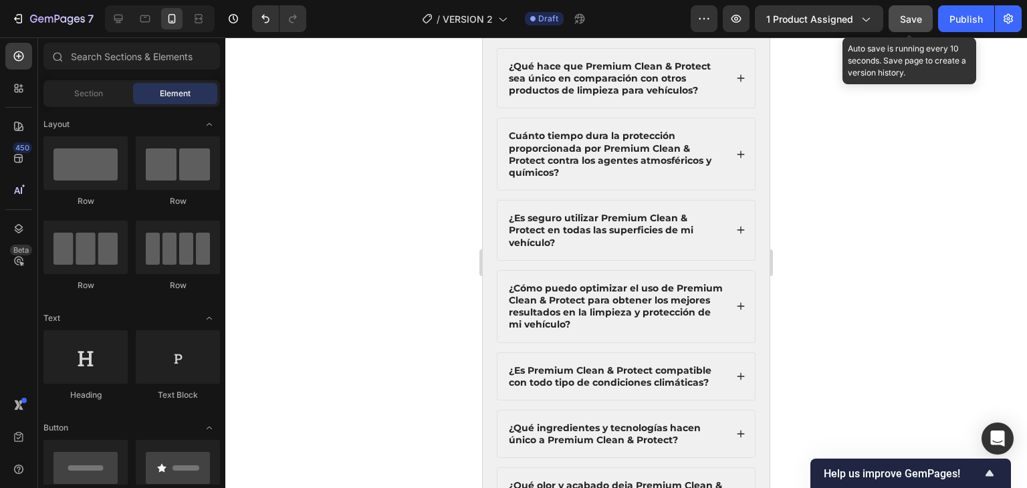
click at [904, 23] on span "Save" at bounding box center [911, 18] width 22 height 11
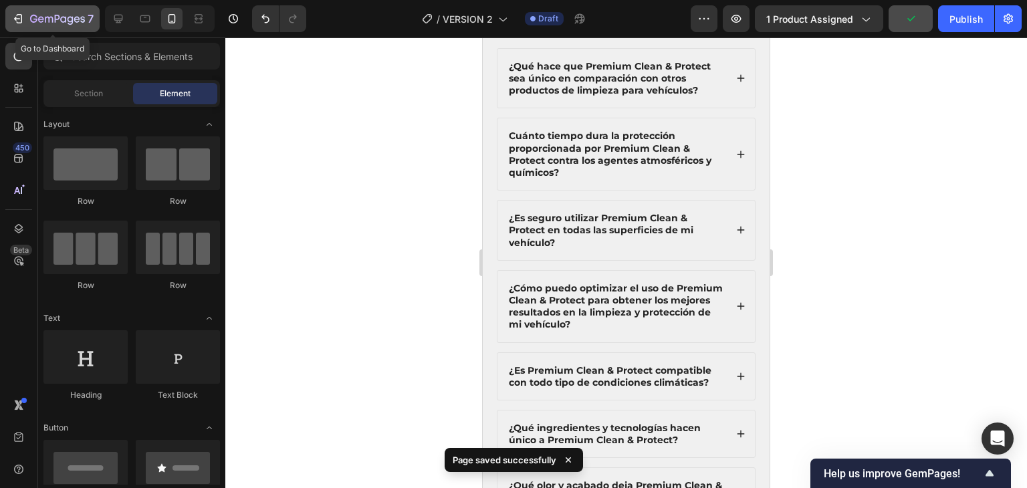
click at [14, 19] on icon "button" at bounding box center [17, 18] width 13 height 13
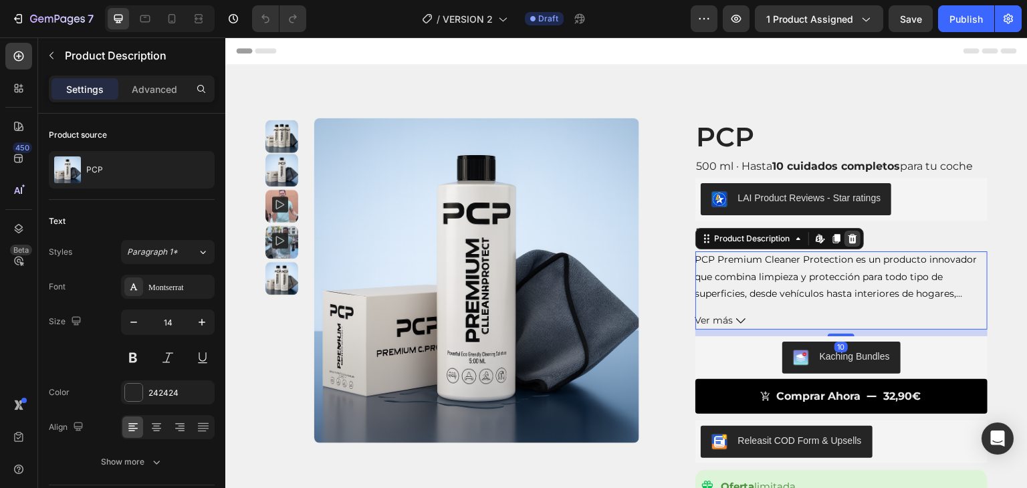
click at [848, 241] on icon at bounding box center [852, 238] width 9 height 9
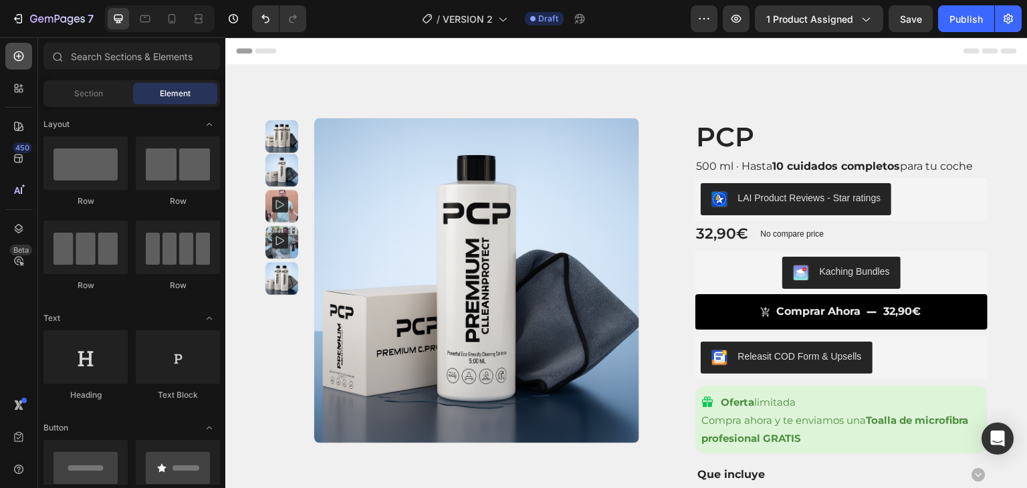
click at [17, 56] on icon at bounding box center [18, 56] width 5 height 5
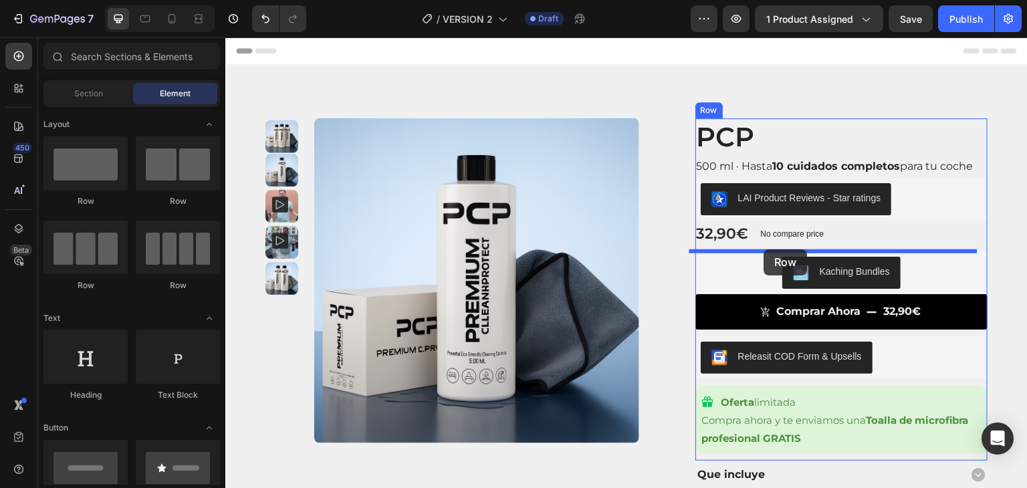
drag, startPoint x: 298, startPoint y: 183, endPoint x: 759, endPoint y: 247, distance: 466.1
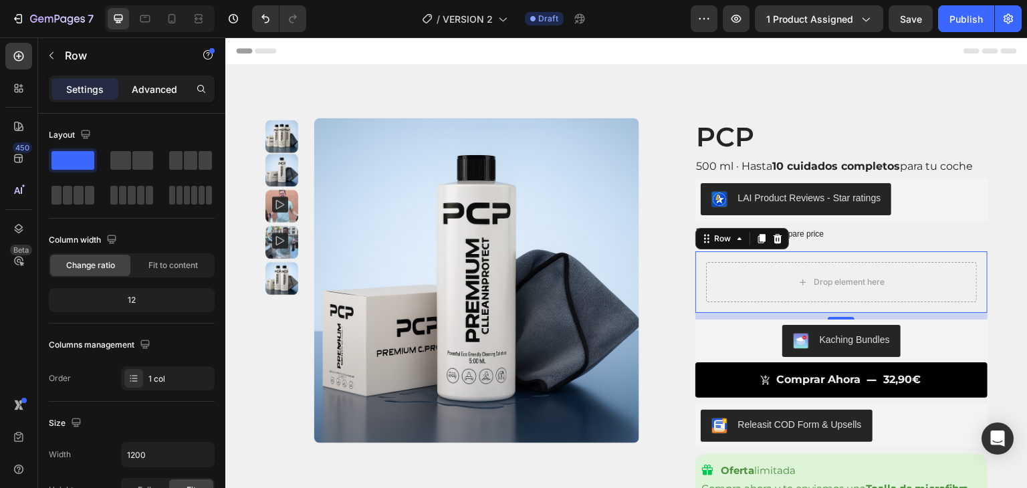
click at [136, 94] on p "Advanced" at bounding box center [154, 89] width 45 height 14
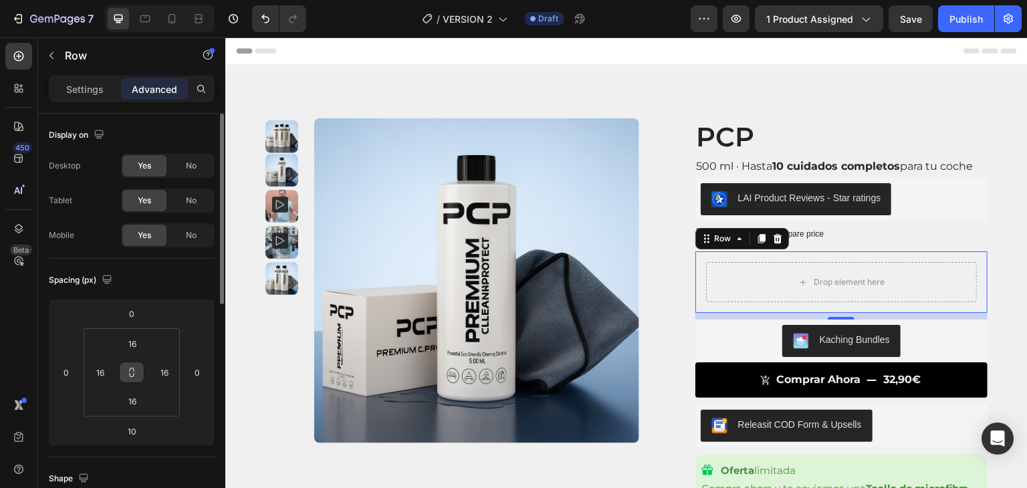
click at [131, 379] on button at bounding box center [131, 372] width 25 height 21
click at [112, 0] on html "7 Version history / VERSION 2 Draft Preview 1 product assigned Save Publish 450…" at bounding box center [513, 0] width 1027 height 0
type input "12"
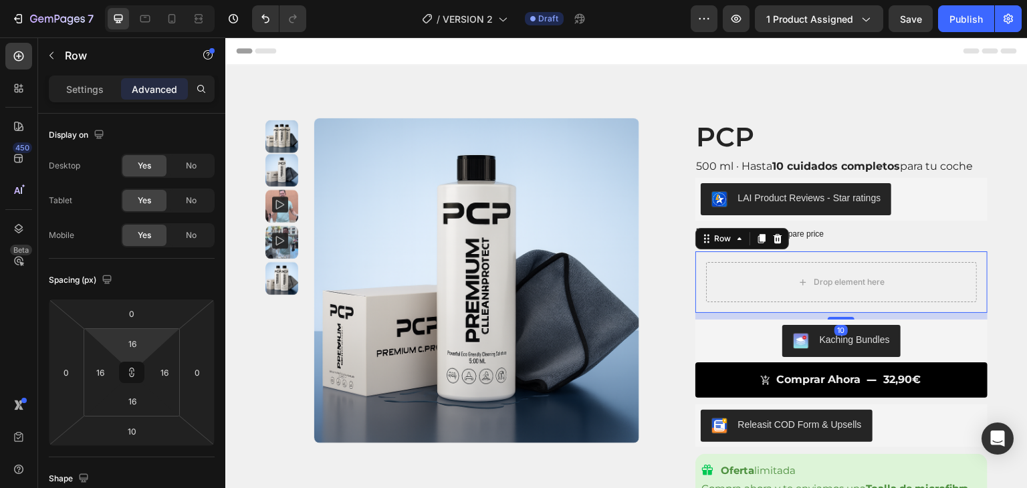
type input "12"
type input "10"
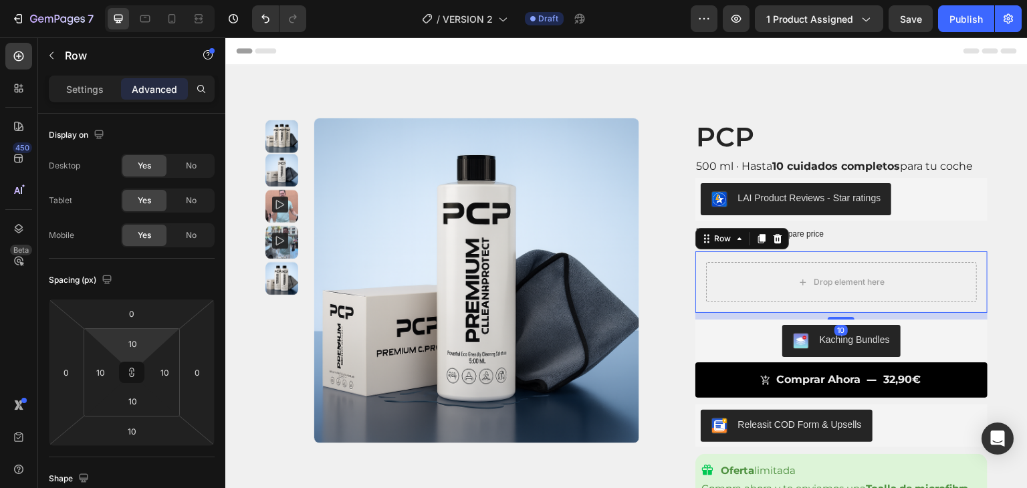
type input "6"
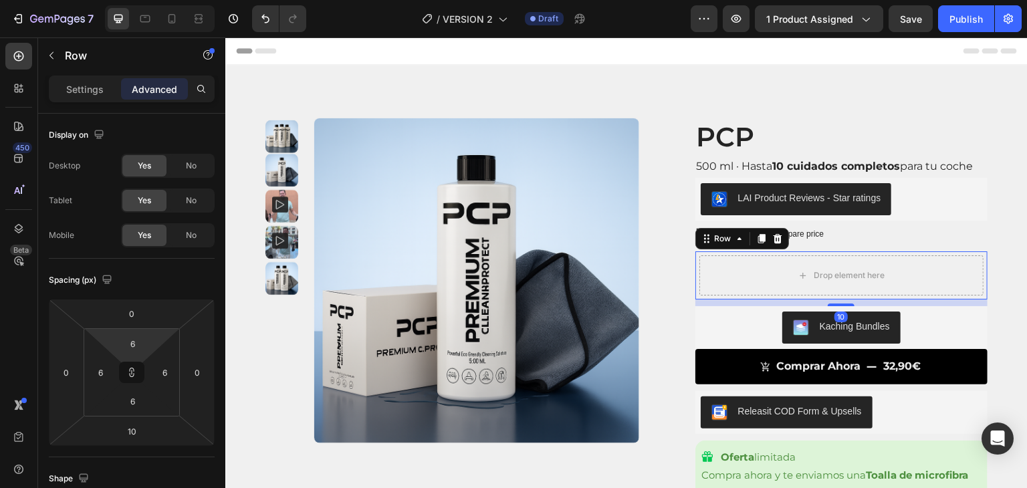
type input "4"
type input "2"
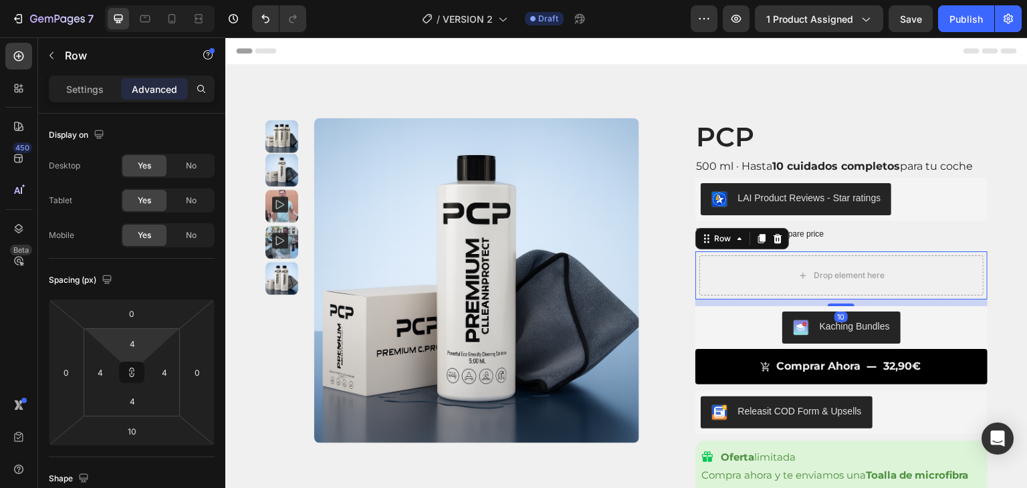
type input "2"
type input "0"
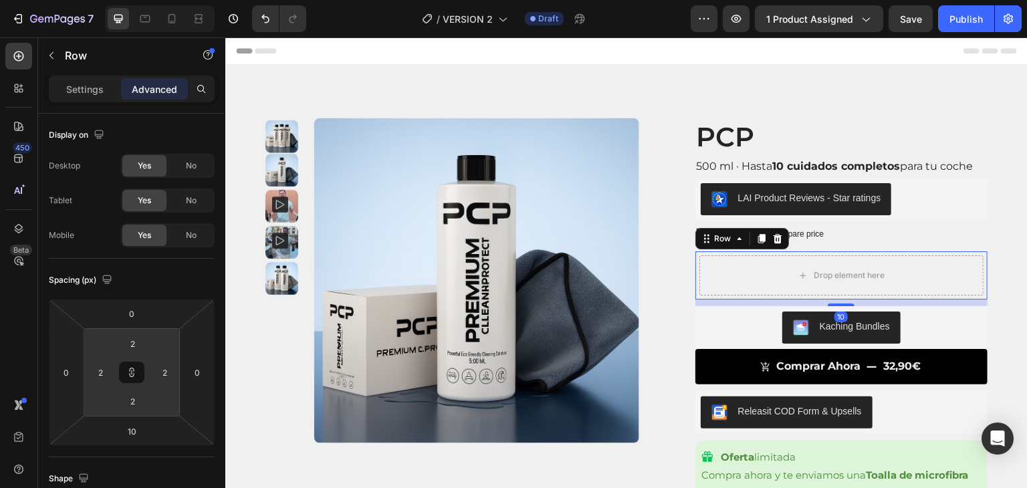
type input "0"
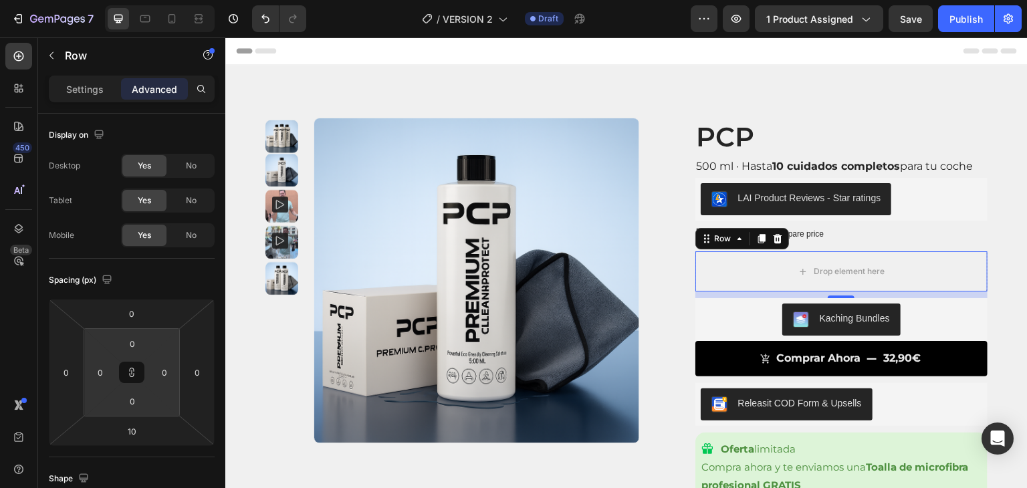
drag, startPoint x: 112, startPoint y: 342, endPoint x: 112, endPoint y: 355, distance: 12.7
click at [112, 0] on html "7 Version history / VERSION 2 Draft Preview 1 product assigned Save Publish 450…" at bounding box center [513, 0] width 1027 height 0
click at [18, 58] on icon at bounding box center [18, 56] width 5 height 5
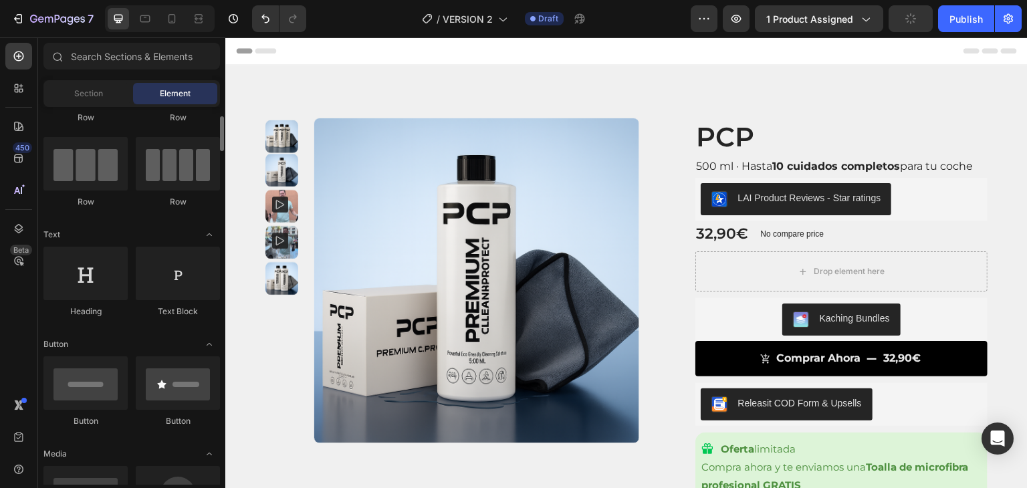
scroll to position [86, 0]
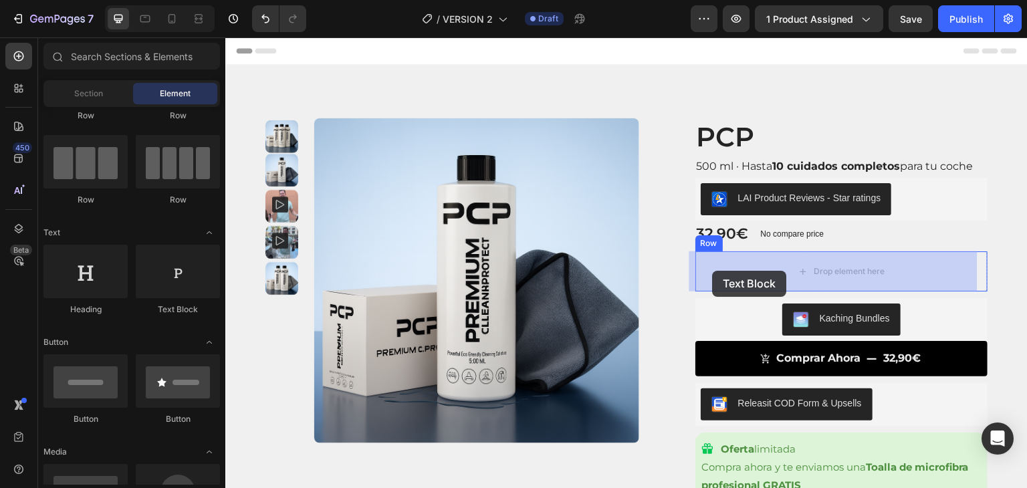
drag, startPoint x: 391, startPoint y: 322, endPoint x: 708, endPoint y: 271, distance: 321.1
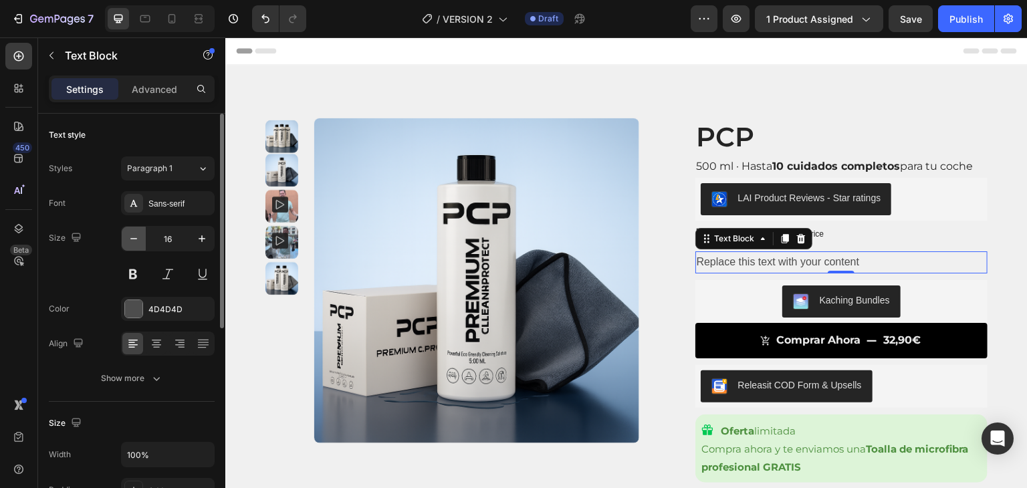
click at [128, 231] on button "button" at bounding box center [134, 239] width 24 height 24
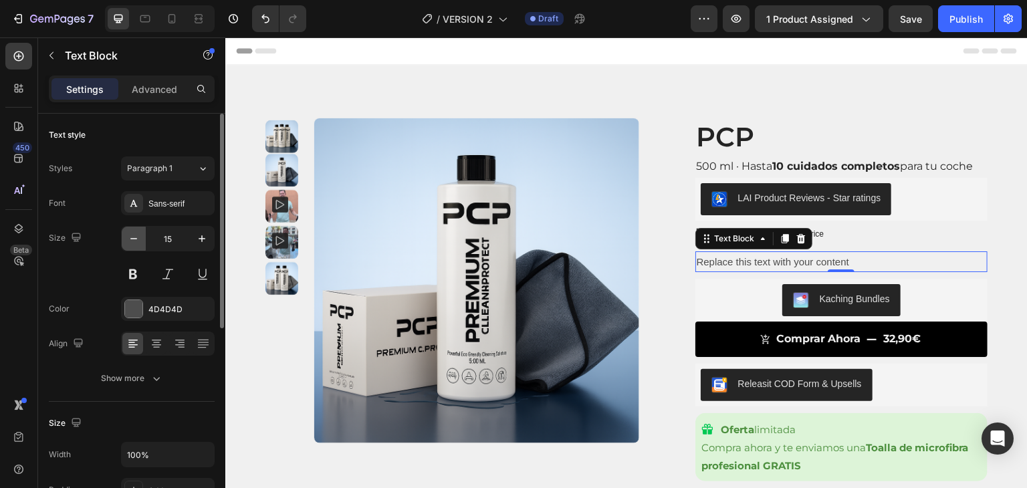
click at [128, 231] on button "button" at bounding box center [134, 239] width 24 height 24
type input "14"
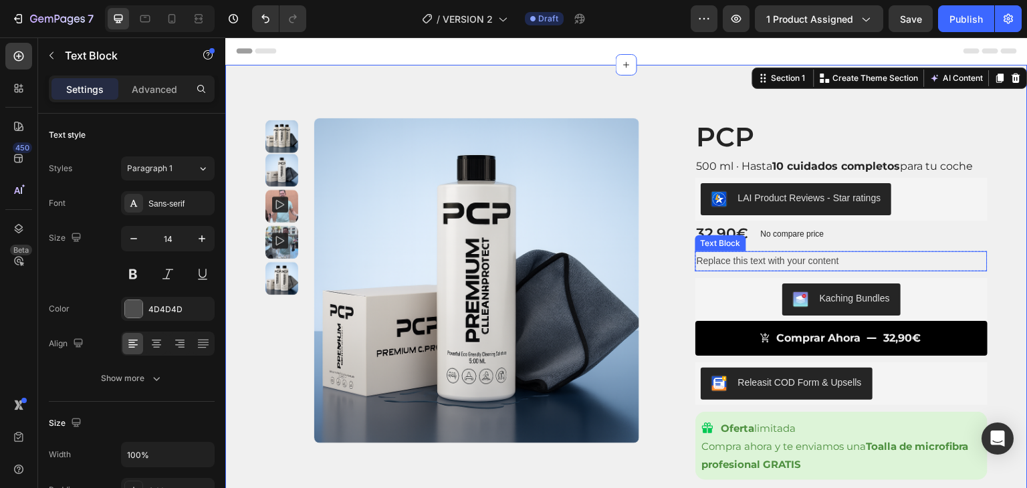
click at [761, 263] on div "Replace this text with your content" at bounding box center [842, 261] width 293 height 19
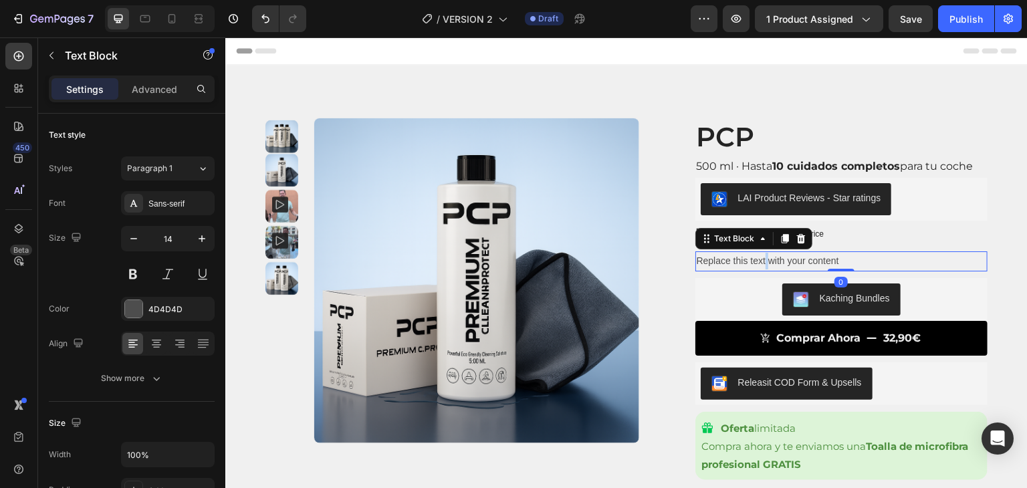
click at [761, 263] on div "Replace this text with your content" at bounding box center [842, 261] width 293 height 19
click at [761, 263] on p "Replace this text with your content" at bounding box center [842, 261] width 290 height 17
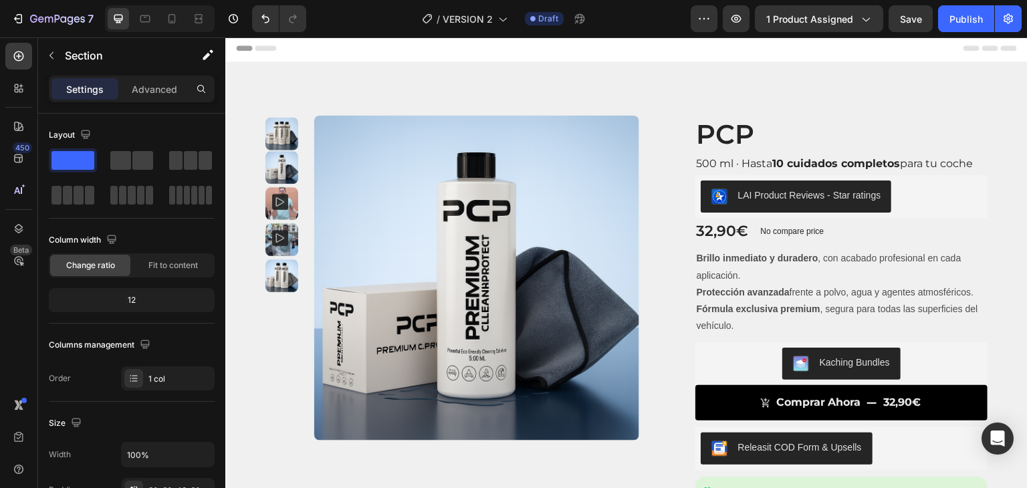
scroll to position [0, 0]
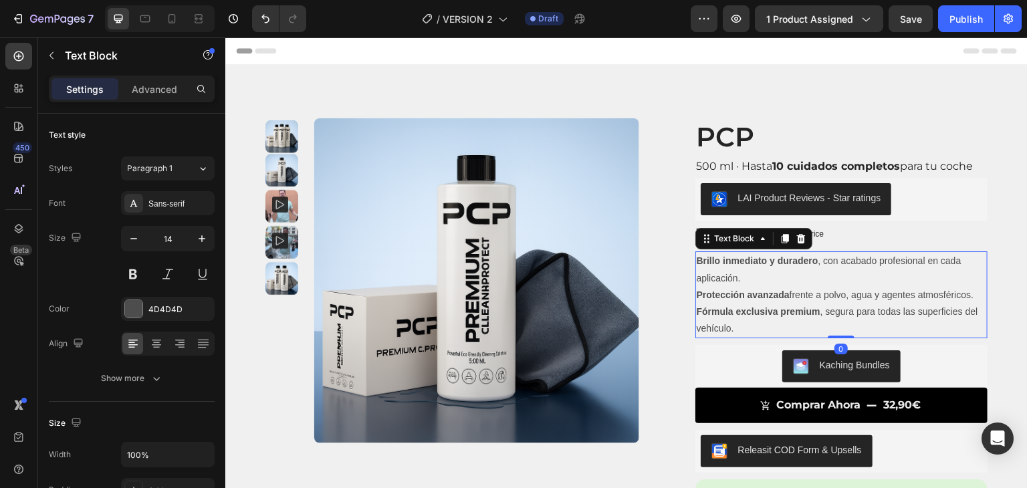
click at [732, 277] on p "Brillo inmediato y duradero , con acabado profesional en cada aplicación." at bounding box center [842, 269] width 290 height 33
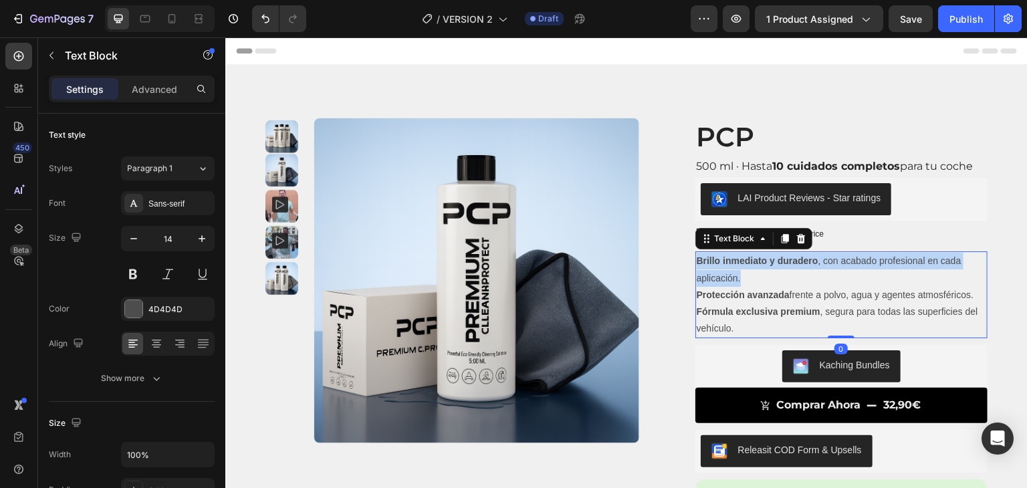
click at [732, 277] on p "Brillo inmediato y duradero , con acabado profesional en cada aplicación." at bounding box center [842, 269] width 290 height 33
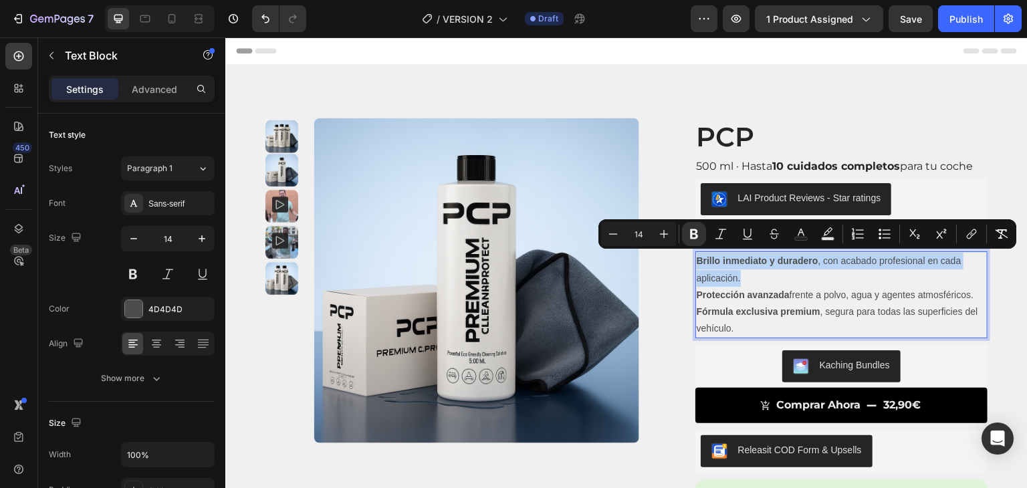
click at [732, 277] on p "Brillo inmediato y duradero , con acabado profesional en cada aplicación." at bounding box center [842, 269] width 290 height 33
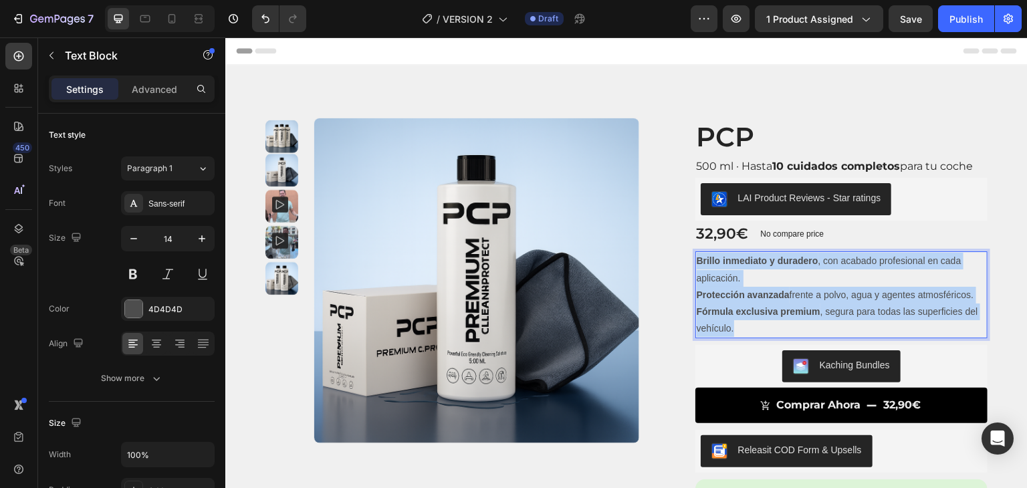
drag, startPoint x: 733, startPoint y: 328, endPoint x: 692, endPoint y: 260, distance: 79.8
click at [696, 260] on div "Brillo inmediato y duradero , con acabado profesional en cada aplicación. Prote…" at bounding box center [842, 295] width 293 height 87
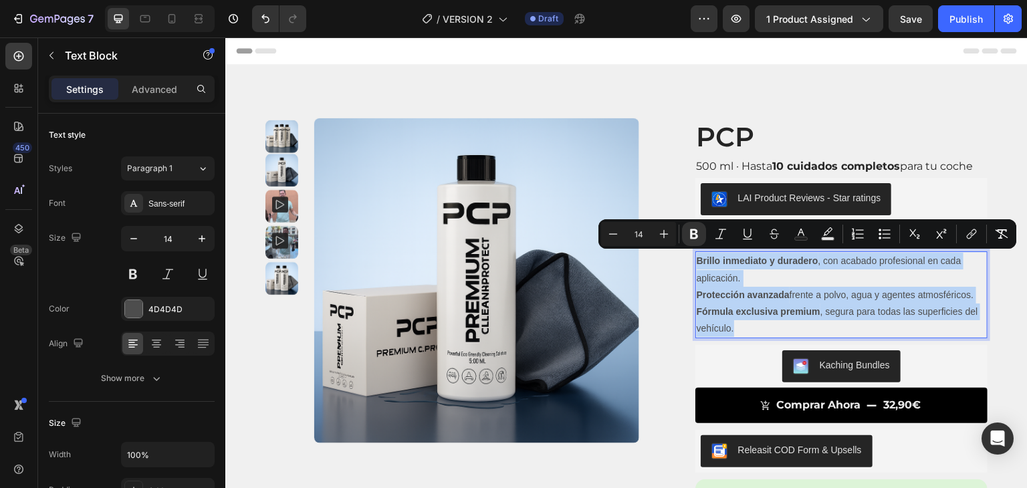
copy div "Brillo inmediato y duradero , con acabado profesional en cada aplicación. Prote…"
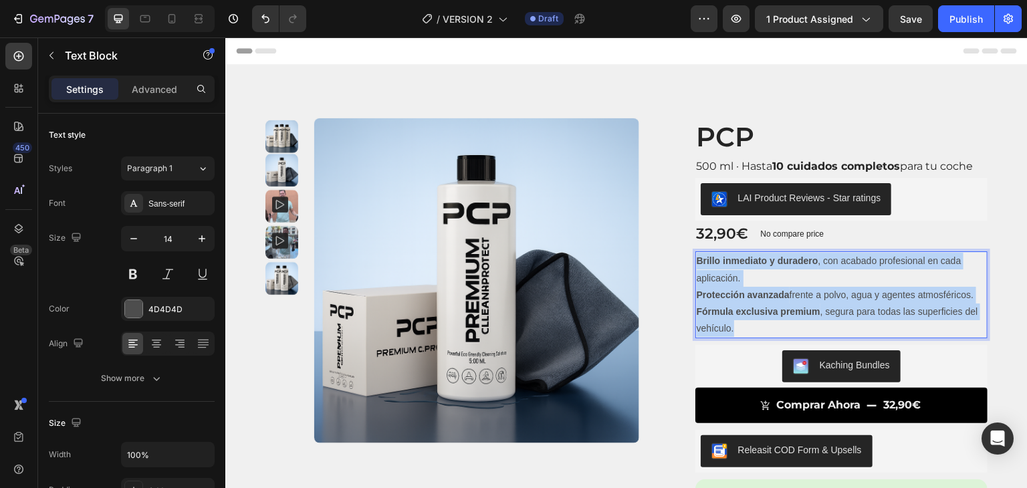
drag, startPoint x: 734, startPoint y: 330, endPoint x: 692, endPoint y: 263, distance: 79.6
click at [696, 263] on div "Brillo inmediato y duradero , con acabado profesional en cada aplicación. Prote…" at bounding box center [842, 295] width 293 height 87
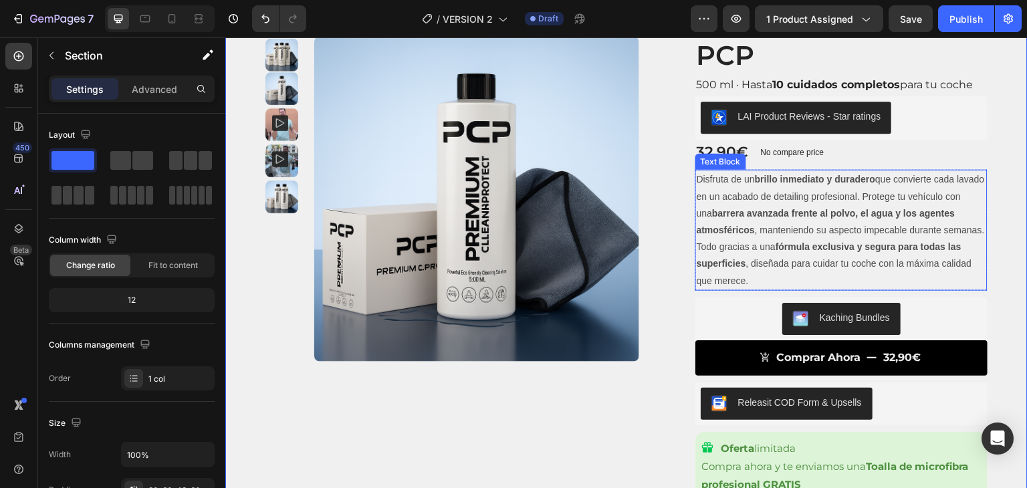
scroll to position [80, 0]
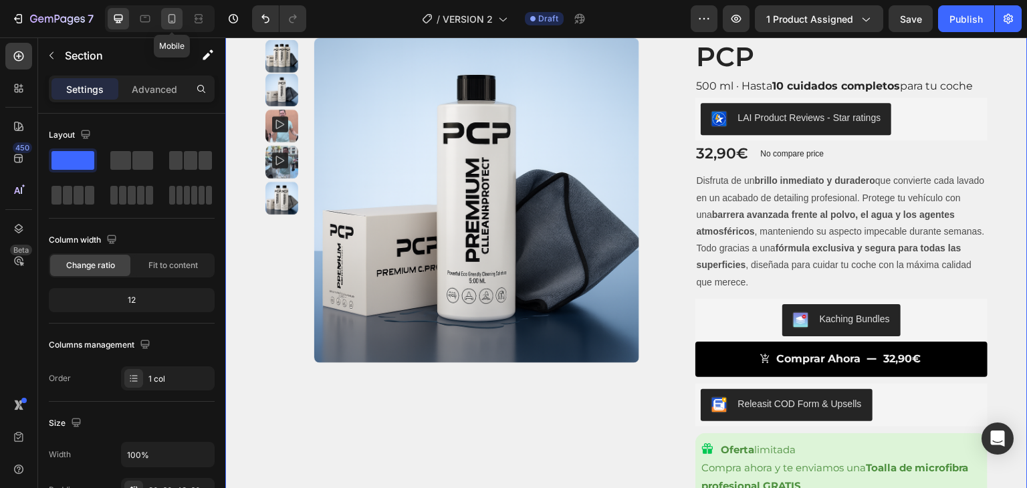
click at [175, 19] on icon at bounding box center [172, 18] width 7 height 9
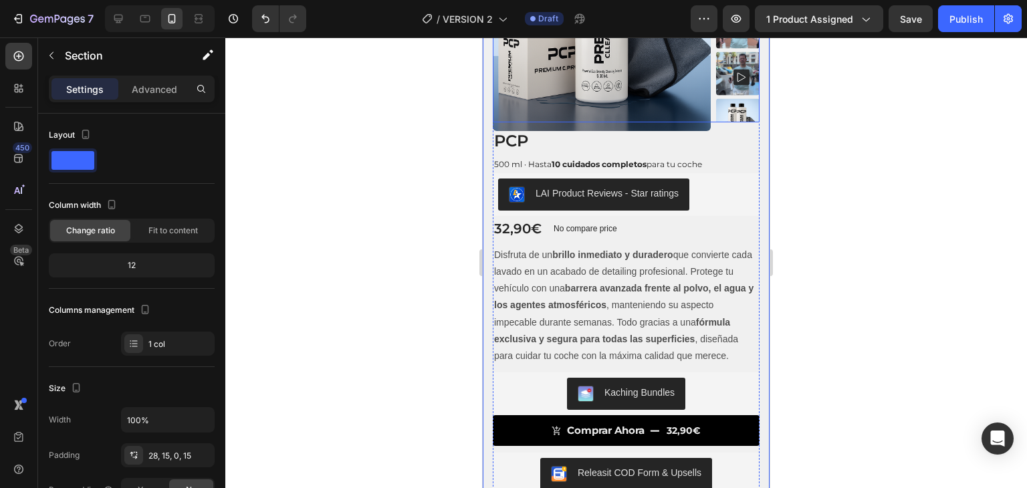
scroll to position [171, 0]
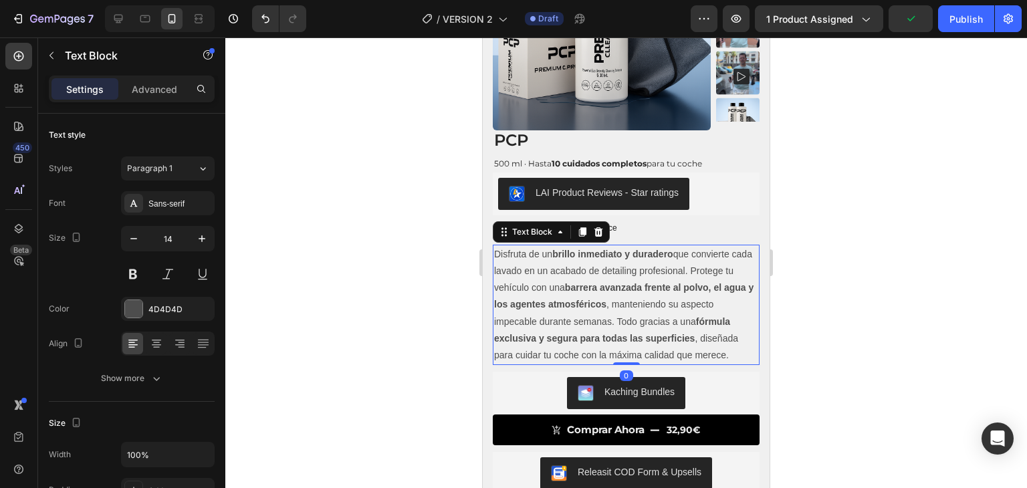
click at [713, 268] on p "Disfruta de un brillo inmediato y duradero que convierte cada lavado en un acab…" at bounding box center [626, 305] width 264 height 118
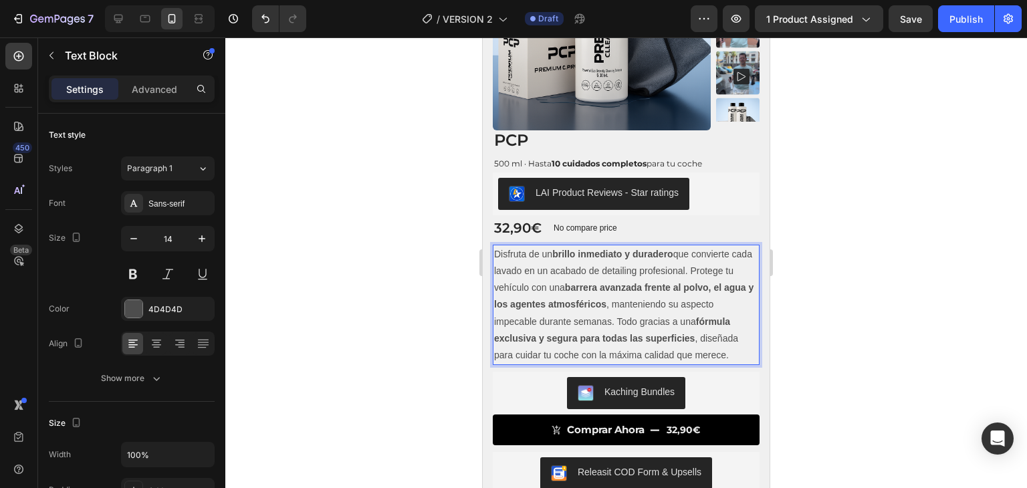
click at [714, 268] on p "Disfruta de un brillo inmediato y duradero que convierte cada lavado en un acab…" at bounding box center [626, 305] width 264 height 118
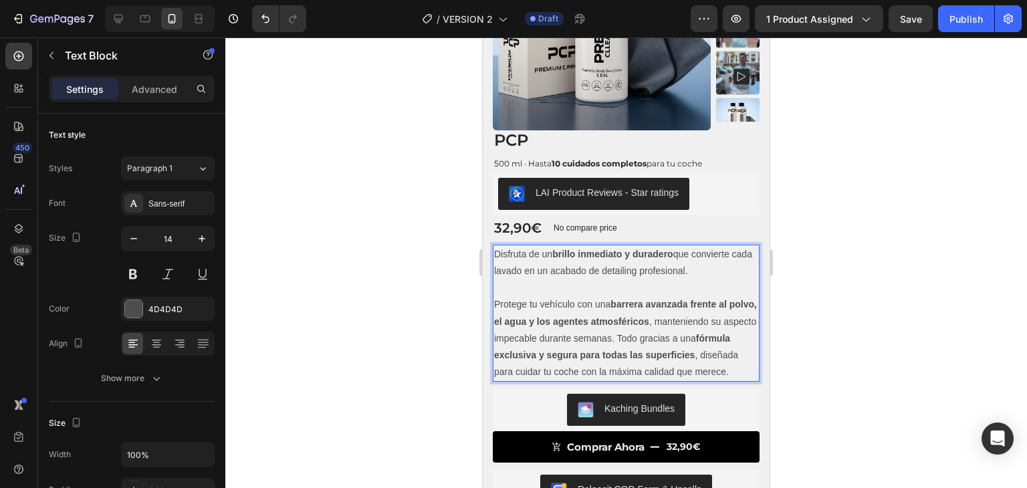
click at [666, 340] on p "Protege tu vehículo con una barrera avanzada frente al polvo, el agua y los age…" at bounding box center [626, 338] width 264 height 84
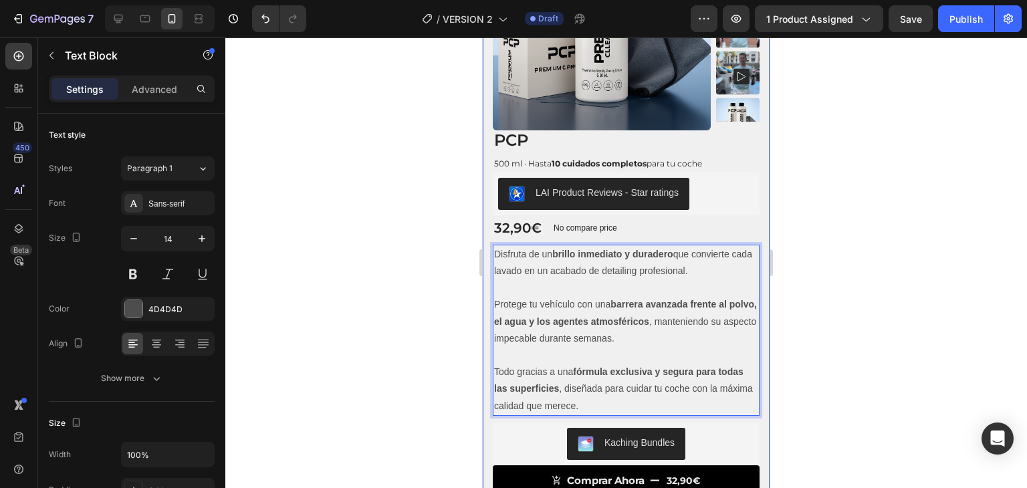
click at [447, 225] on div at bounding box center [626, 262] width 802 height 451
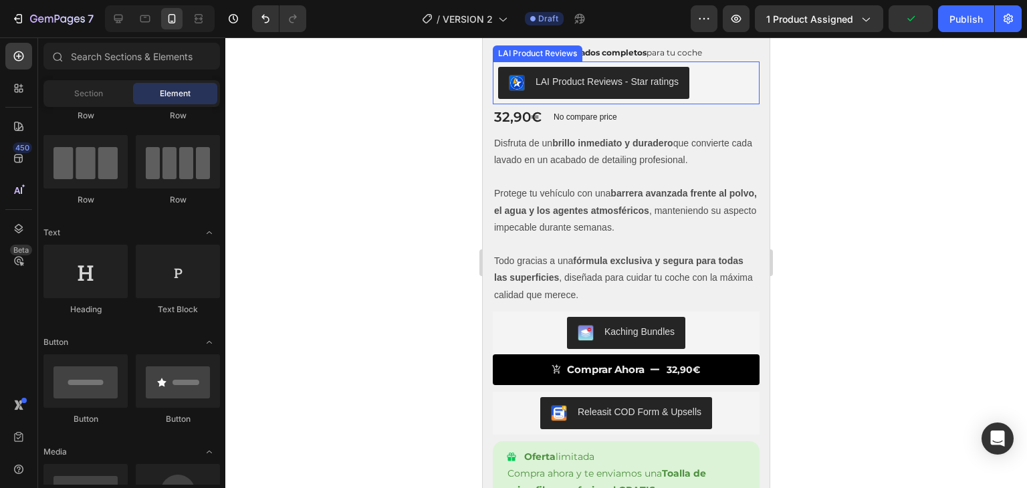
scroll to position [283, 0]
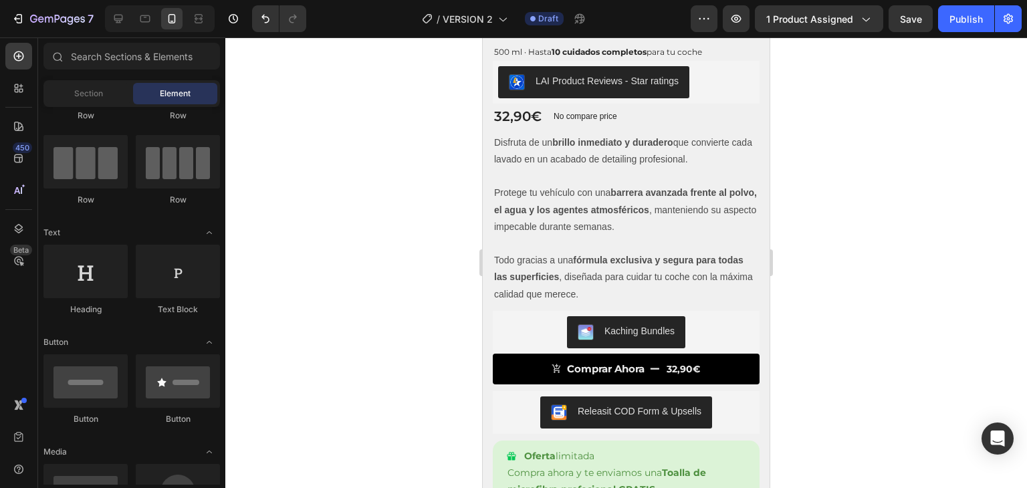
click at [394, 175] on div at bounding box center [626, 262] width 802 height 451
